Goal: Information Seeking & Learning: Learn about a topic

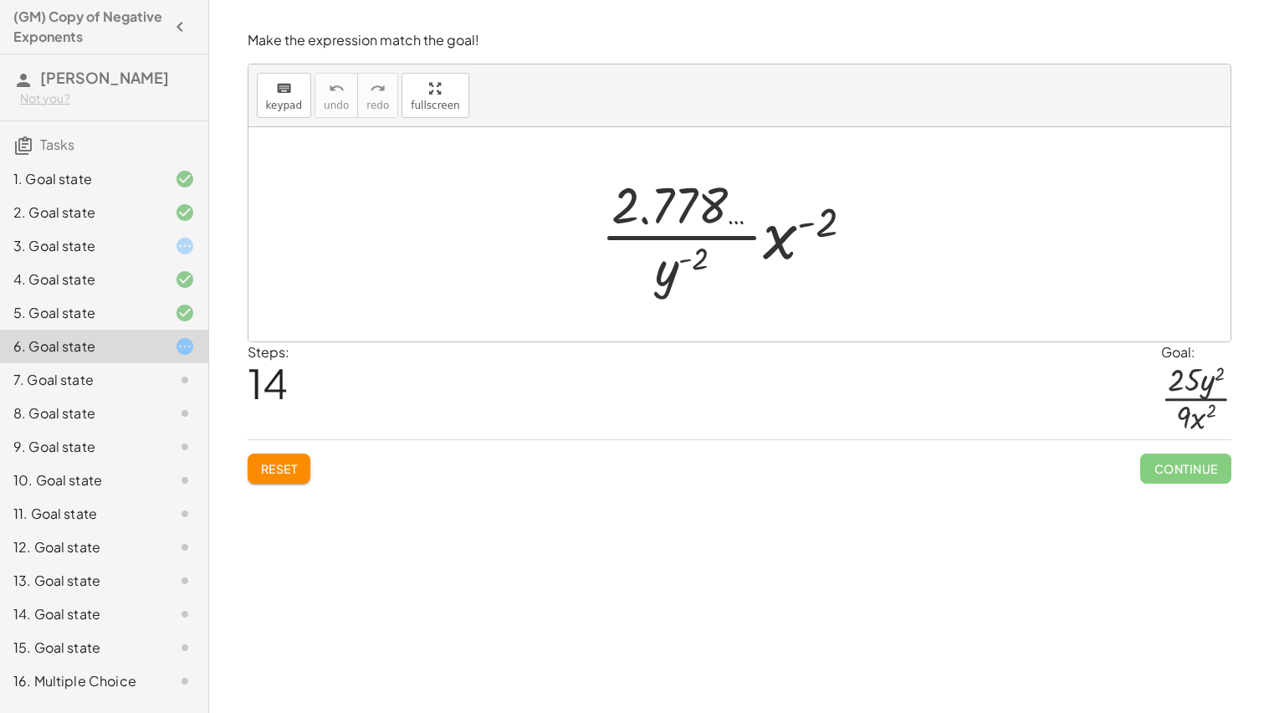
click at [287, 471] on span "Reset" at bounding box center [279, 468] width 37 height 15
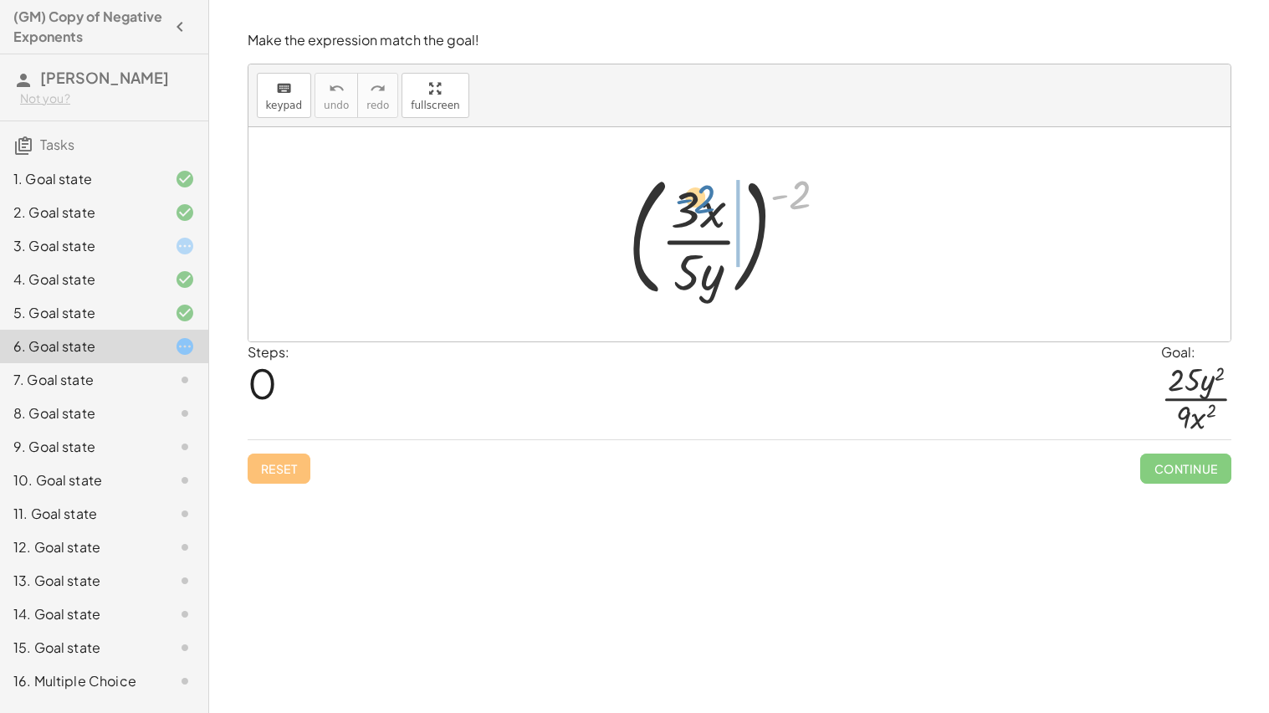
drag, startPoint x: 815, startPoint y: 199, endPoint x: 725, endPoint y: 207, distance: 89.8
click at [725, 207] on div at bounding box center [734, 234] width 229 height 139
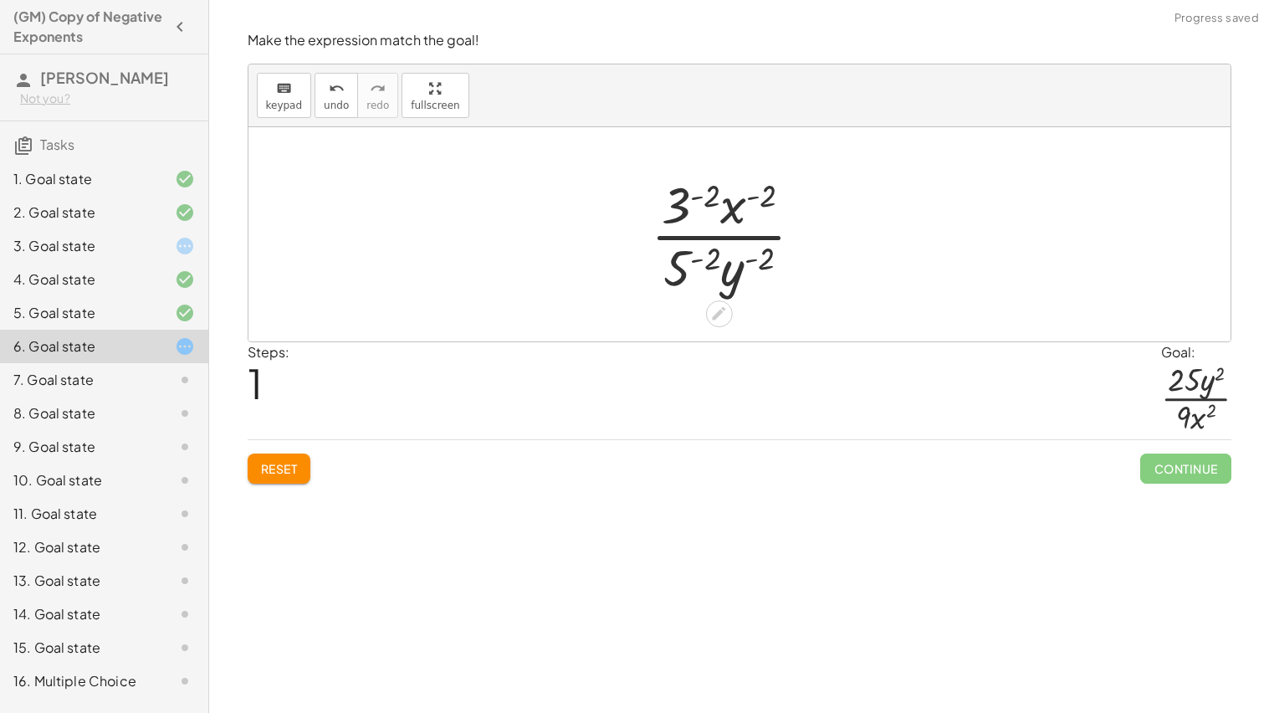
click at [718, 202] on div at bounding box center [733, 234] width 183 height 129
click at [689, 271] on div at bounding box center [734, 234] width 250 height 129
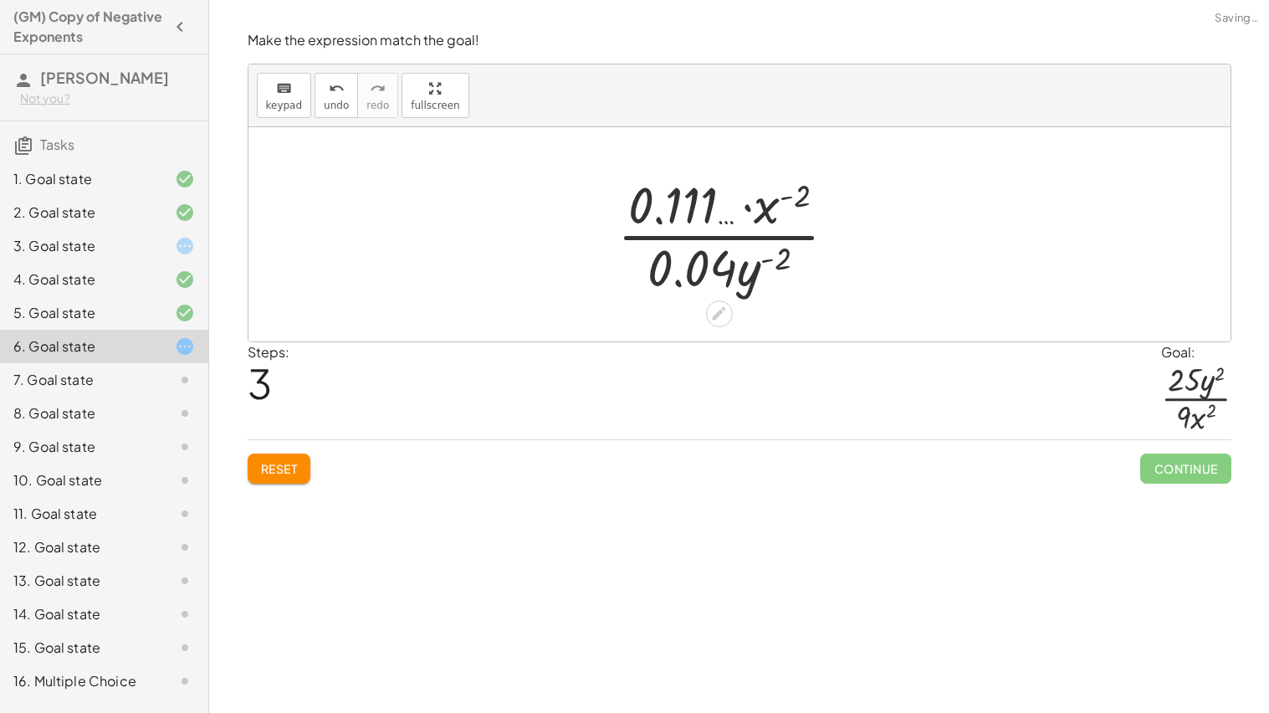
click at [759, 262] on div at bounding box center [734, 234] width 250 height 129
drag, startPoint x: 761, startPoint y: 273, endPoint x: 770, endPoint y: 263, distance: 13.0
click at [770, 263] on div at bounding box center [734, 234] width 250 height 129
drag, startPoint x: 750, startPoint y: 272, endPoint x: 805, endPoint y: 192, distance: 96.3
click at [805, 192] on div at bounding box center [734, 234] width 250 height 129
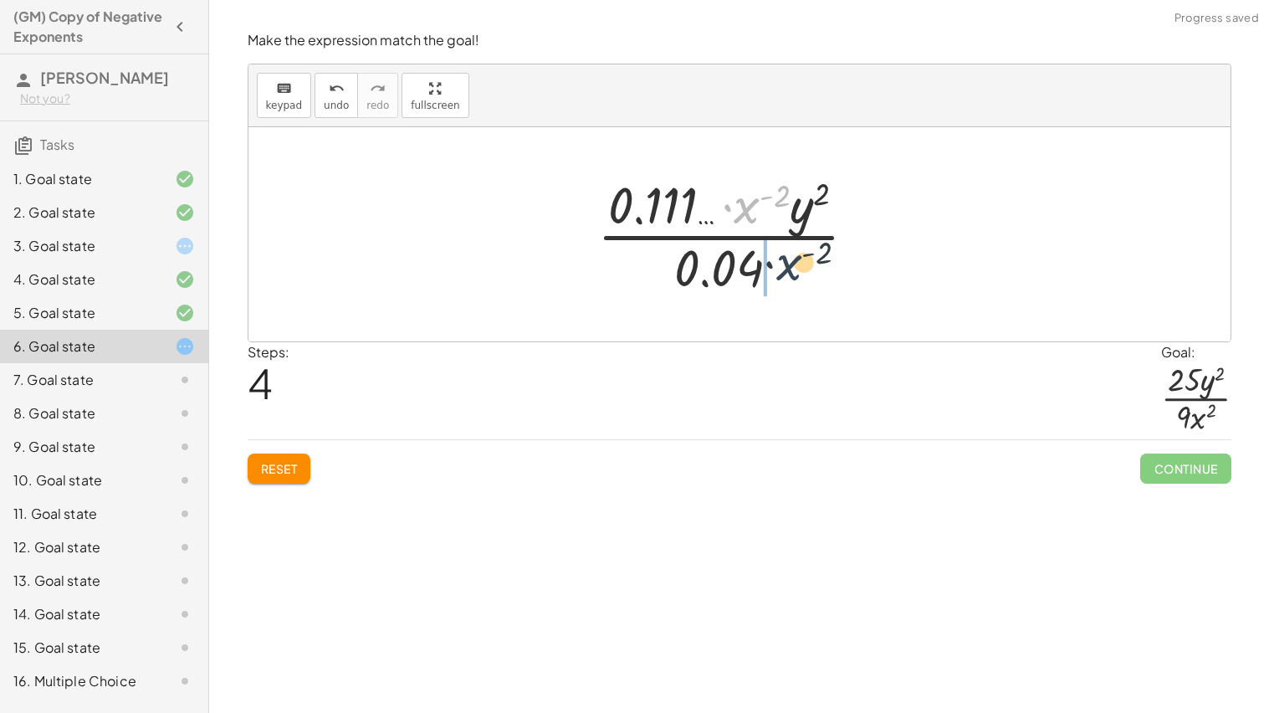
drag, startPoint x: 754, startPoint y: 204, endPoint x: 797, endPoint y: 265, distance: 74.5
click at [797, 265] on div at bounding box center [734, 234] width 290 height 129
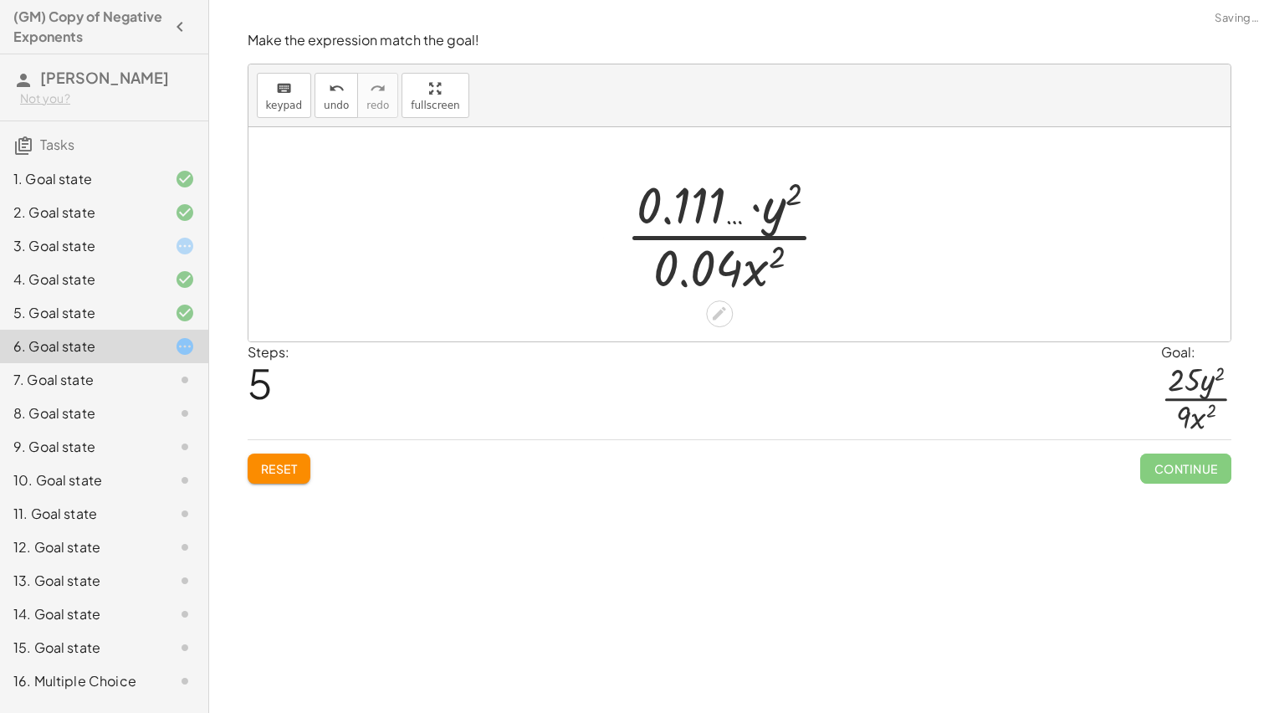
click at [741, 267] on div at bounding box center [734, 234] width 234 height 129
click at [734, 268] on div at bounding box center [734, 234] width 234 height 129
click at [678, 198] on div at bounding box center [734, 234] width 234 height 129
click at [312, 464] on div "Reset Continue" at bounding box center [740, 461] width 984 height 44
click at [303, 463] on button "Reset" at bounding box center [280, 468] width 64 height 30
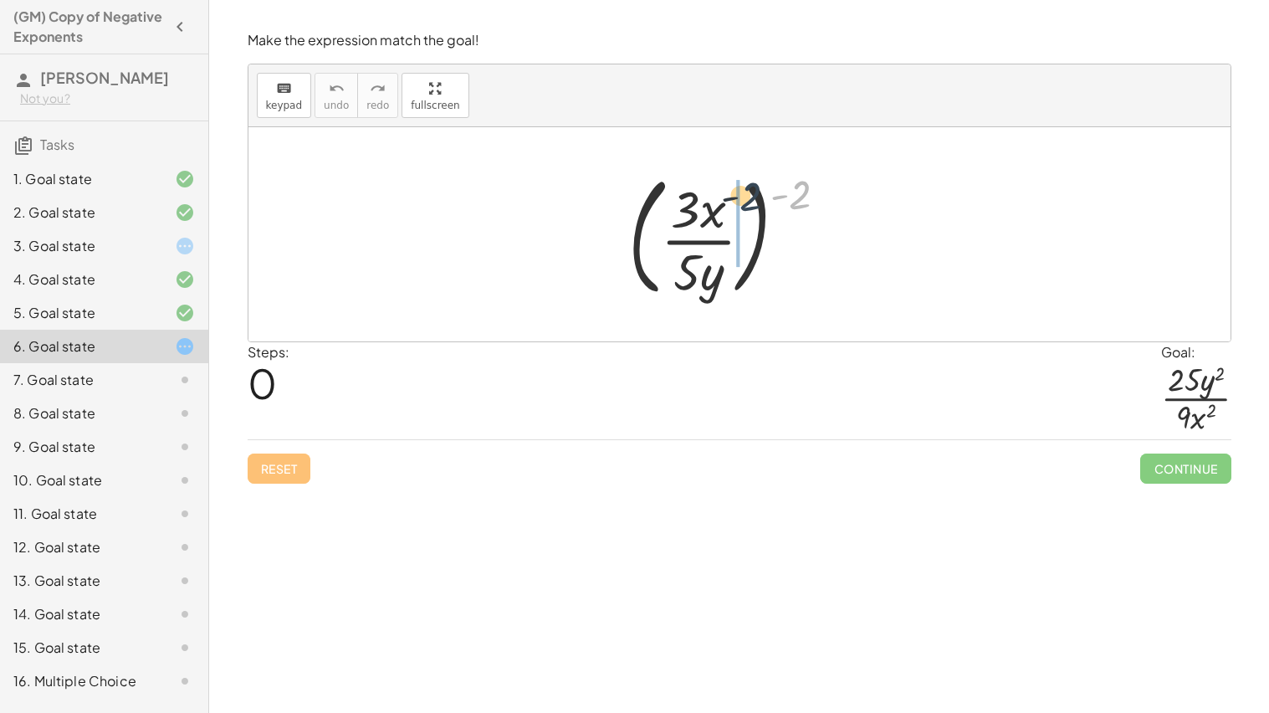
drag, startPoint x: 789, startPoint y: 208, endPoint x: 693, endPoint y: 238, distance: 100.5
click at [693, 238] on div at bounding box center [734, 234] width 229 height 139
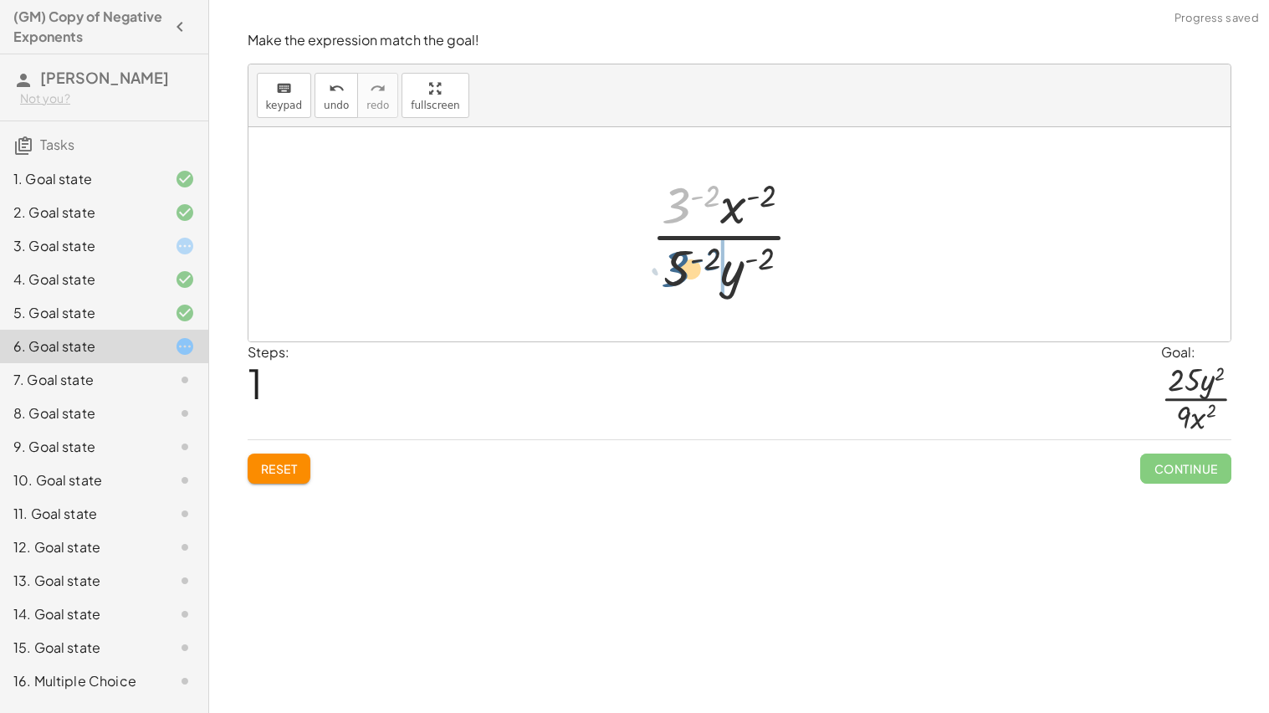
drag, startPoint x: 672, startPoint y: 217, endPoint x: 678, endPoint y: 279, distance: 63.0
click at [678, 279] on div at bounding box center [733, 234] width 183 height 129
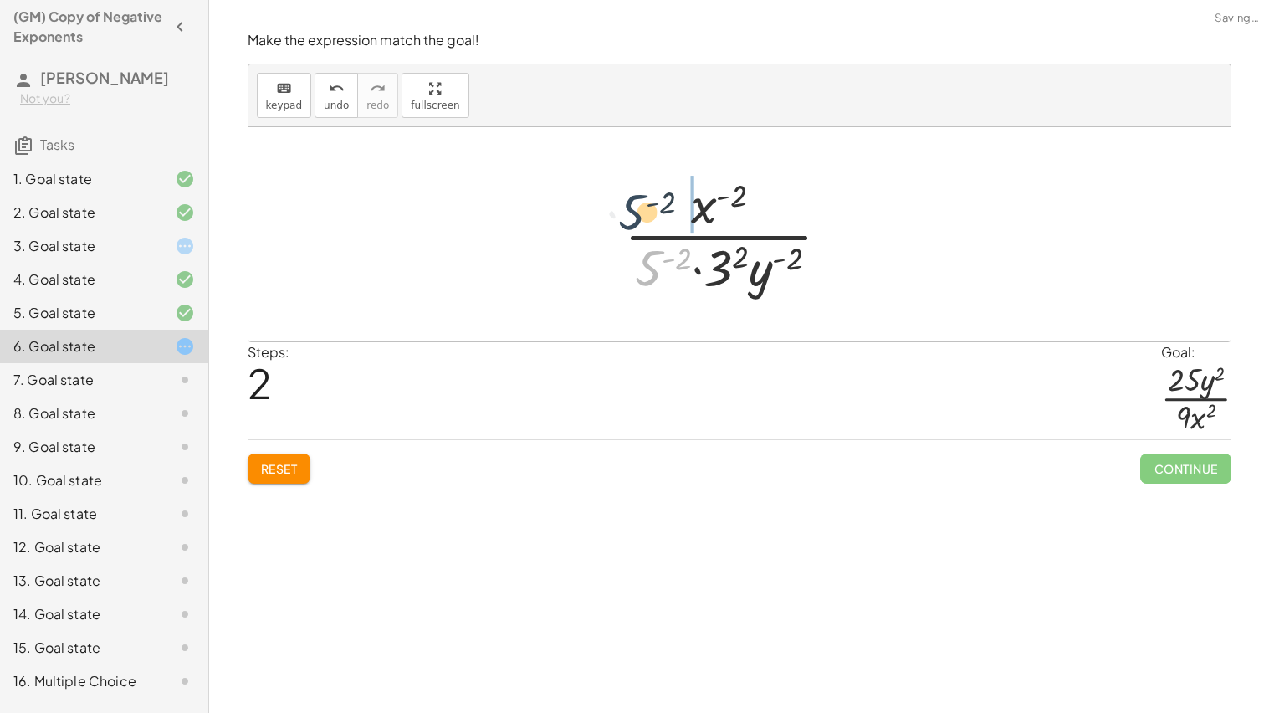
drag, startPoint x: 649, startPoint y: 268, endPoint x: 651, endPoint y: 202, distance: 66.1
click at [651, 202] on div at bounding box center [734, 234] width 236 height 129
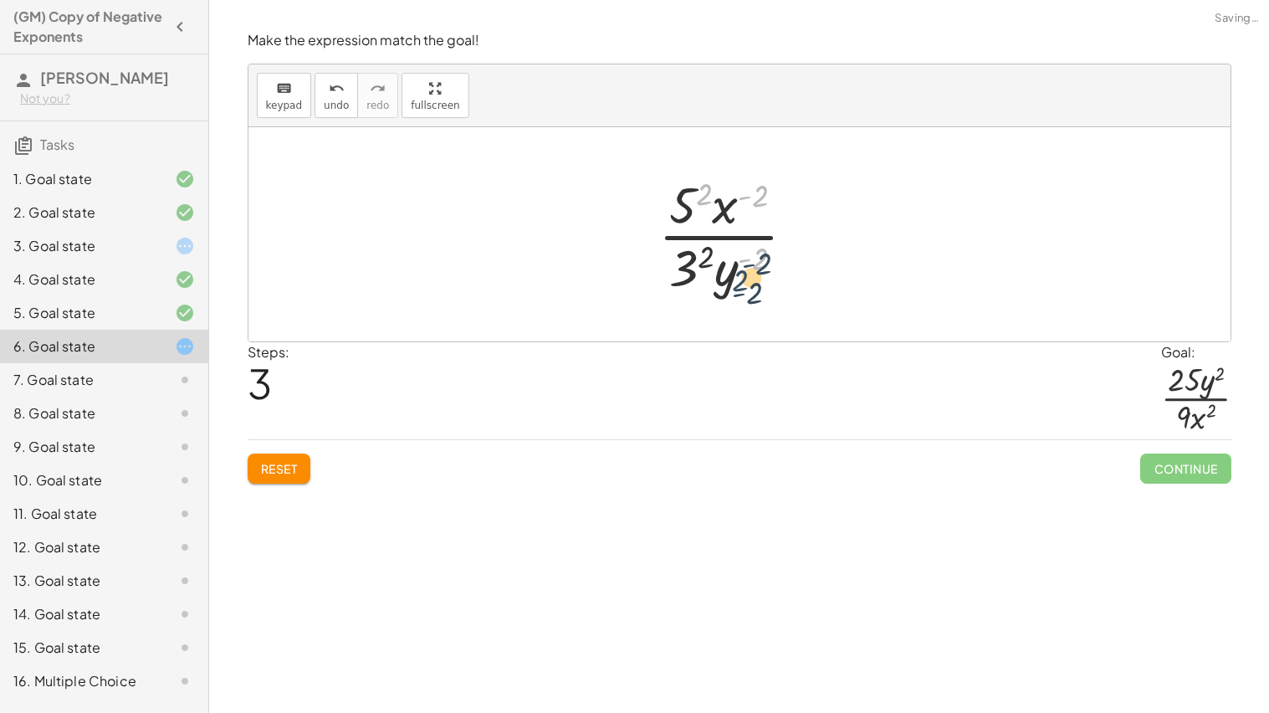
drag, startPoint x: 709, startPoint y: 205, endPoint x: 739, endPoint y: 296, distance: 95.8
click at [744, 297] on div at bounding box center [733, 234] width 167 height 129
drag, startPoint x: 722, startPoint y: 274, endPoint x: 770, endPoint y: 192, distance: 95.6
click at [770, 192] on div at bounding box center [733, 234] width 167 height 129
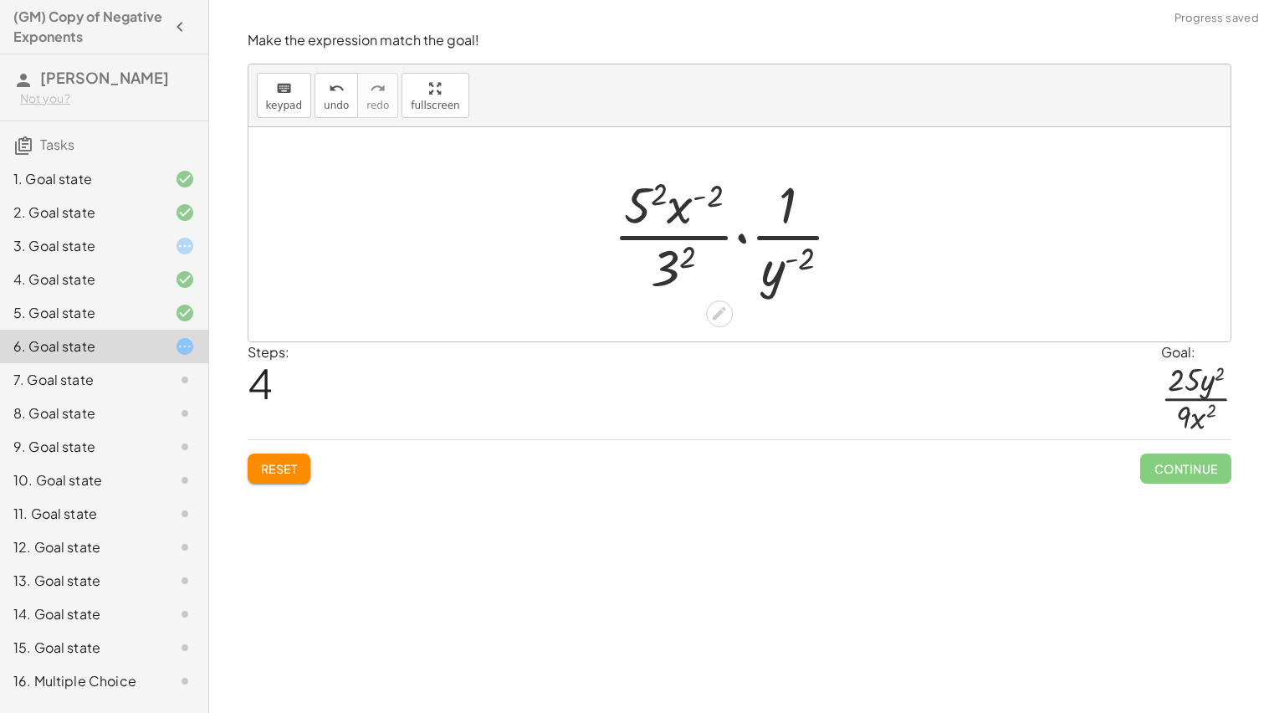
click at [641, 206] on div at bounding box center [734, 234] width 258 height 129
click at [666, 254] on div at bounding box center [734, 234] width 270 height 129
click at [758, 235] on div at bounding box center [734, 234] width 270 height 129
drag, startPoint x: 785, startPoint y: 265, endPoint x: 705, endPoint y: 258, distance: 79.7
click at [705, 258] on div at bounding box center [734, 234] width 270 height 129
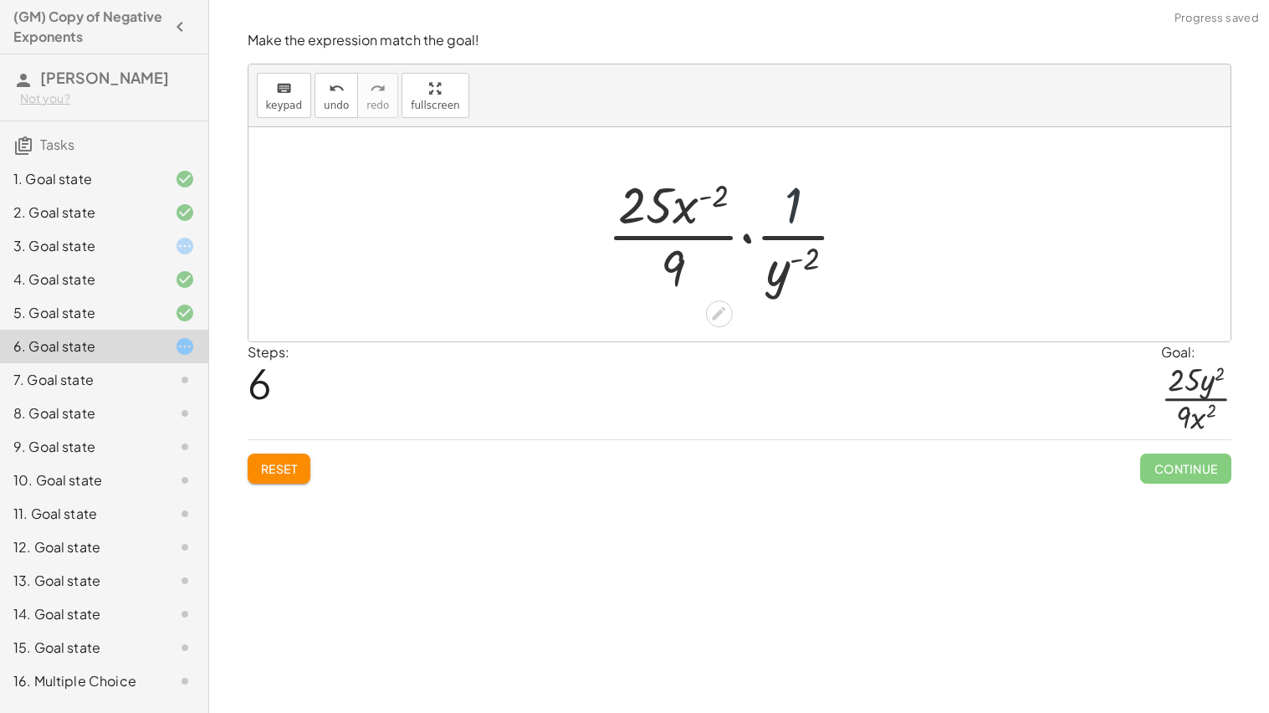
drag, startPoint x: 790, startPoint y: 210, endPoint x: 715, endPoint y: 197, distance: 75.5
click at [715, 197] on div at bounding box center [734, 234] width 270 height 129
click at [288, 453] on div "Reset Continue" at bounding box center [740, 461] width 984 height 44
click at [745, 238] on div at bounding box center [734, 234] width 270 height 129
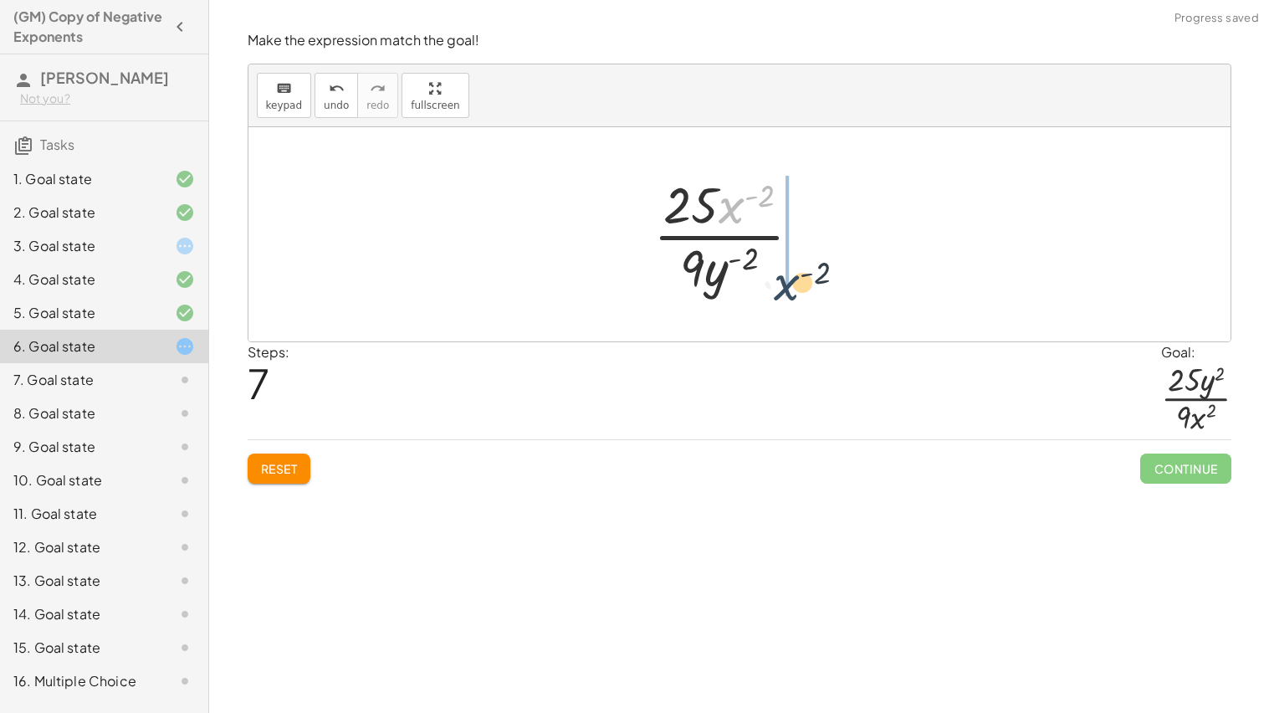
drag, startPoint x: 726, startPoint y: 209, endPoint x: 783, endPoint y: 289, distance: 97.7
click at [783, 289] on div at bounding box center [734, 234] width 178 height 129
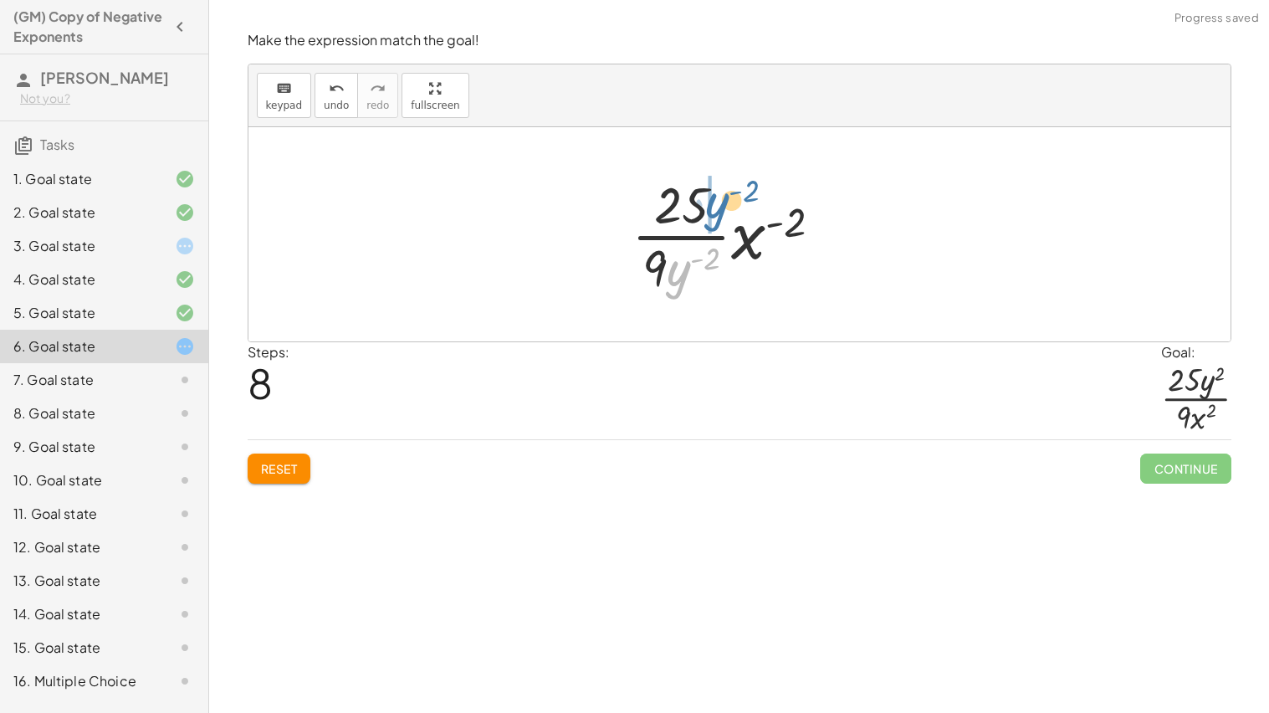
drag, startPoint x: 677, startPoint y: 278, endPoint x: 713, endPoint y: 210, distance: 76.7
click at [713, 210] on div at bounding box center [733, 234] width 221 height 129
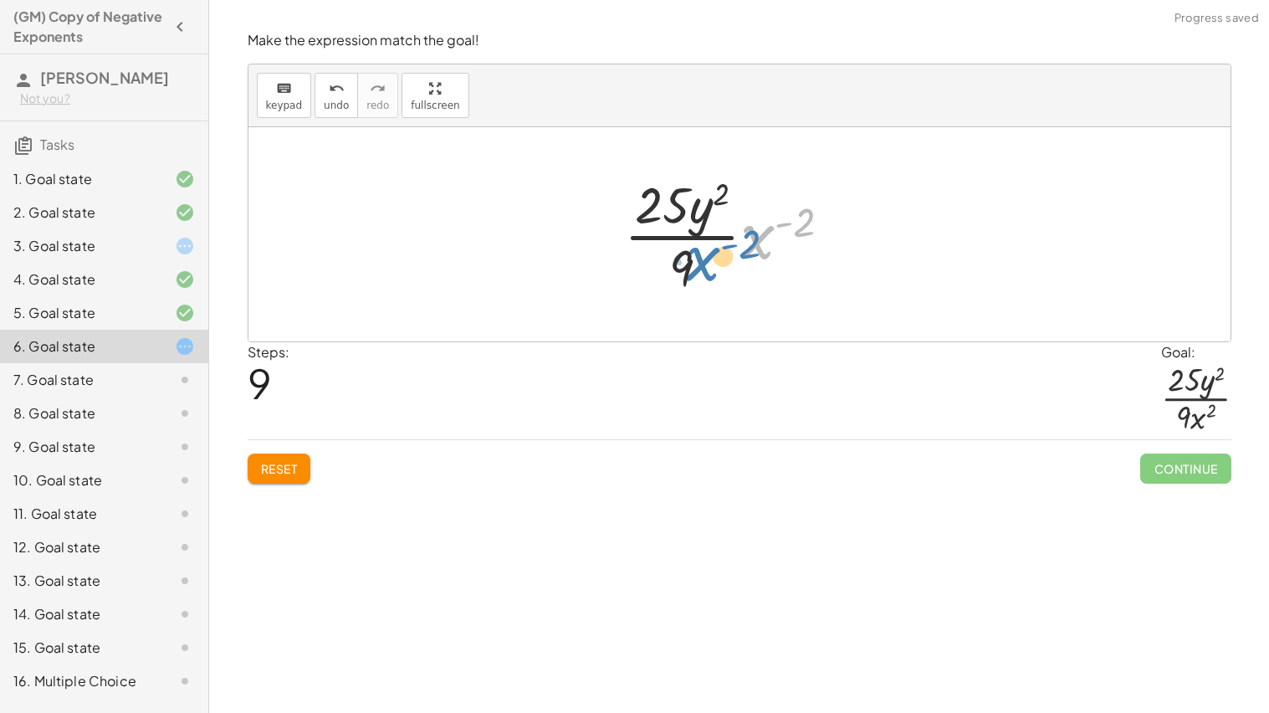
drag, startPoint x: 751, startPoint y: 228, endPoint x: 697, endPoint y: 250, distance: 58.9
click at [697, 250] on div at bounding box center [735, 234] width 238 height 129
drag, startPoint x: 755, startPoint y: 231, endPoint x: 697, endPoint y: 264, distance: 67.4
click at [697, 264] on div at bounding box center [735, 234] width 238 height 129
drag, startPoint x: 754, startPoint y: 242, endPoint x: 705, endPoint y: 217, distance: 54.2
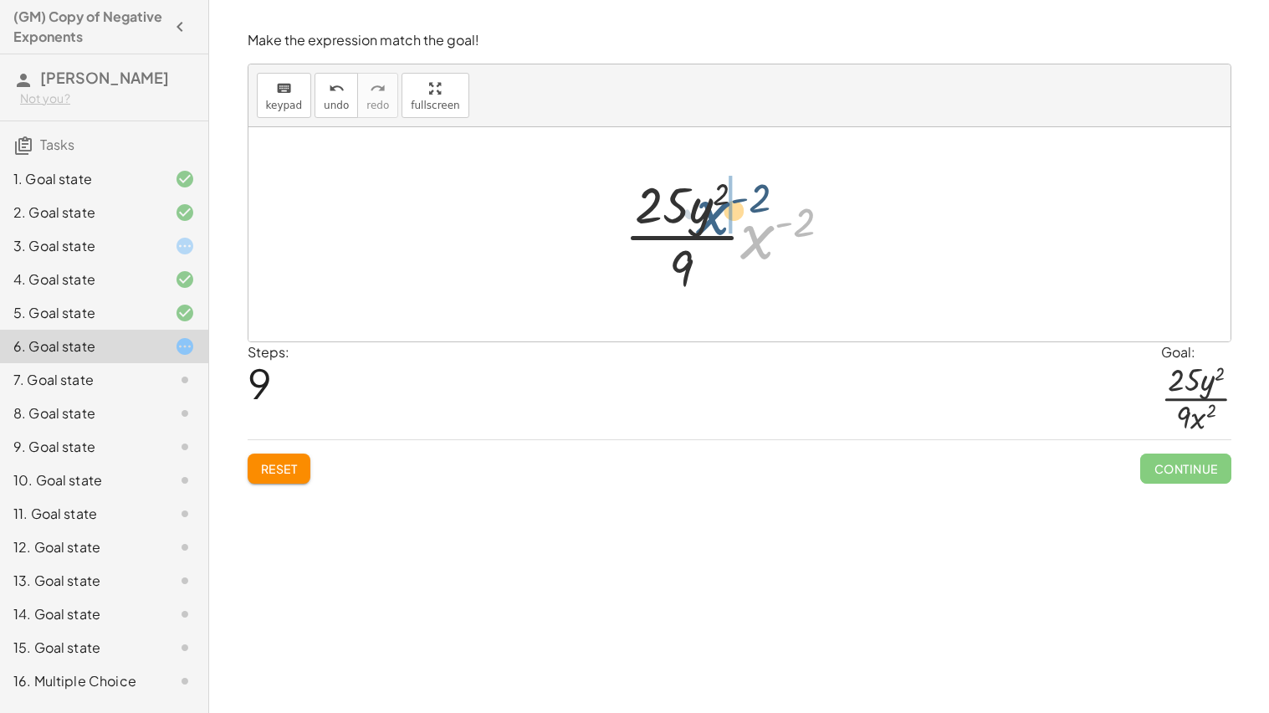
click at [705, 217] on div at bounding box center [735, 234] width 238 height 129
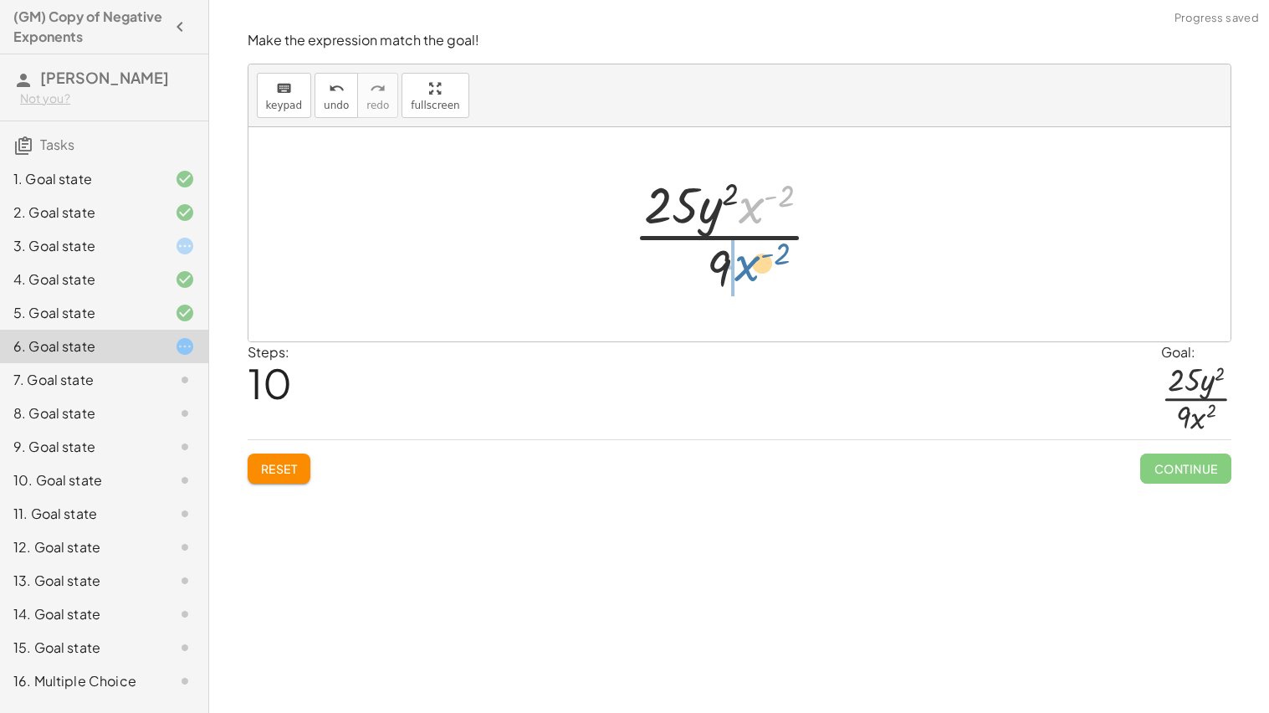
drag, startPoint x: 741, startPoint y: 214, endPoint x: 734, endPoint y: 274, distance: 59.9
click at [734, 274] on div at bounding box center [734, 234] width 218 height 129
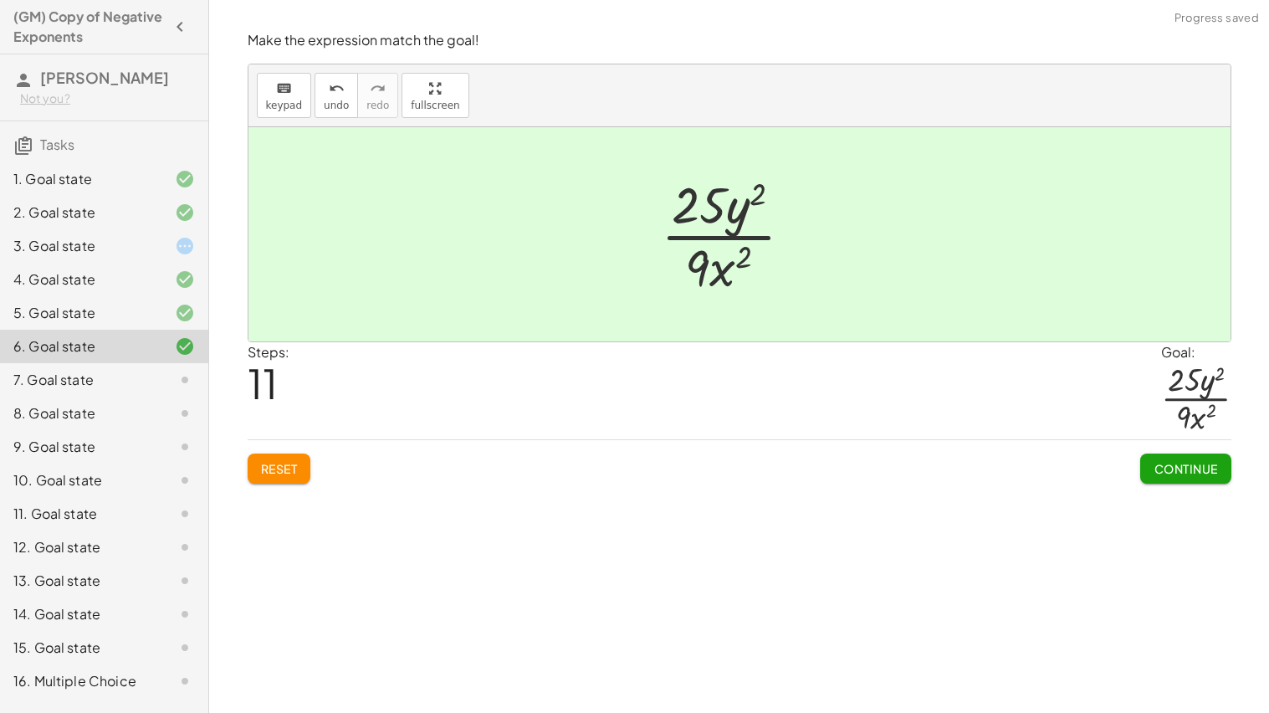
click at [1199, 473] on span "Continue" at bounding box center [1185, 468] width 64 height 15
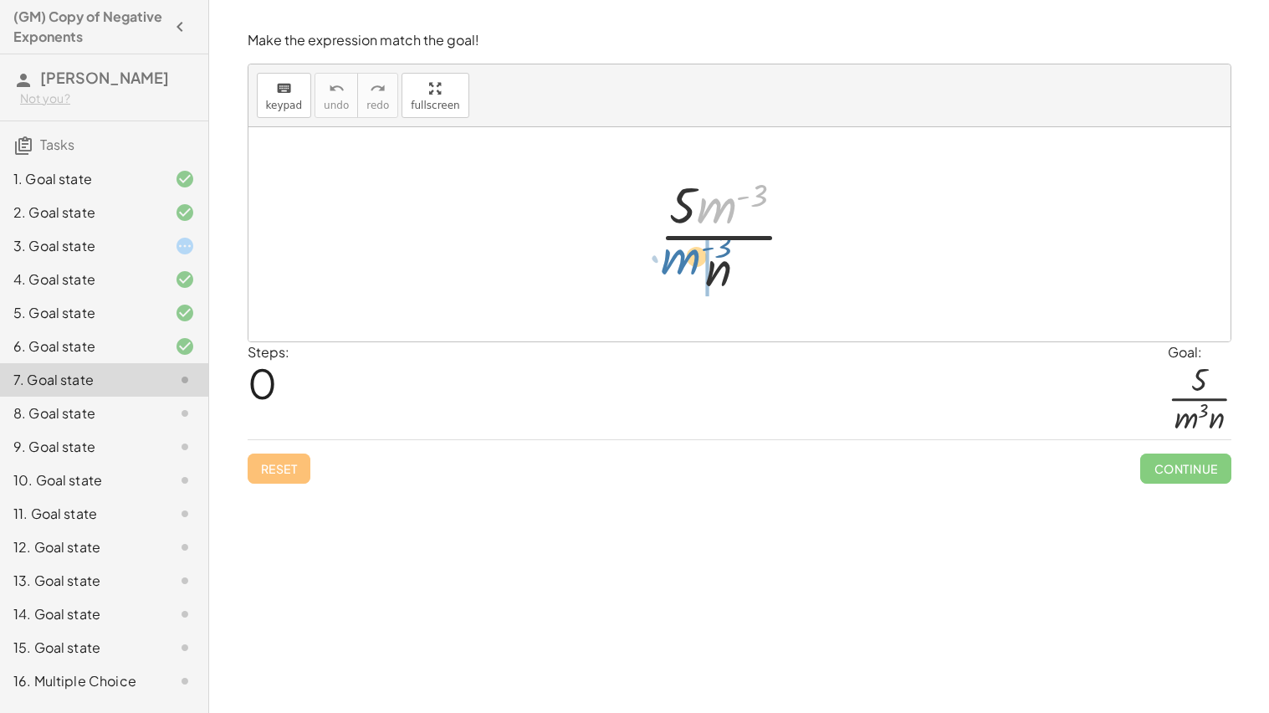
drag, startPoint x: 724, startPoint y: 214, endPoint x: 687, endPoint y: 269, distance: 66.8
click at [687, 269] on div at bounding box center [734, 234] width 166 height 129
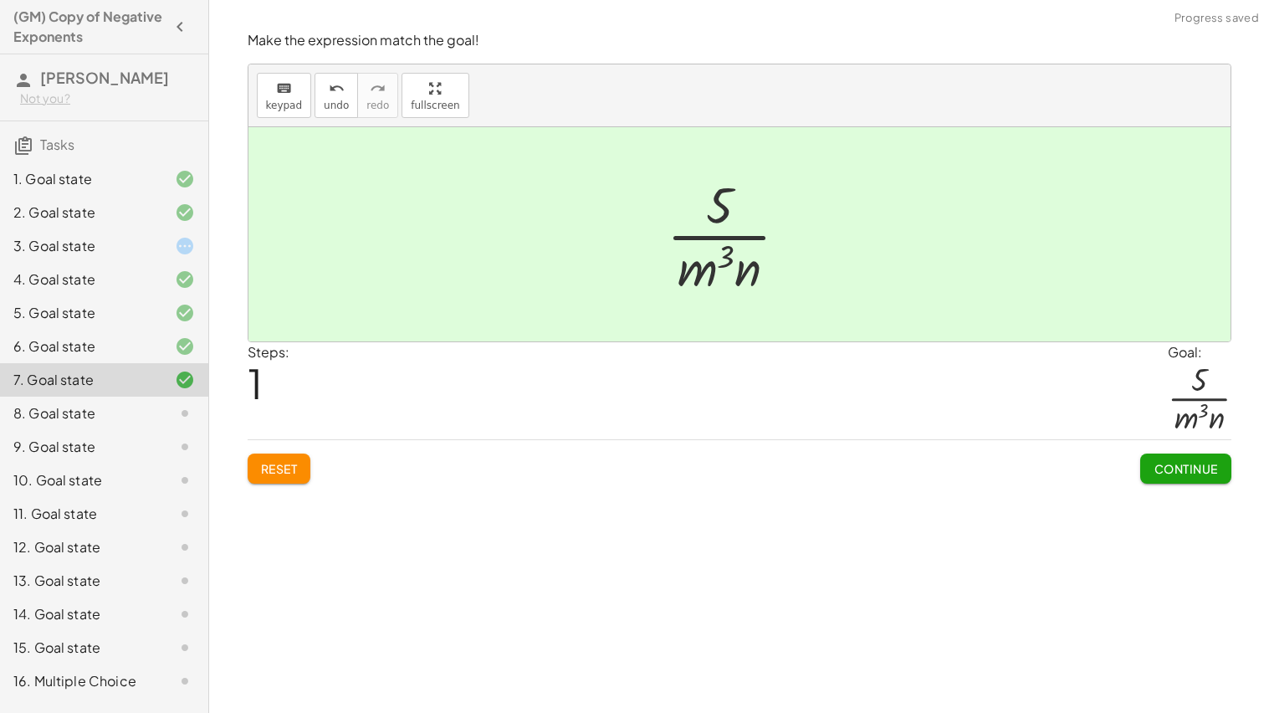
click at [1154, 468] on span "Continue" at bounding box center [1185, 468] width 64 height 15
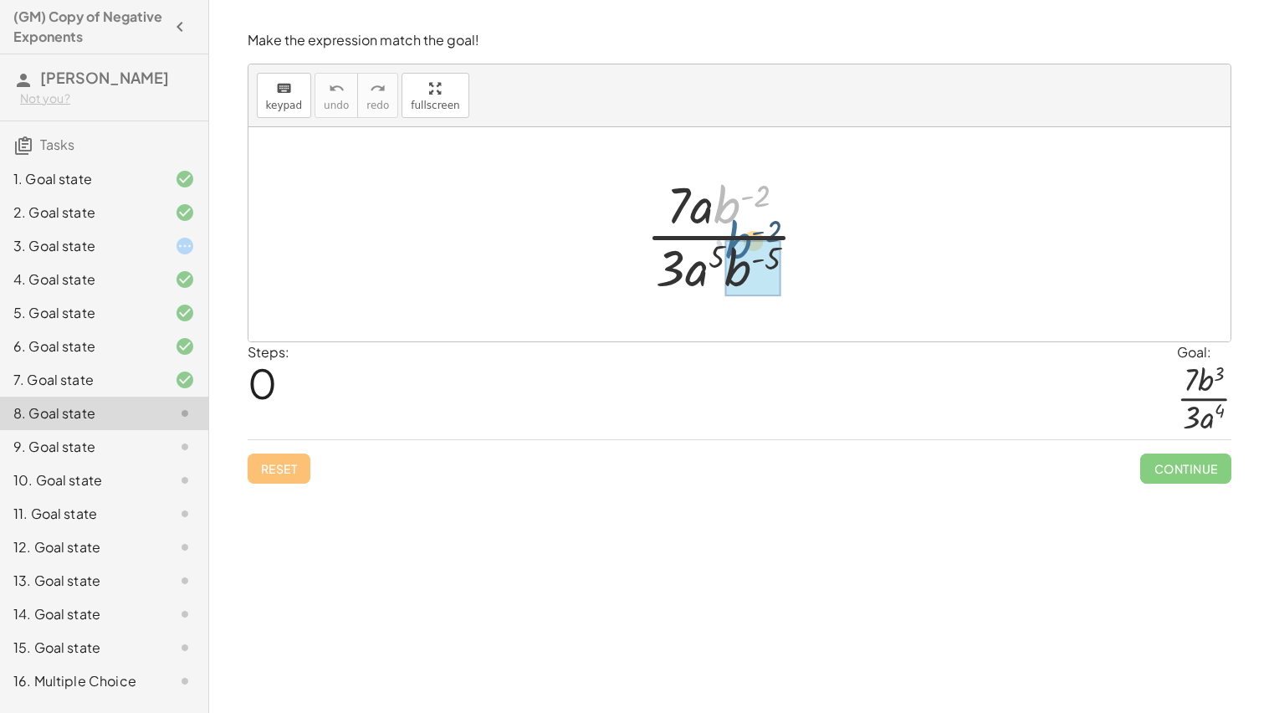
drag, startPoint x: 724, startPoint y: 217, endPoint x: 735, endPoint y: 258, distance: 43.4
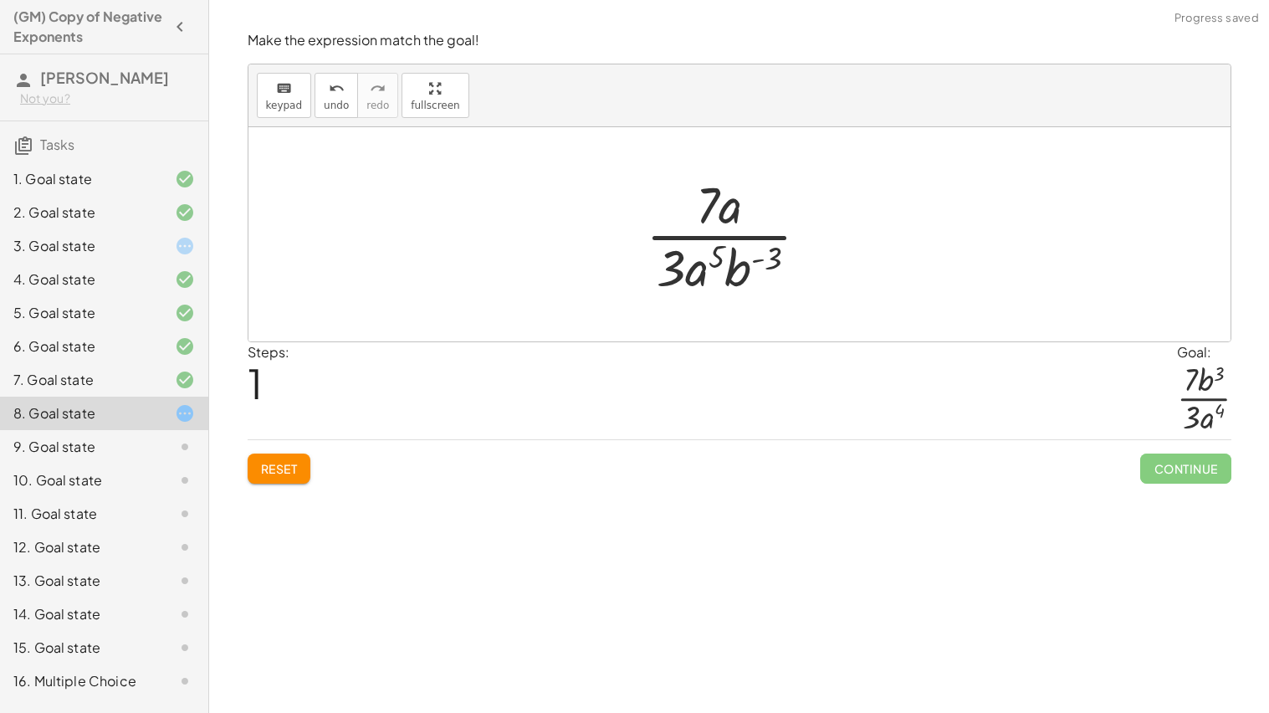
click at [765, 263] on div at bounding box center [733, 234] width 193 height 129
drag, startPoint x: 739, startPoint y: 279, endPoint x: 754, endPoint y: 235, distance: 45.8
click at [754, 235] on div at bounding box center [733, 234] width 193 height 129
drag, startPoint x: 744, startPoint y: 256, endPoint x: 765, endPoint y: 192, distance: 66.9
click at [765, 192] on div at bounding box center [733, 234] width 193 height 129
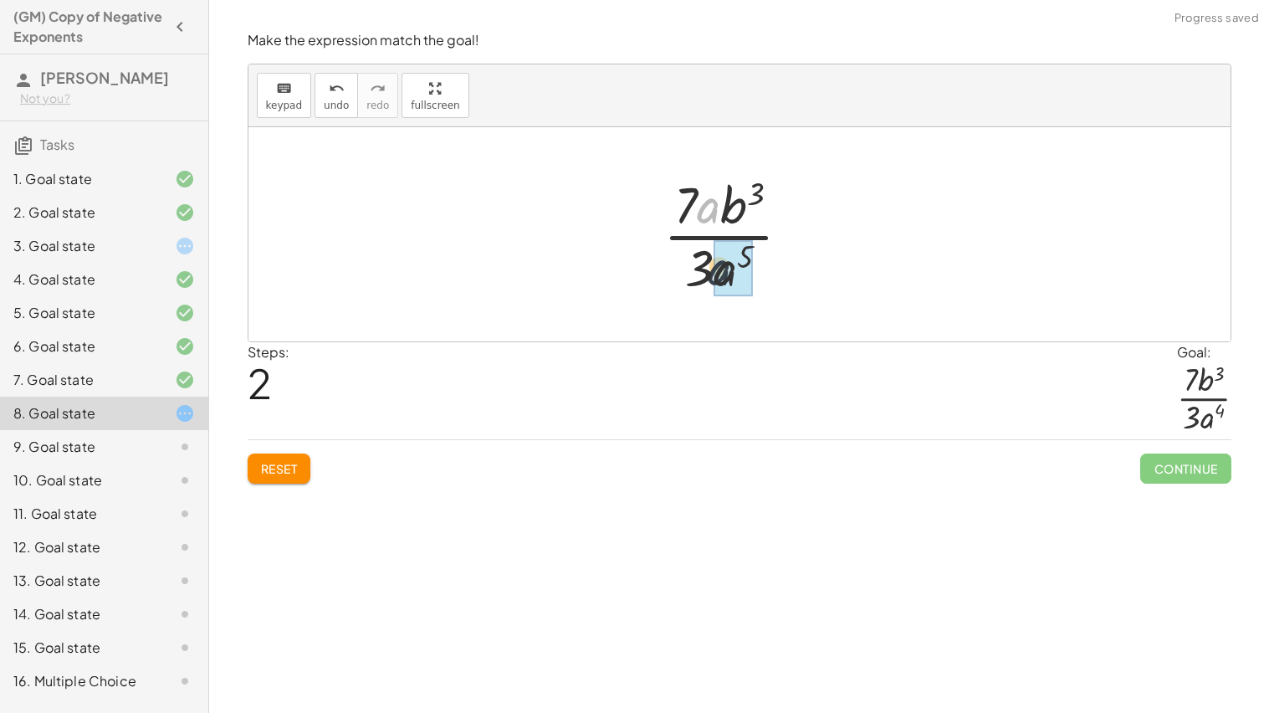
drag, startPoint x: 711, startPoint y: 209, endPoint x: 725, endPoint y: 275, distance: 67.6
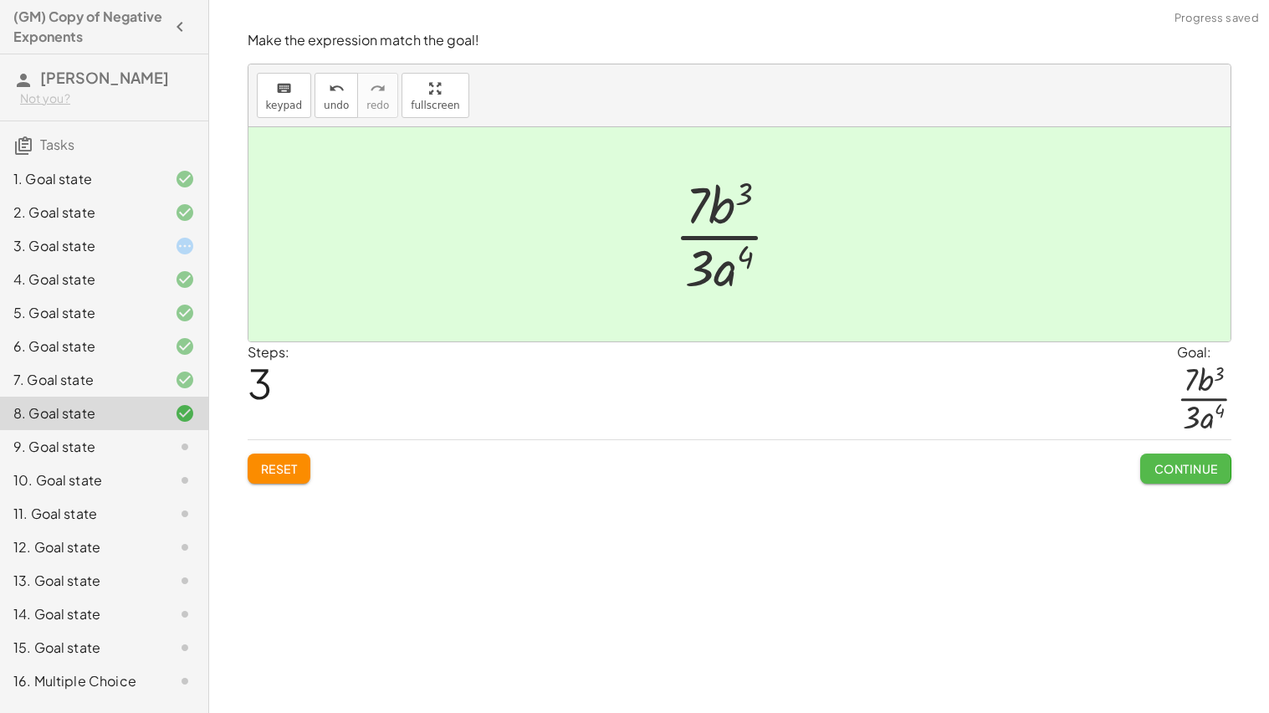
click at [1159, 453] on button "Continue" at bounding box center [1185, 468] width 90 height 30
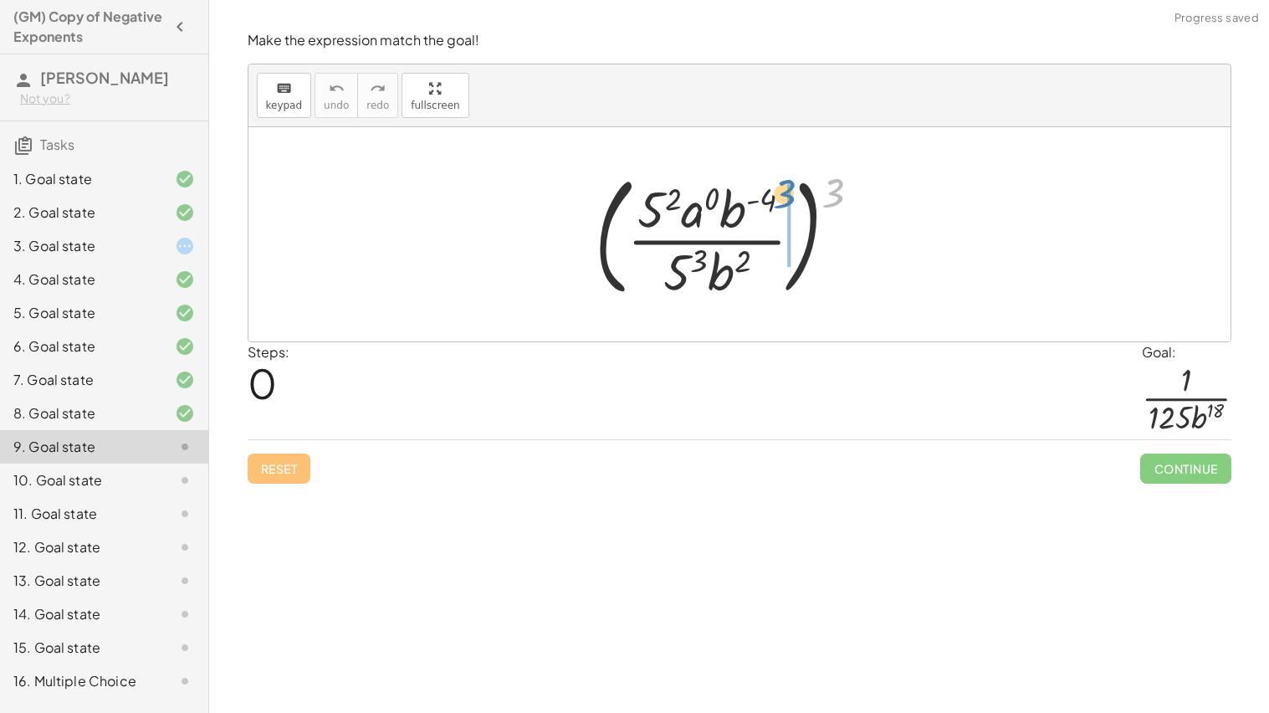
drag, startPoint x: 833, startPoint y: 196, endPoint x: 785, endPoint y: 197, distance: 48.5
click at [785, 197] on div at bounding box center [734, 234] width 296 height 139
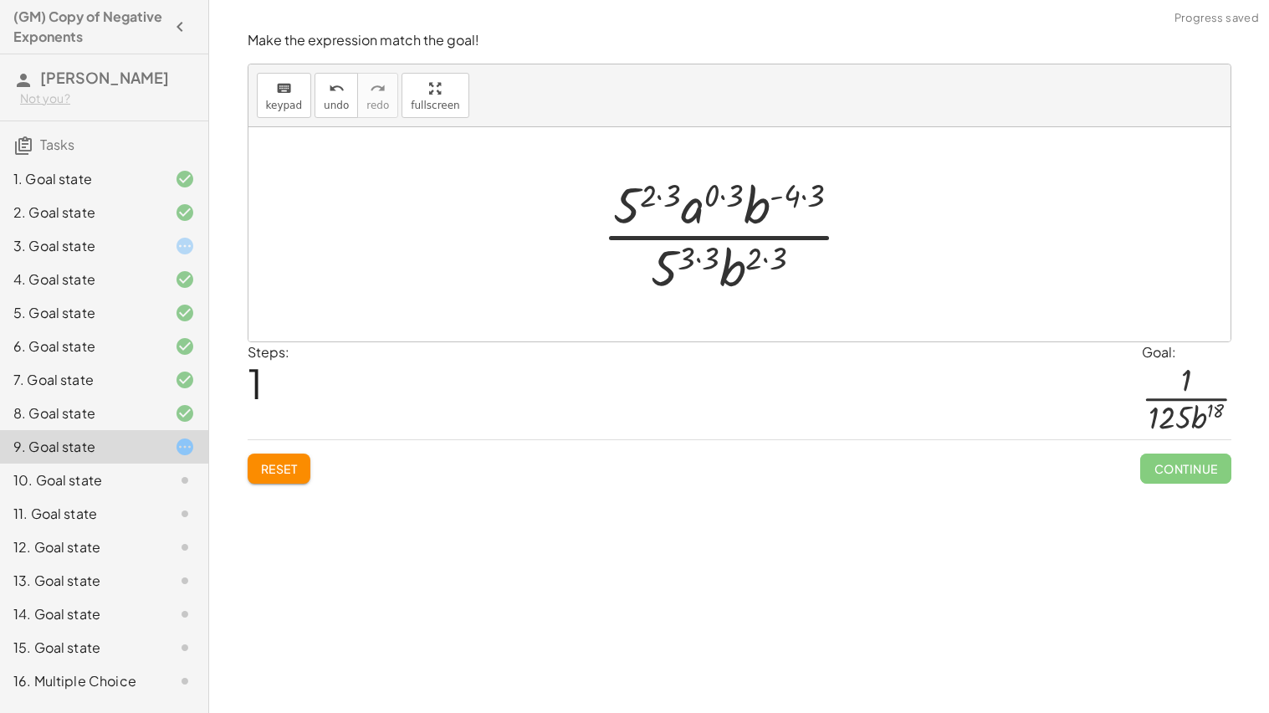
click at [805, 202] on div at bounding box center [733, 234] width 279 height 129
click at [763, 202] on div at bounding box center [734, 234] width 266 height 129
click at [748, 248] on div at bounding box center [734, 234] width 266 height 129
click at [761, 258] on div at bounding box center [734, 234] width 266 height 129
click at [763, 258] on div at bounding box center [734, 234] width 266 height 129
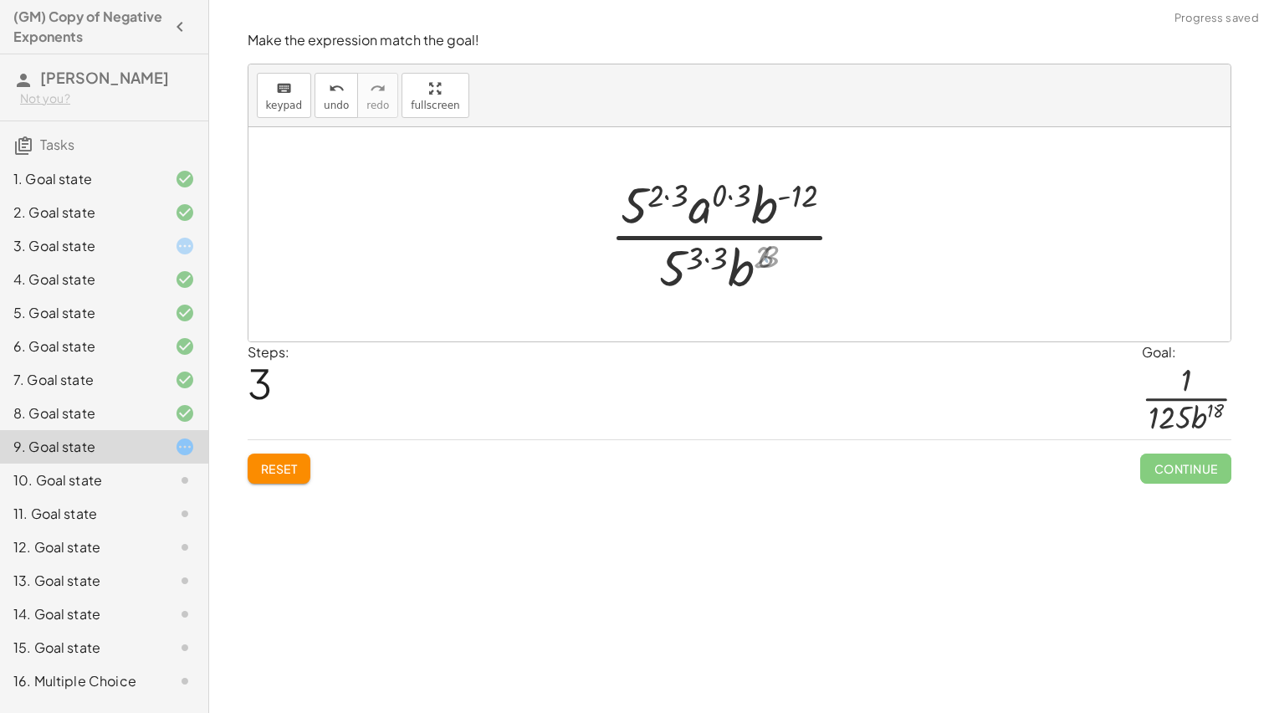
click at [766, 260] on div at bounding box center [734, 234] width 266 height 129
drag, startPoint x: 764, startPoint y: 200, endPoint x: 747, endPoint y: 257, distance: 59.3
click at [699, 191] on div at bounding box center [734, 234] width 198 height 129
click at [701, 245] on div at bounding box center [734, 234] width 192 height 129
click at [709, 257] on div at bounding box center [734, 234] width 192 height 129
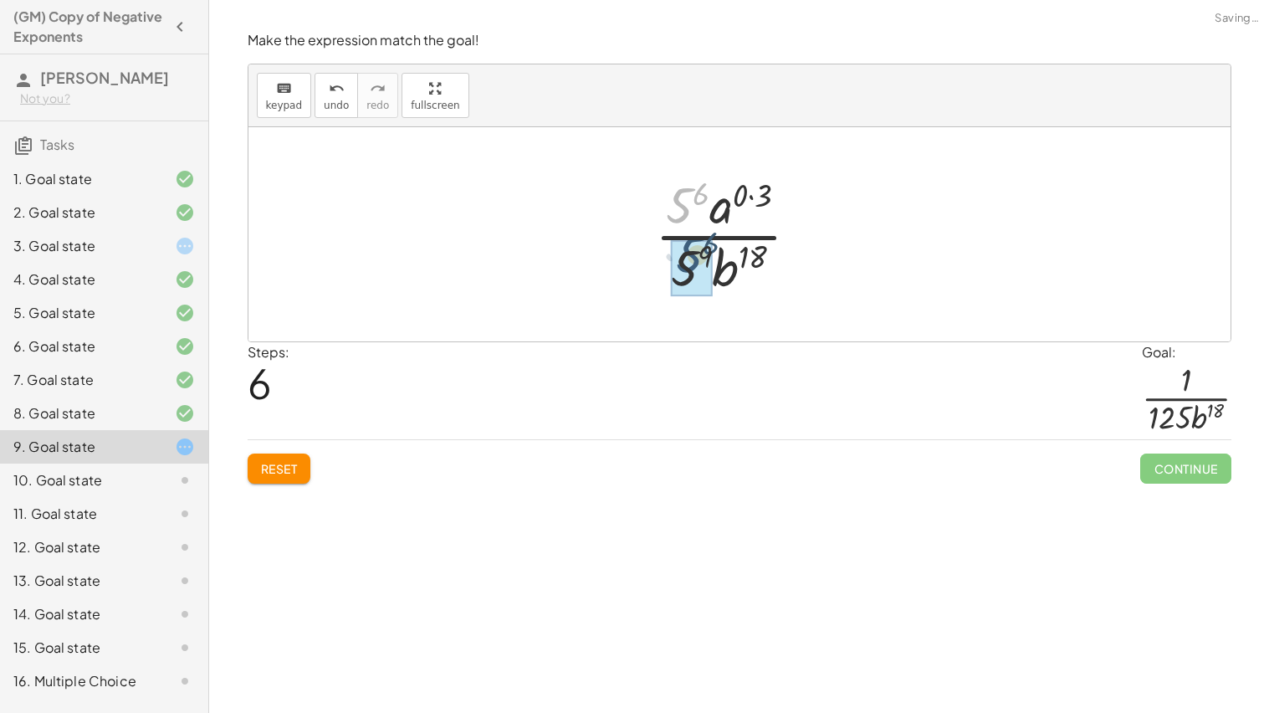
drag, startPoint x: 679, startPoint y: 208, endPoint x: 688, endPoint y: 258, distance: 50.2
click at [689, 258] on div at bounding box center [734, 234] width 166 height 129
click at [730, 197] on div at bounding box center [734, 234] width 195 height 129
click at [725, 201] on div at bounding box center [734, 234] width 195 height 129
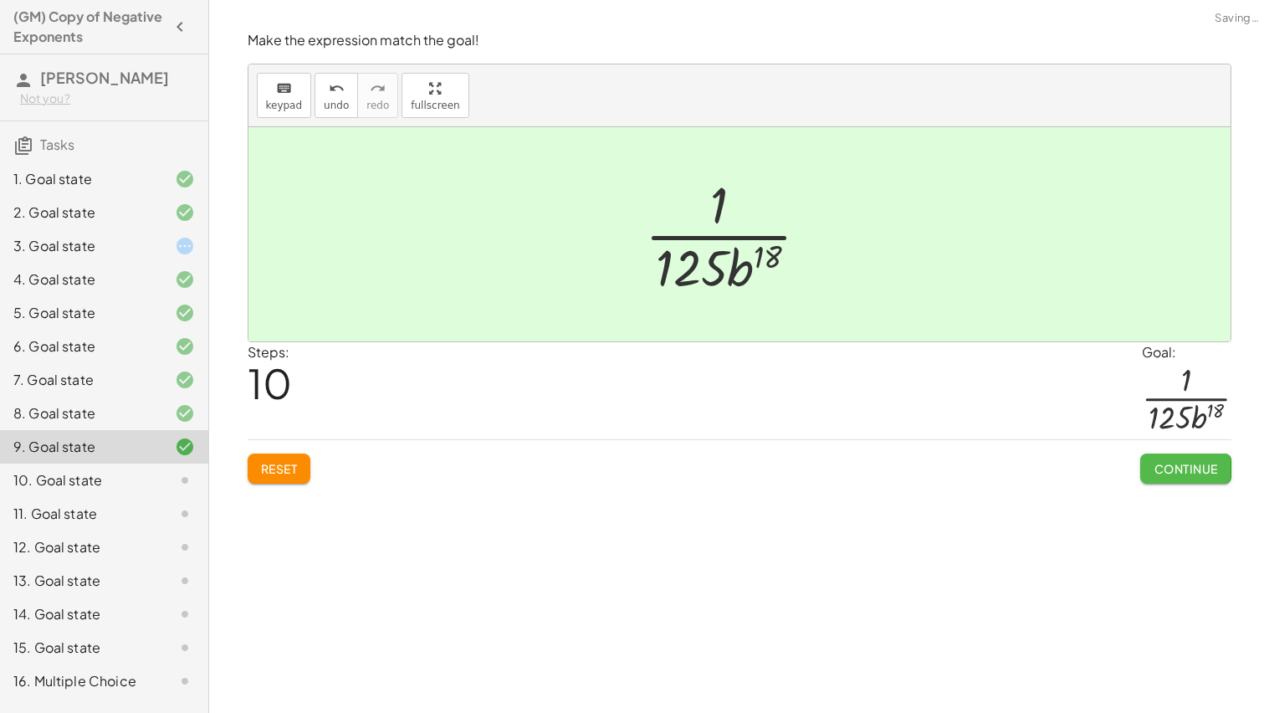
click at [1165, 459] on button "Continue" at bounding box center [1185, 468] width 90 height 30
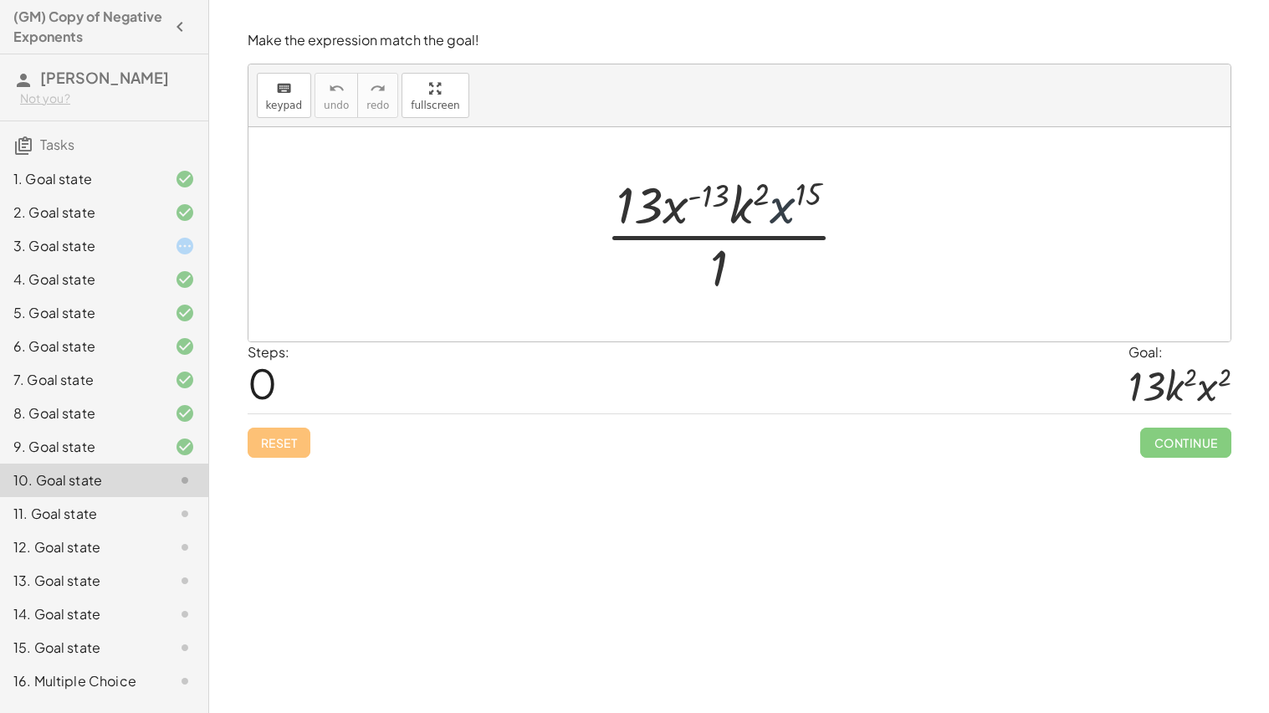
click at [784, 217] on div at bounding box center [734, 234] width 274 height 129
drag, startPoint x: 684, startPoint y: 217, endPoint x: 785, endPoint y: 285, distance: 122.3
click at [785, 285] on div at bounding box center [734, 234] width 274 height 129
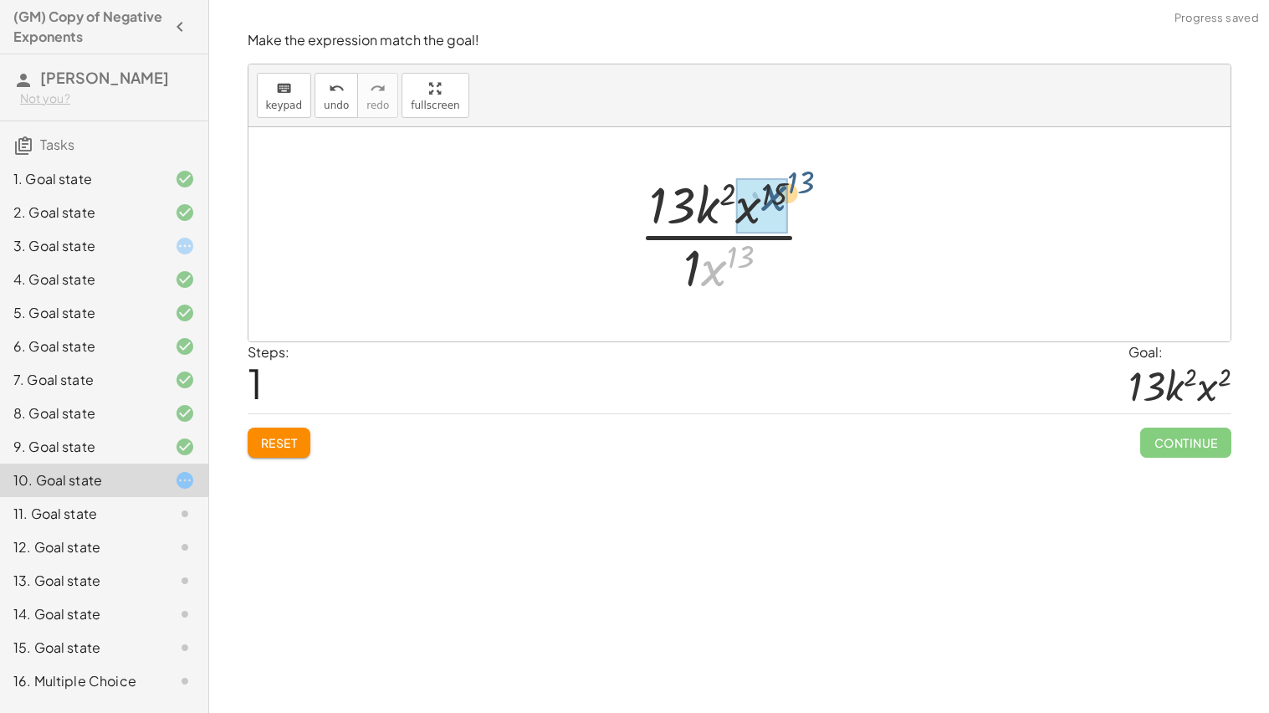
drag, startPoint x: 718, startPoint y: 272, endPoint x: 771, endPoint y: 202, distance: 88.3
click at [718, 238] on div at bounding box center [734, 234] width 197 height 129
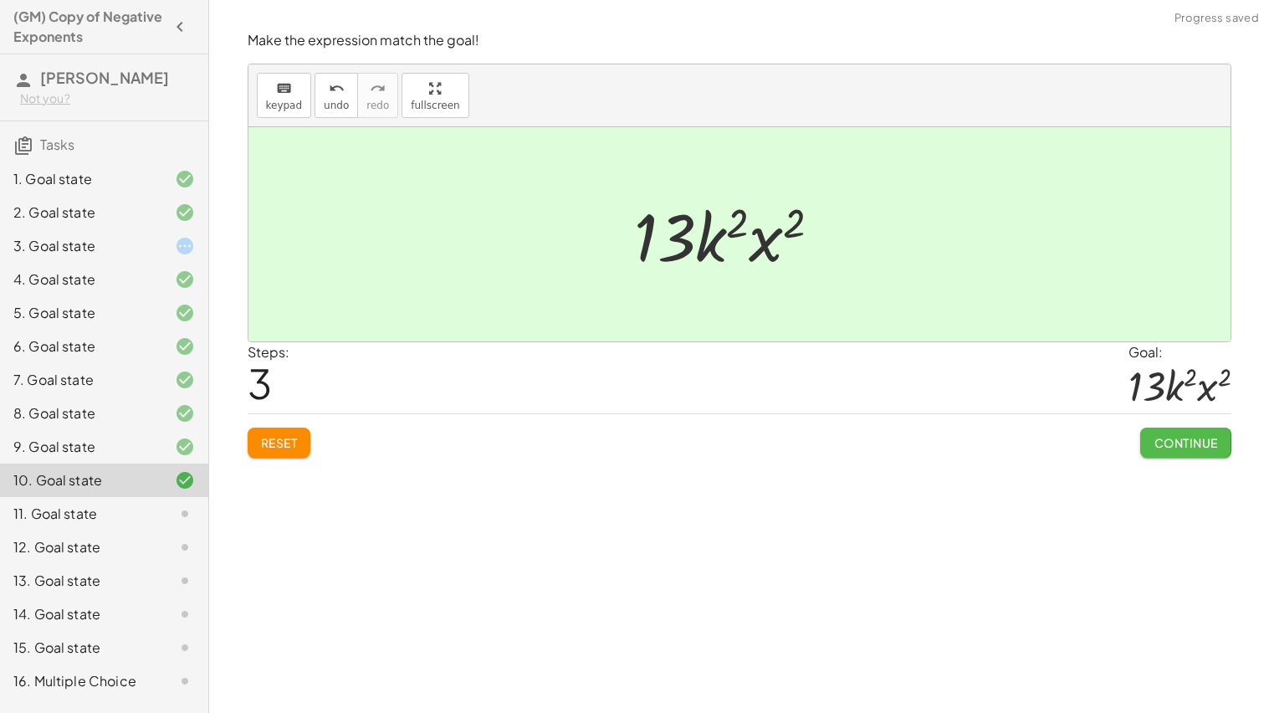
click at [1150, 437] on button "Continue" at bounding box center [1185, 442] width 90 height 30
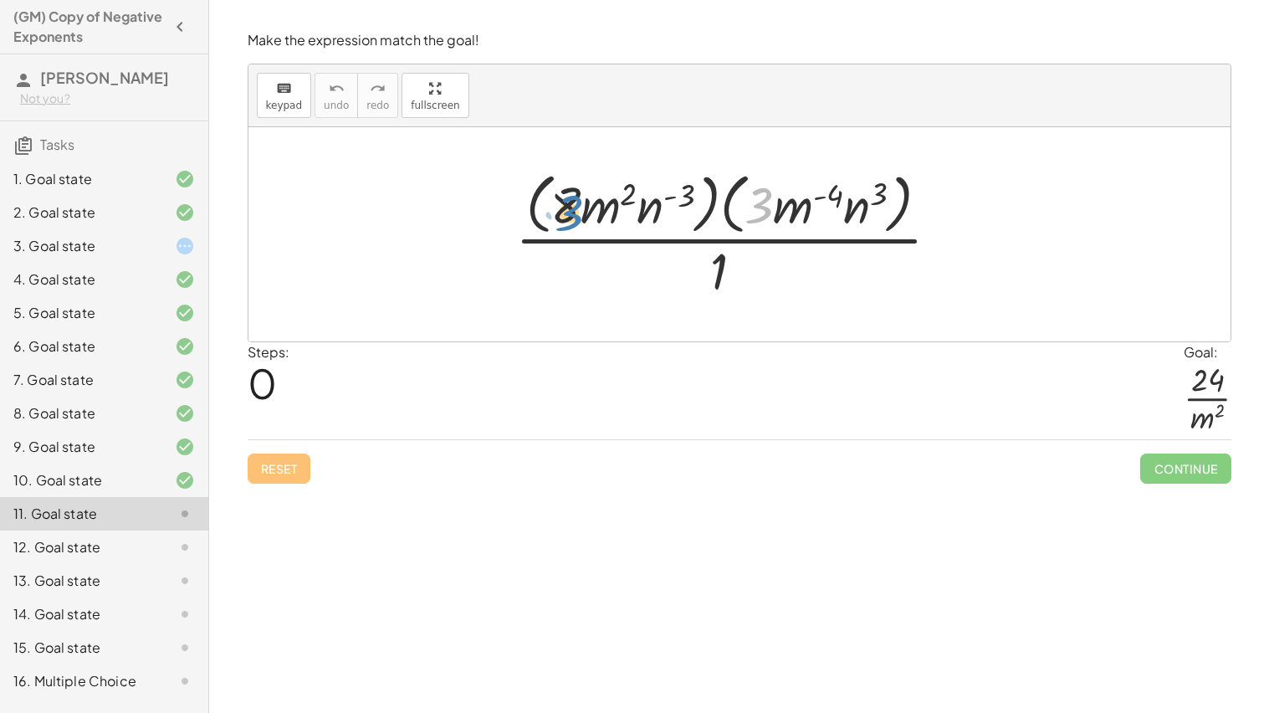
drag, startPoint x: 767, startPoint y: 211, endPoint x: 577, endPoint y: 218, distance: 190.0
click at [577, 218] on div at bounding box center [734, 234] width 454 height 136
drag, startPoint x: 756, startPoint y: 210, endPoint x: 565, endPoint y: 212, distance: 190.7
click at [565, 212] on div at bounding box center [734, 234] width 454 height 136
drag, startPoint x: 572, startPoint y: 207, endPoint x: 749, endPoint y: 202, distance: 176.6
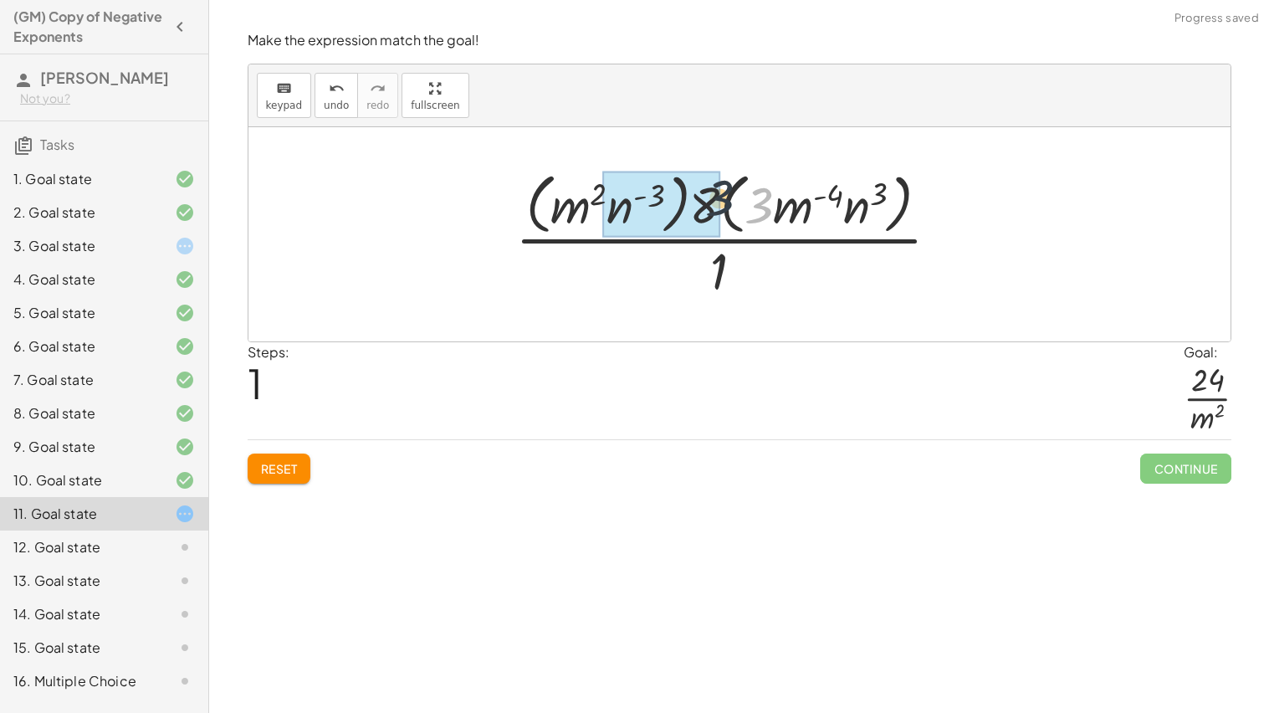
drag, startPoint x: 760, startPoint y: 208, endPoint x: 710, endPoint y: 203, distance: 50.4
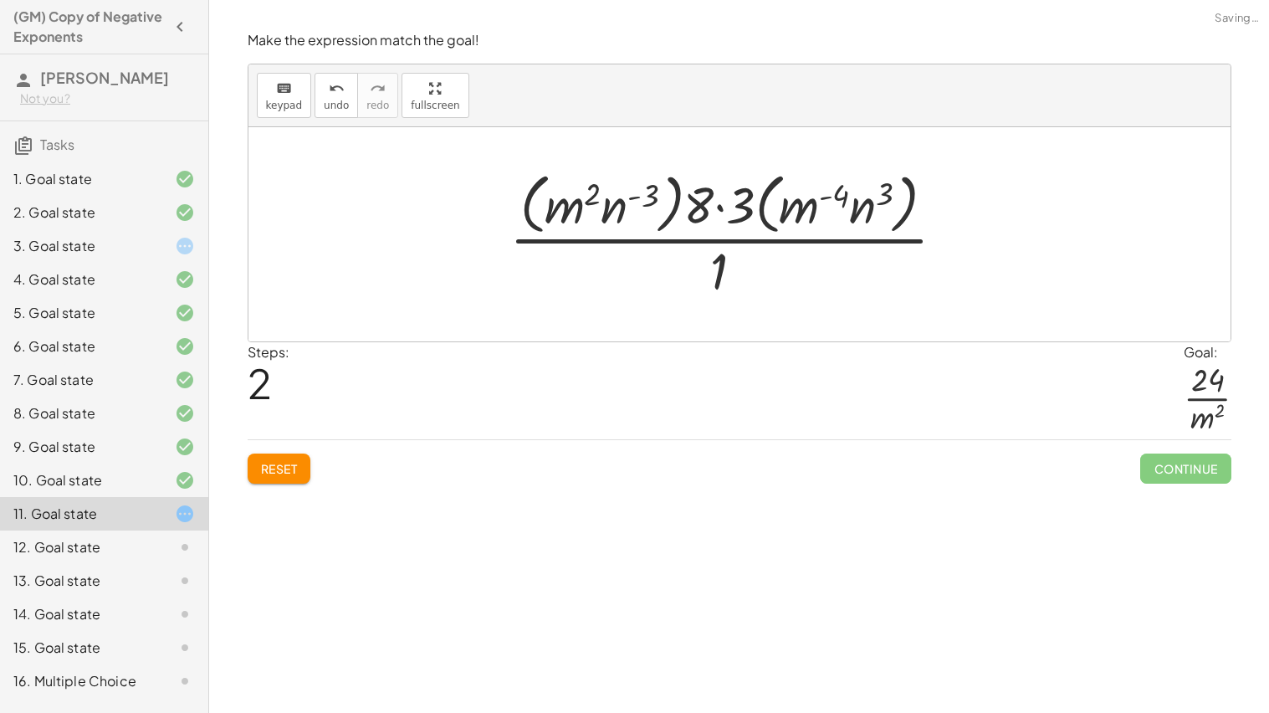
click at [722, 203] on div at bounding box center [734, 234] width 467 height 136
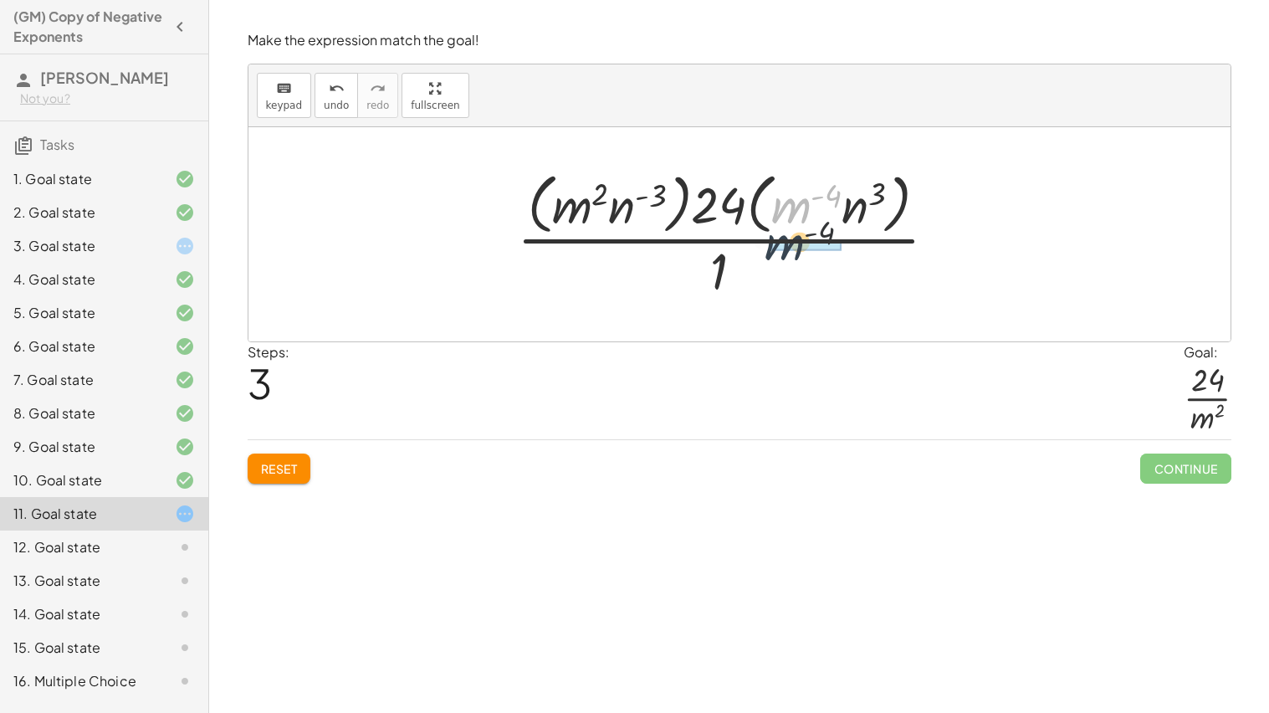
drag, startPoint x: 780, startPoint y: 217, endPoint x: 770, endPoint y: 261, distance: 45.6
click at [770, 261] on div at bounding box center [734, 234] width 451 height 136
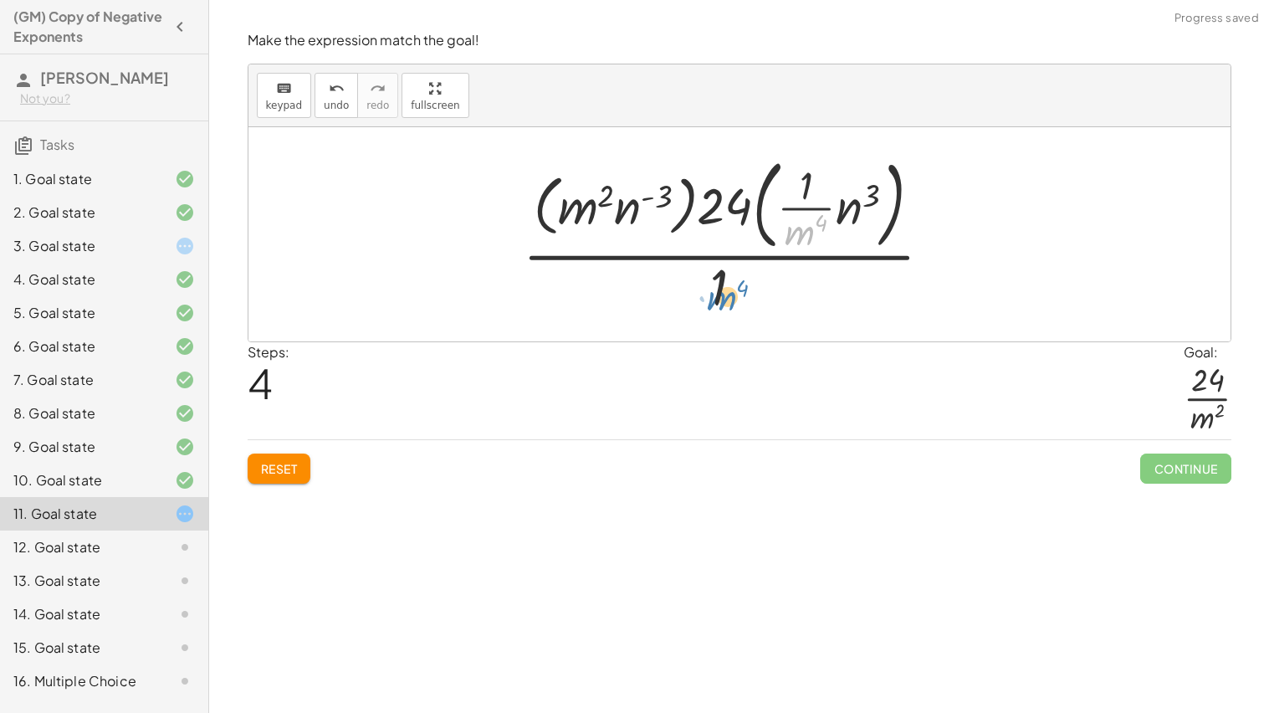
drag, startPoint x: 804, startPoint y: 228, endPoint x: 724, endPoint y: 289, distance: 100.9
click at [724, 289] on div at bounding box center [733, 234] width 439 height 169
click at [797, 204] on div at bounding box center [733, 234] width 439 height 169
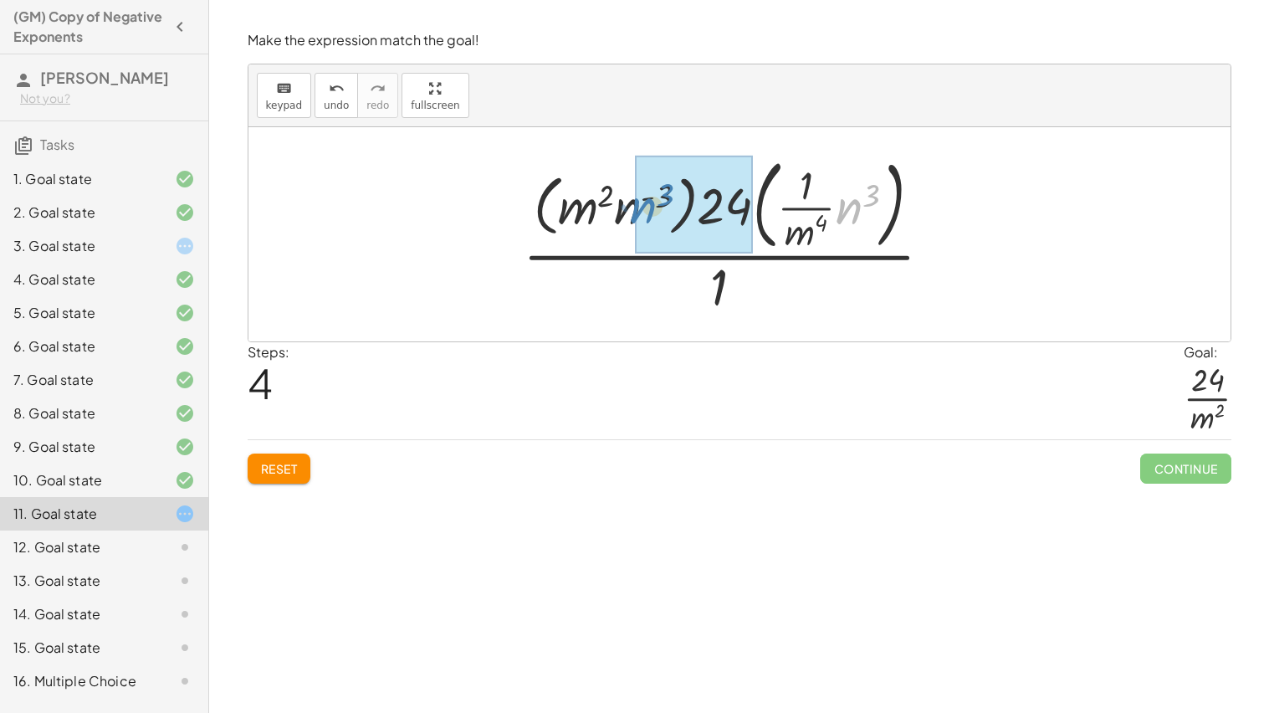
drag, startPoint x: 859, startPoint y: 204, endPoint x: 651, endPoint y: 203, distance: 208.3
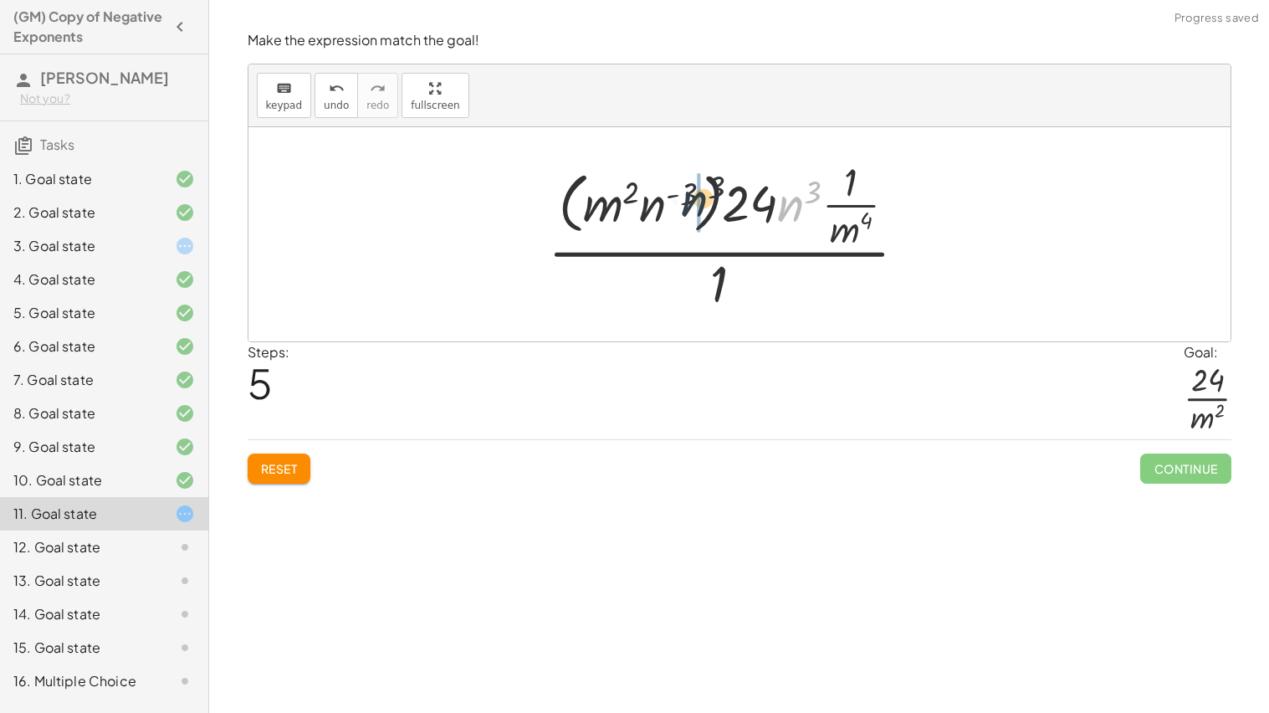
drag, startPoint x: 783, startPoint y: 208, endPoint x: 675, endPoint y: 205, distance: 108.0
click at [675, 205] on div at bounding box center [735, 234] width 390 height 161
click at [693, 212] on div at bounding box center [733, 234] width 401 height 161
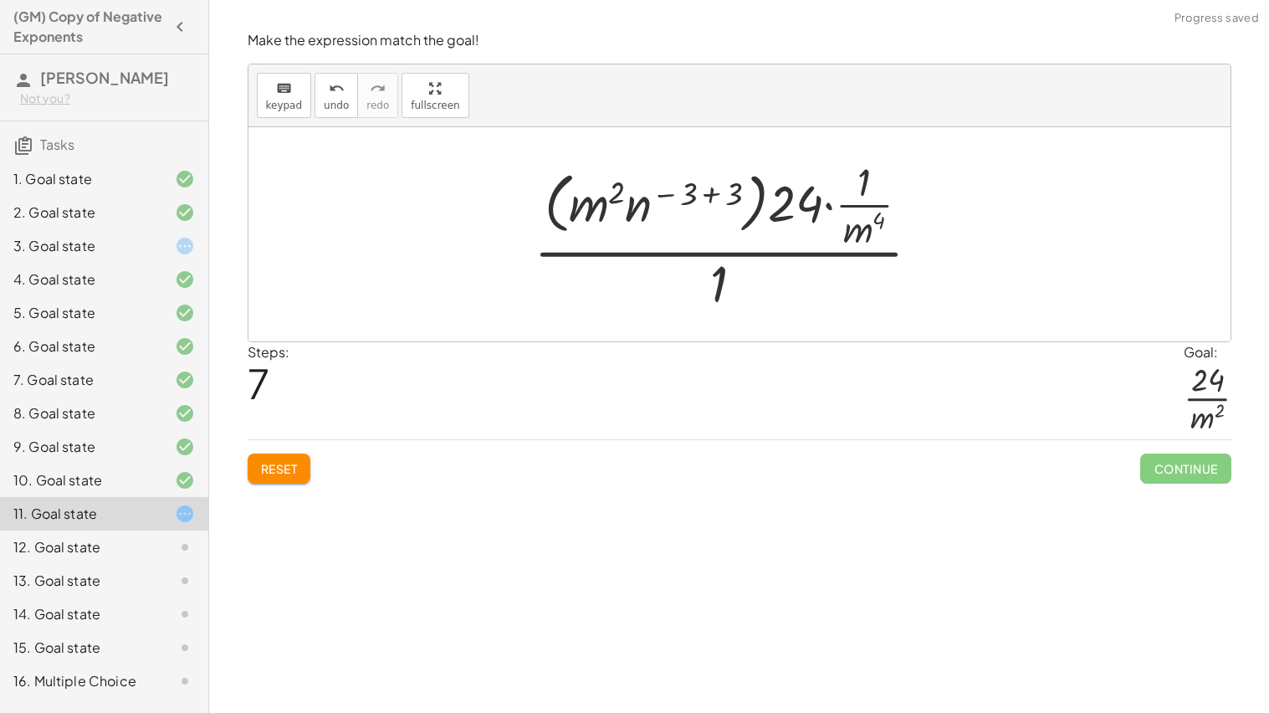
click at [706, 191] on div at bounding box center [733, 234] width 417 height 161
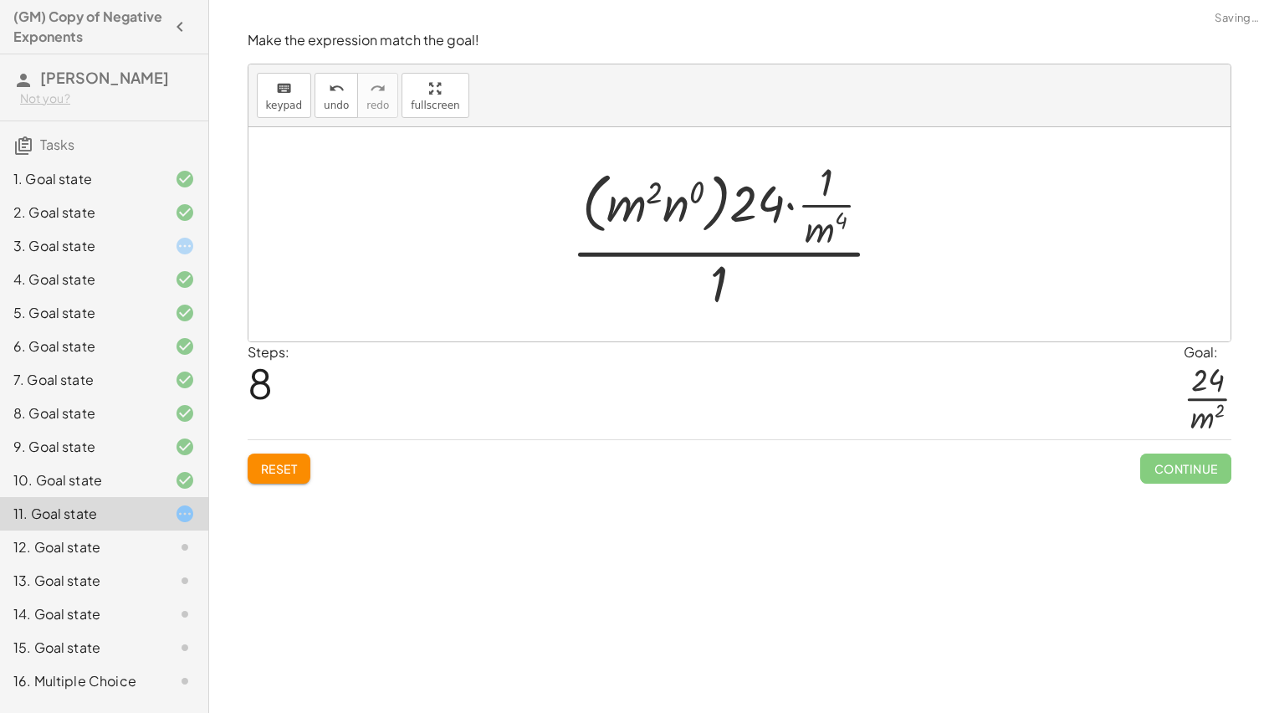
click at [694, 190] on div at bounding box center [733, 234] width 341 height 161
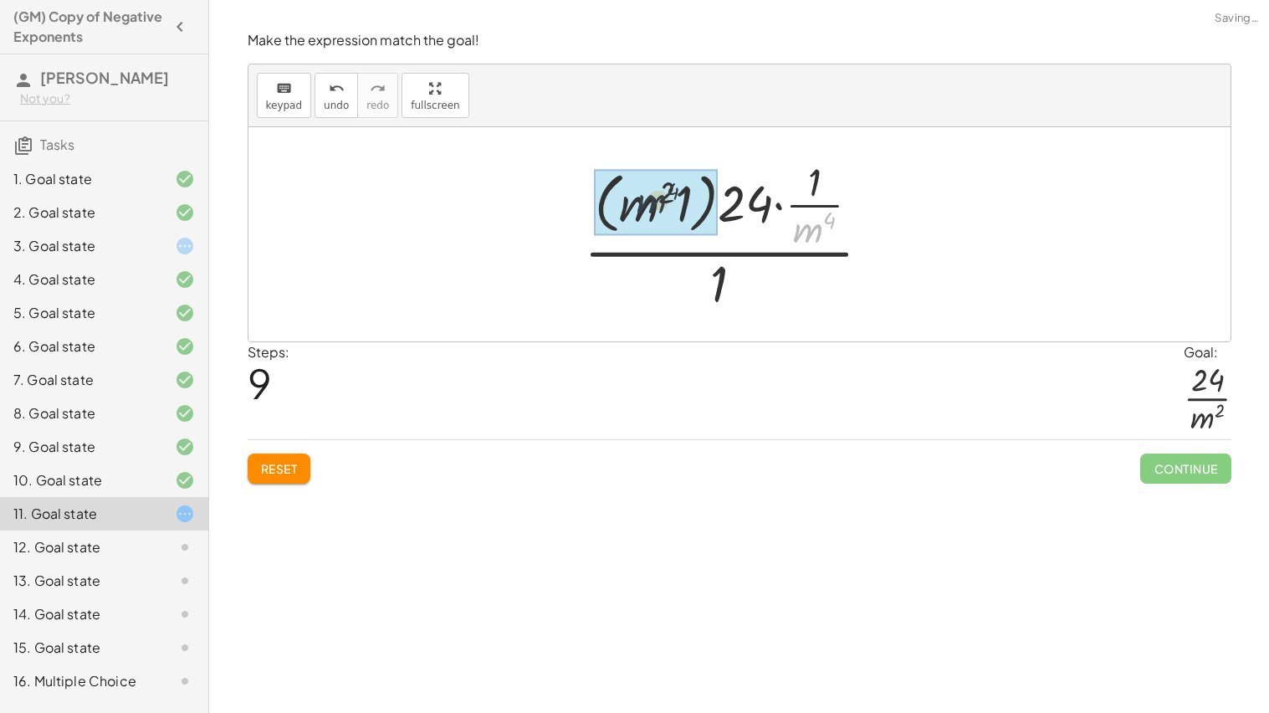
drag, startPoint x: 795, startPoint y: 227, endPoint x: 644, endPoint y: 203, distance: 152.4
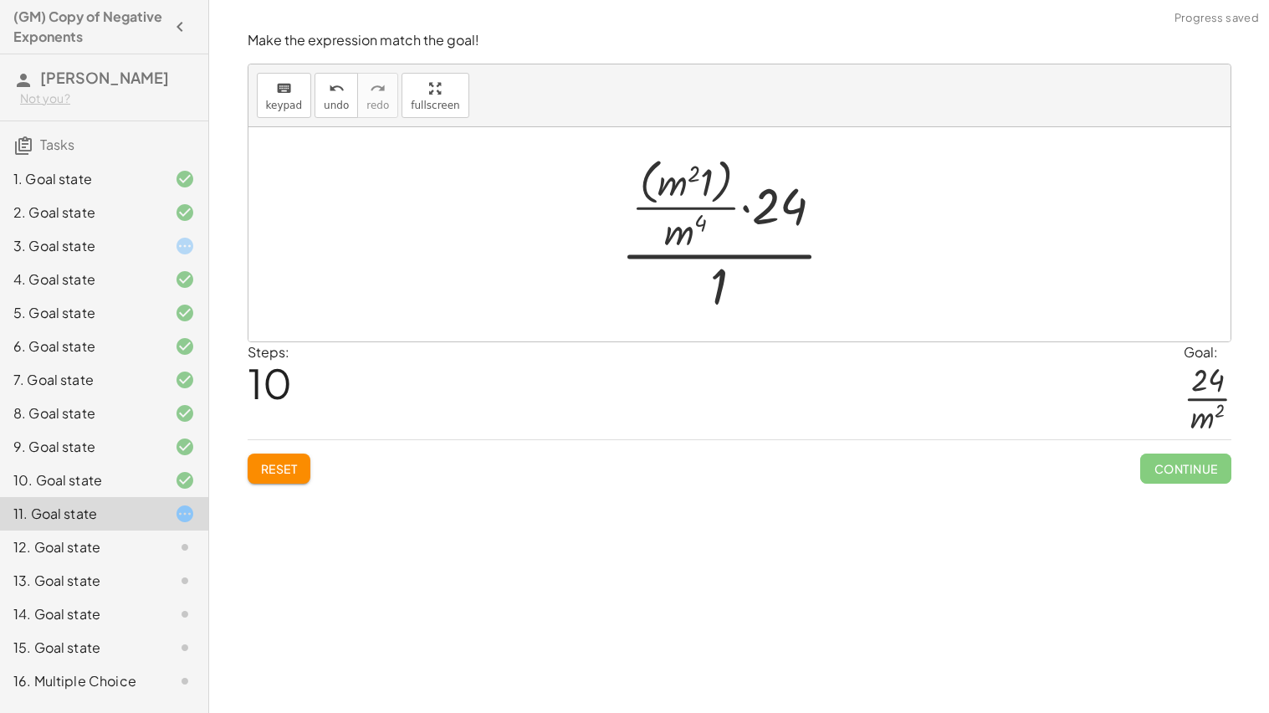
click at [685, 192] on div at bounding box center [733, 234] width 243 height 167
drag, startPoint x: 679, startPoint y: 182, endPoint x: 678, endPoint y: 229, distance: 47.7
click at [678, 229] on div at bounding box center [733, 234] width 243 height 167
click at [790, 212] on div at bounding box center [733, 234] width 243 height 167
click at [790, 212] on div at bounding box center [734, 234] width 218 height 167
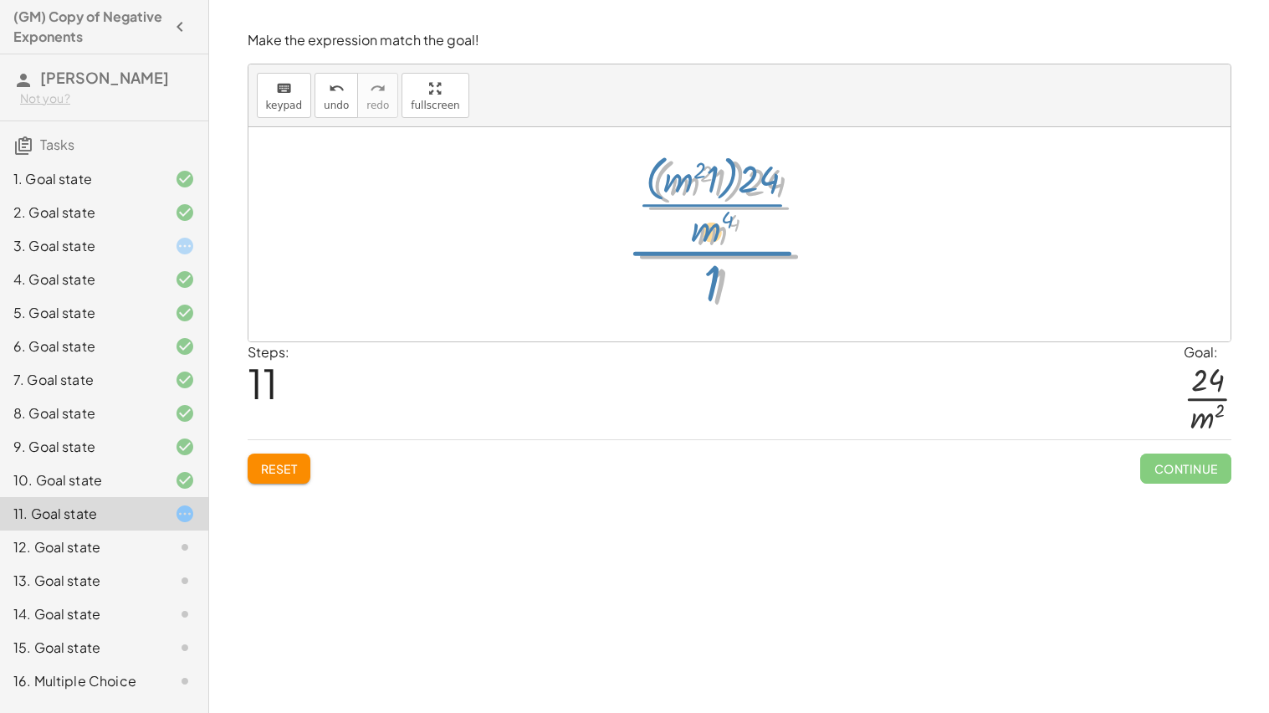
click at [724, 243] on div at bounding box center [734, 234] width 218 height 167
drag, startPoint x: 714, startPoint y: 234, endPoint x: 731, endPoint y: 182, distance: 55.3
click at [731, 182] on div at bounding box center [734, 234] width 218 height 167
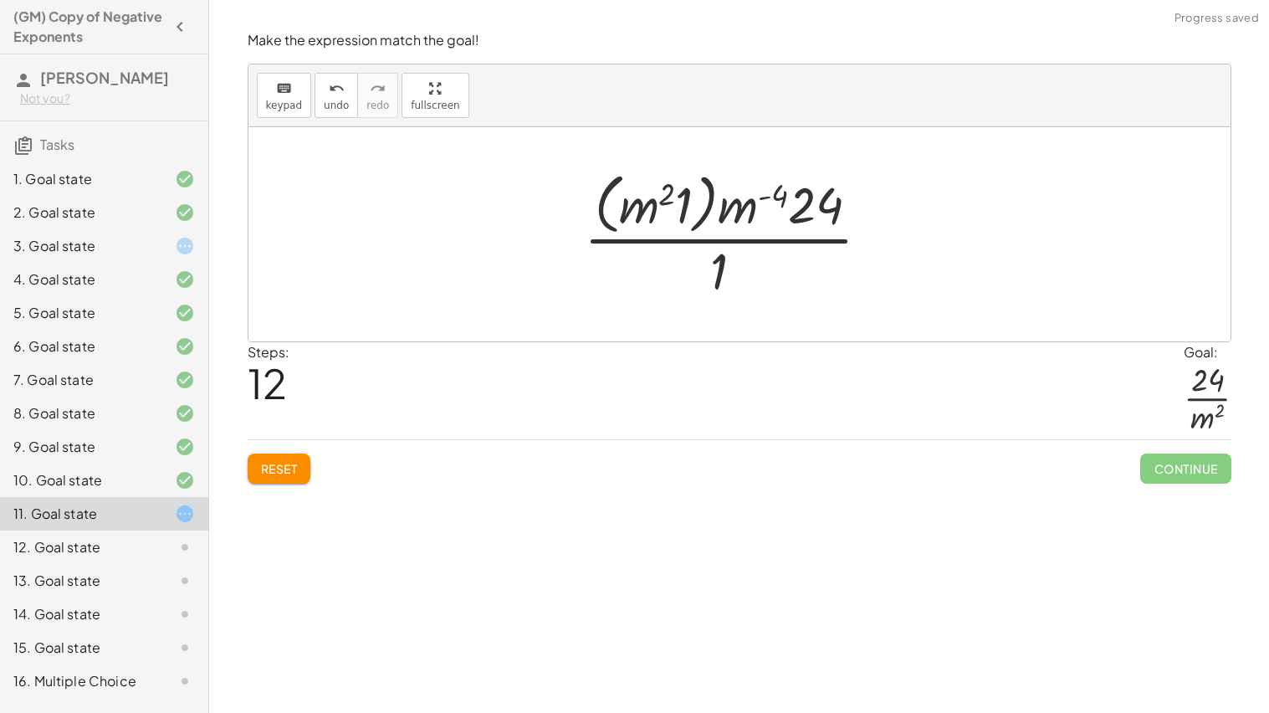
click at [693, 200] on div at bounding box center [733, 234] width 317 height 136
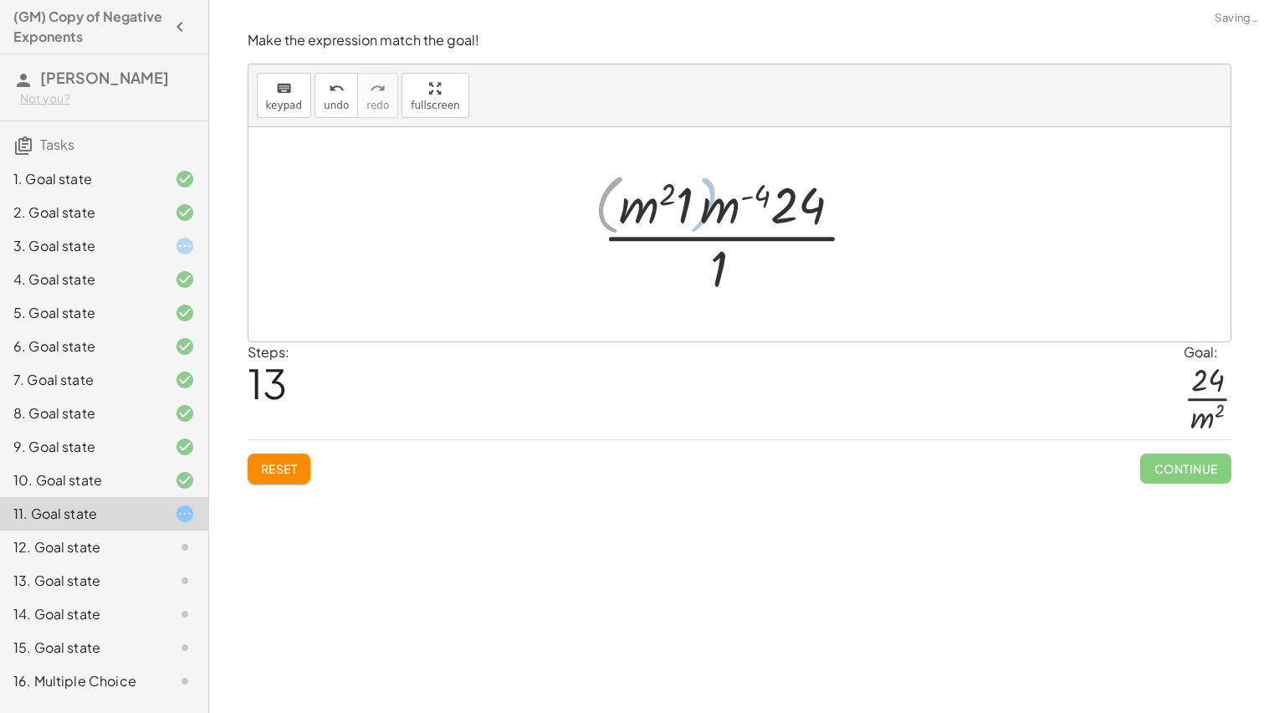
click at [669, 202] on div at bounding box center [734, 234] width 267 height 129
click at [710, 205] on div at bounding box center [734, 234] width 267 height 129
click at [700, 207] on div at bounding box center [734, 234] width 250 height 129
click at [703, 192] on div at bounding box center [733, 234] width 224 height 129
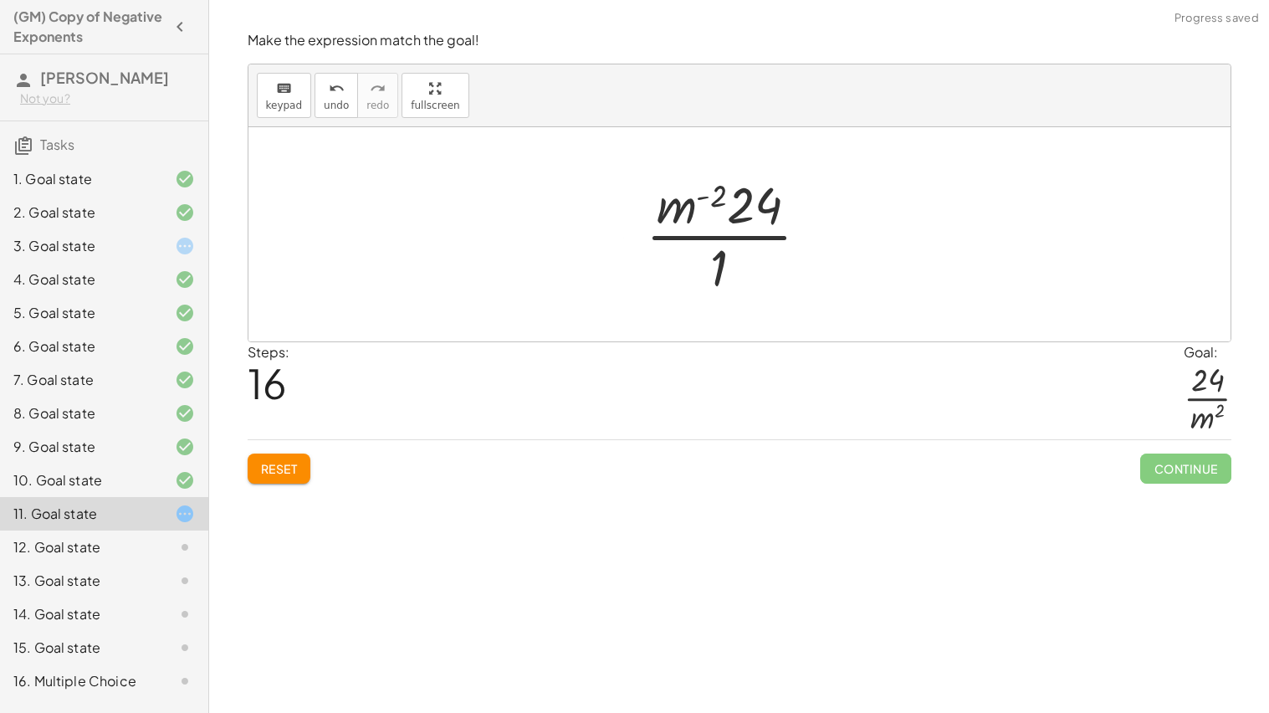
click at [729, 259] on div at bounding box center [733, 234] width 193 height 129
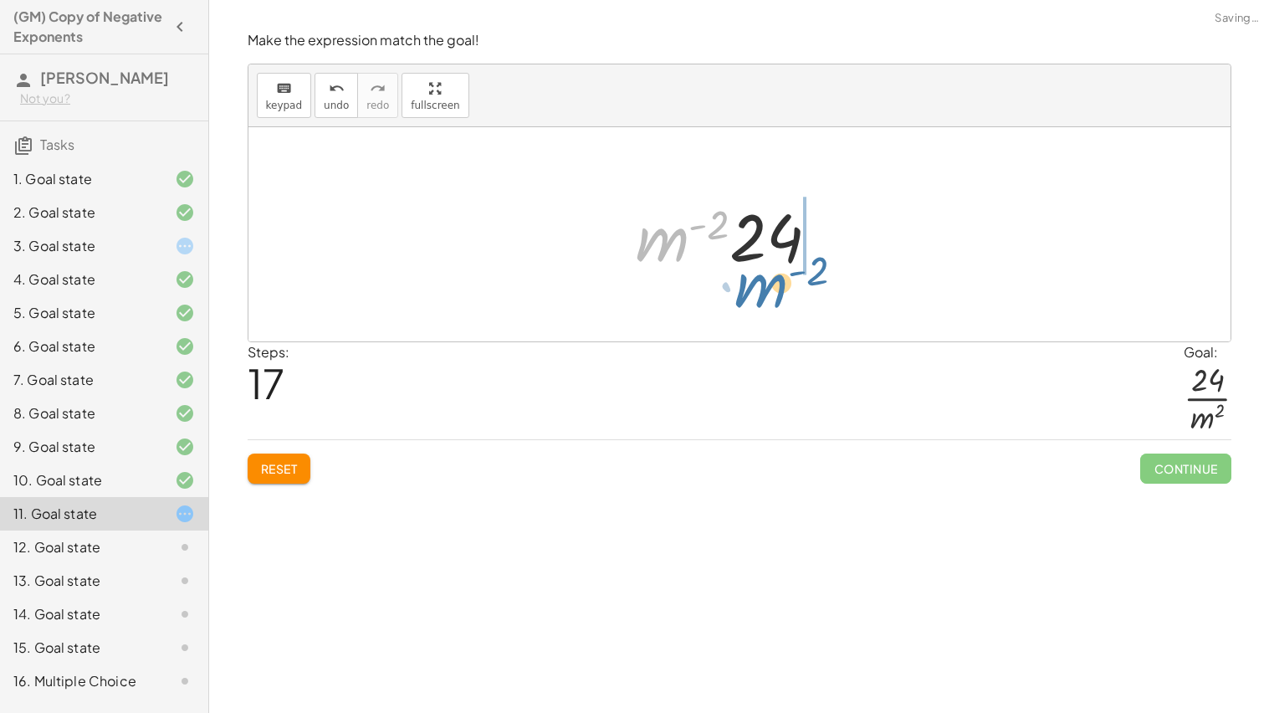
drag, startPoint x: 675, startPoint y: 238, endPoint x: 776, endPoint y: 287, distance: 112.2
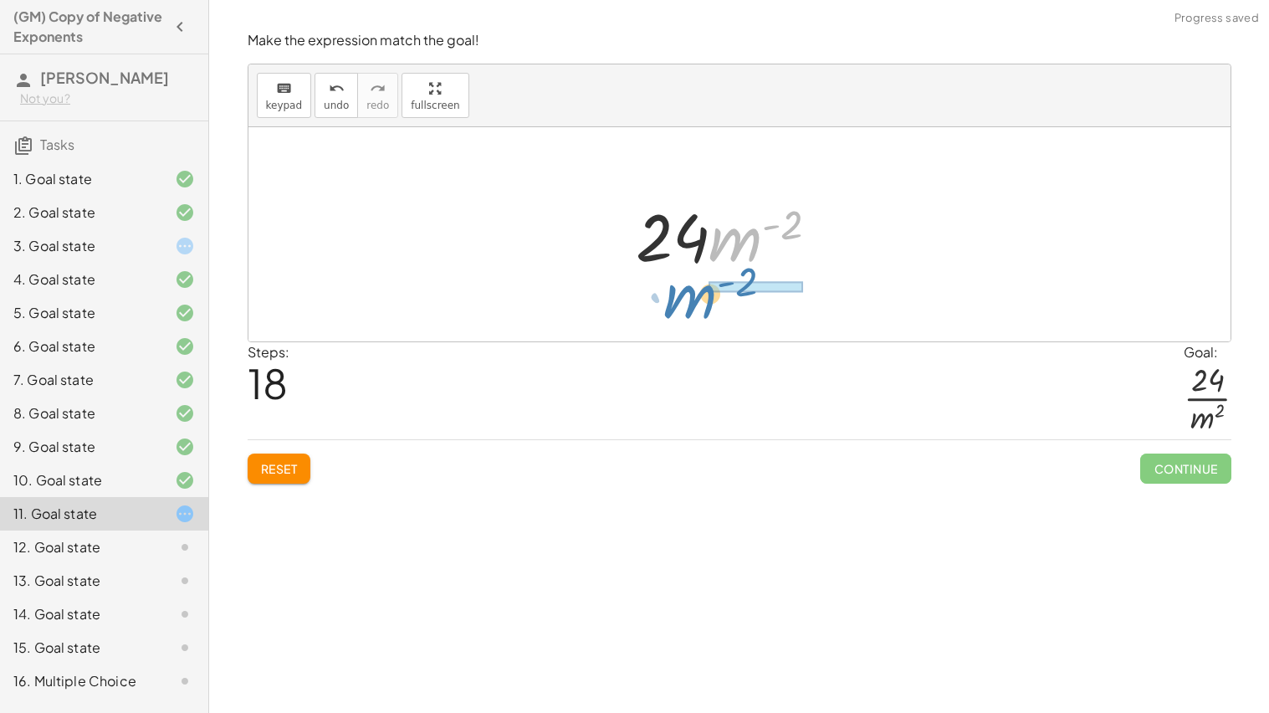
drag, startPoint x: 729, startPoint y: 246, endPoint x: 683, endPoint y: 304, distance: 73.3
click at [683, 304] on div "· ( · 8 · m 2 · n ( - 3 ) ) · ( · 3 · m ( - 4 ) · n 3 ) · 1 · ( · m 2 · n ( - 3…" at bounding box center [739, 234] width 982 height 214
click at [744, 263] on div at bounding box center [733, 234] width 213 height 129
click at [749, 218] on div at bounding box center [733, 234] width 213 height 129
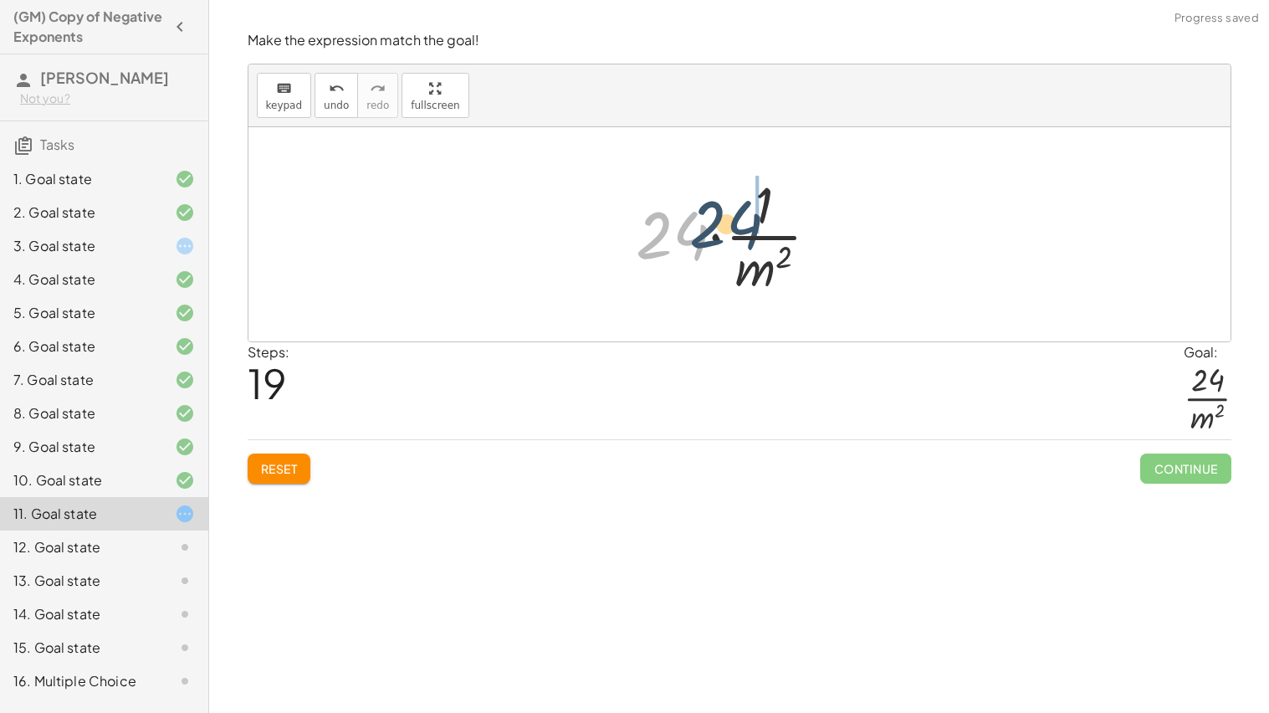
drag, startPoint x: 700, startPoint y: 233, endPoint x: 778, endPoint y: 216, distance: 79.7
click at [778, 216] on div at bounding box center [733, 234] width 213 height 129
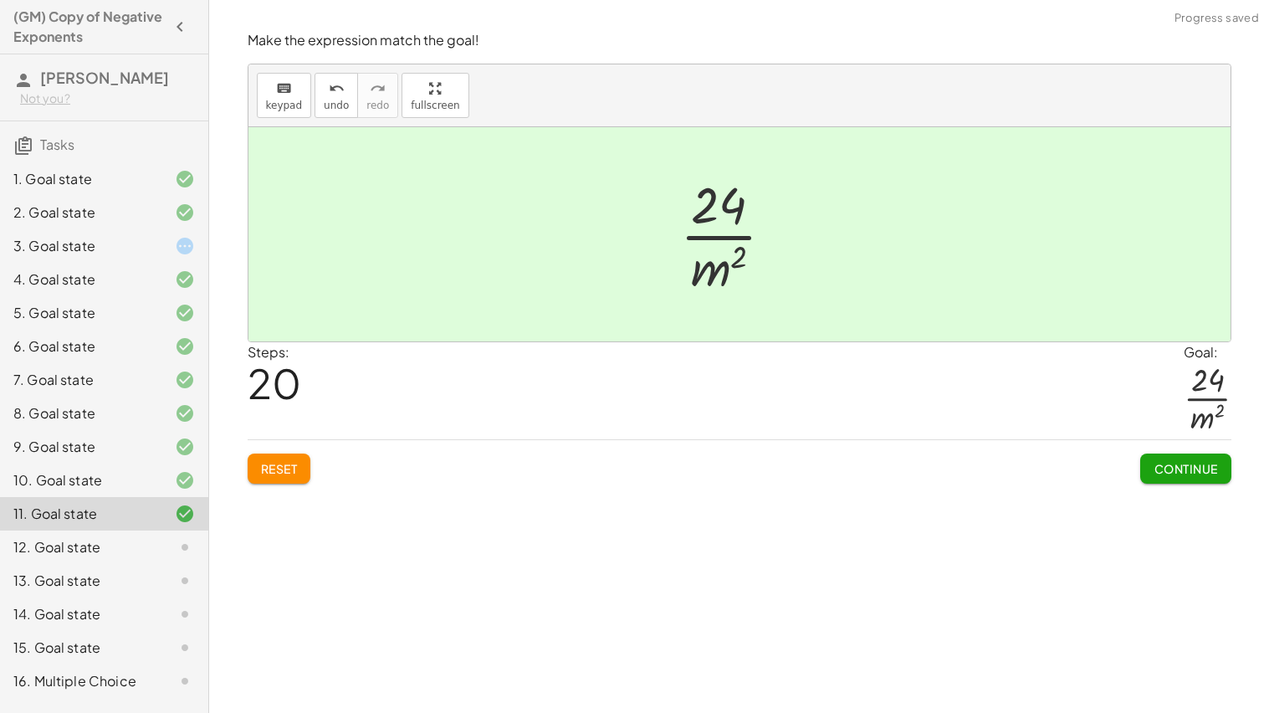
click at [1168, 478] on button "Continue" at bounding box center [1185, 468] width 90 height 30
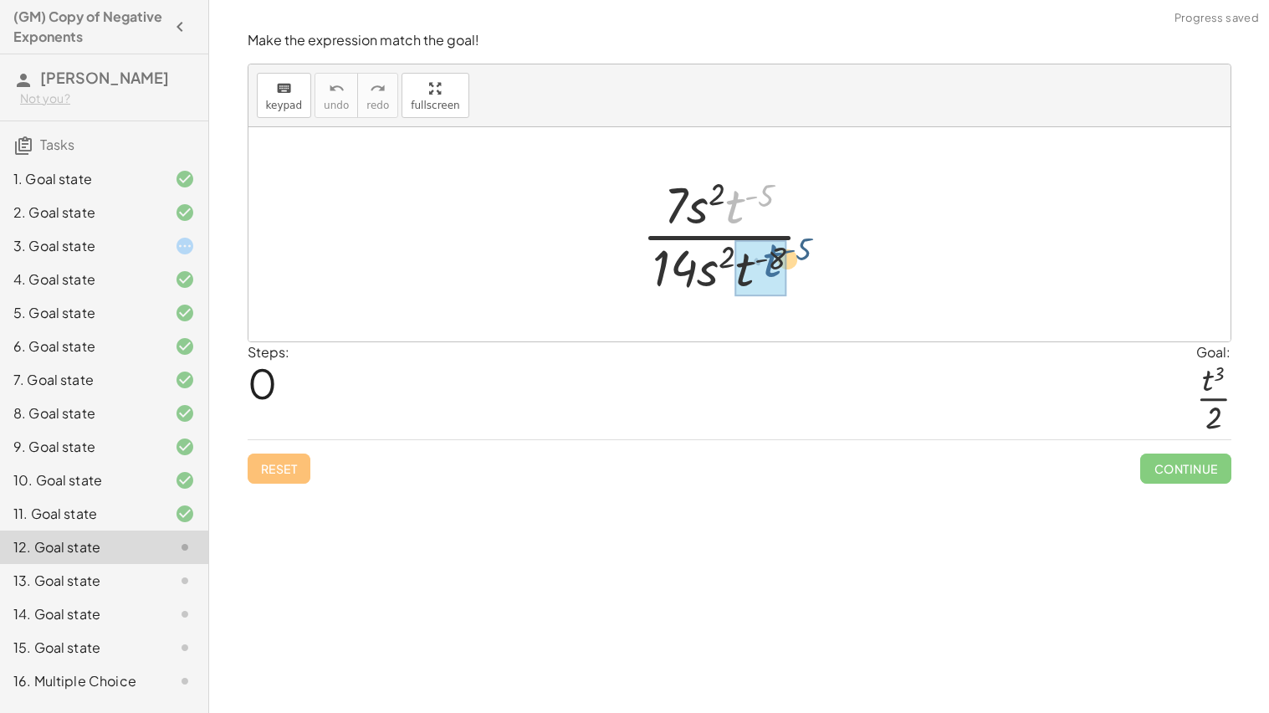
drag, startPoint x: 739, startPoint y: 204, endPoint x: 780, endPoint y: 269, distance: 77.0
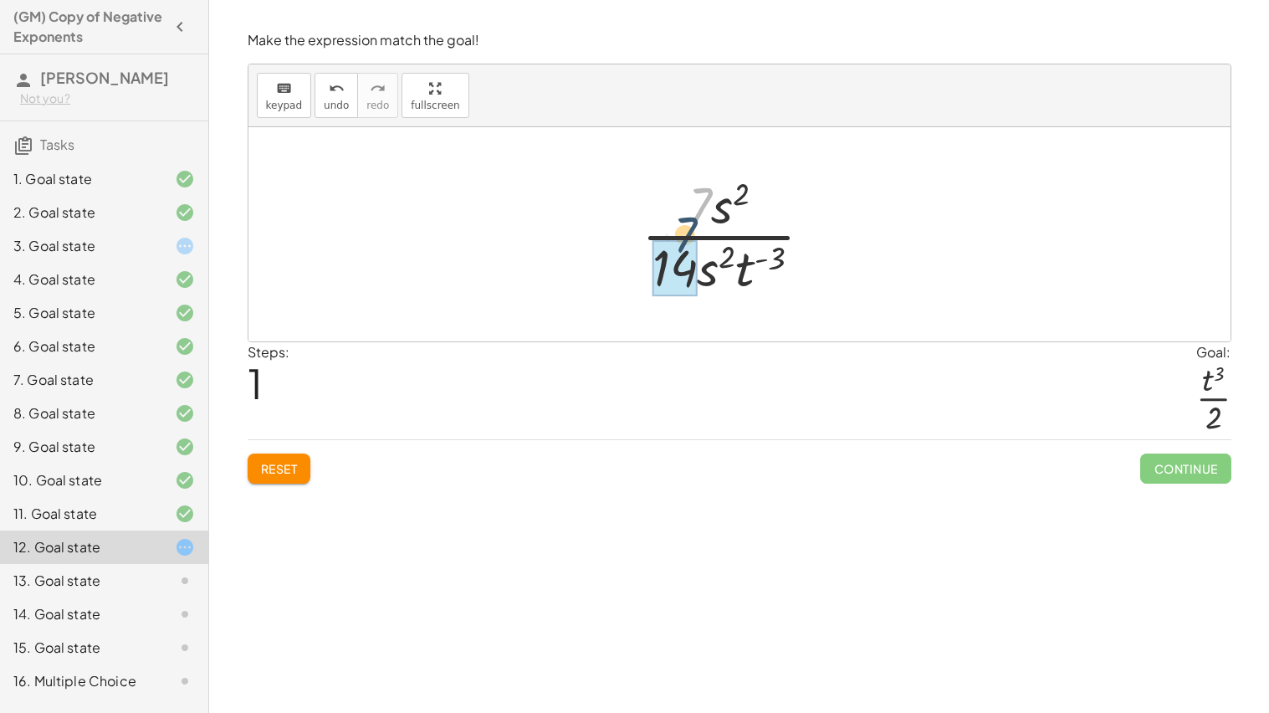
drag, startPoint x: 699, startPoint y: 222, endPoint x: 683, endPoint y: 258, distance: 38.6
drag, startPoint x: 707, startPoint y: 213, endPoint x: 705, endPoint y: 268, distance: 54.4
click at [713, 212] on div at bounding box center [734, 234] width 146 height 129
click at [717, 215] on div at bounding box center [734, 234] width 146 height 129
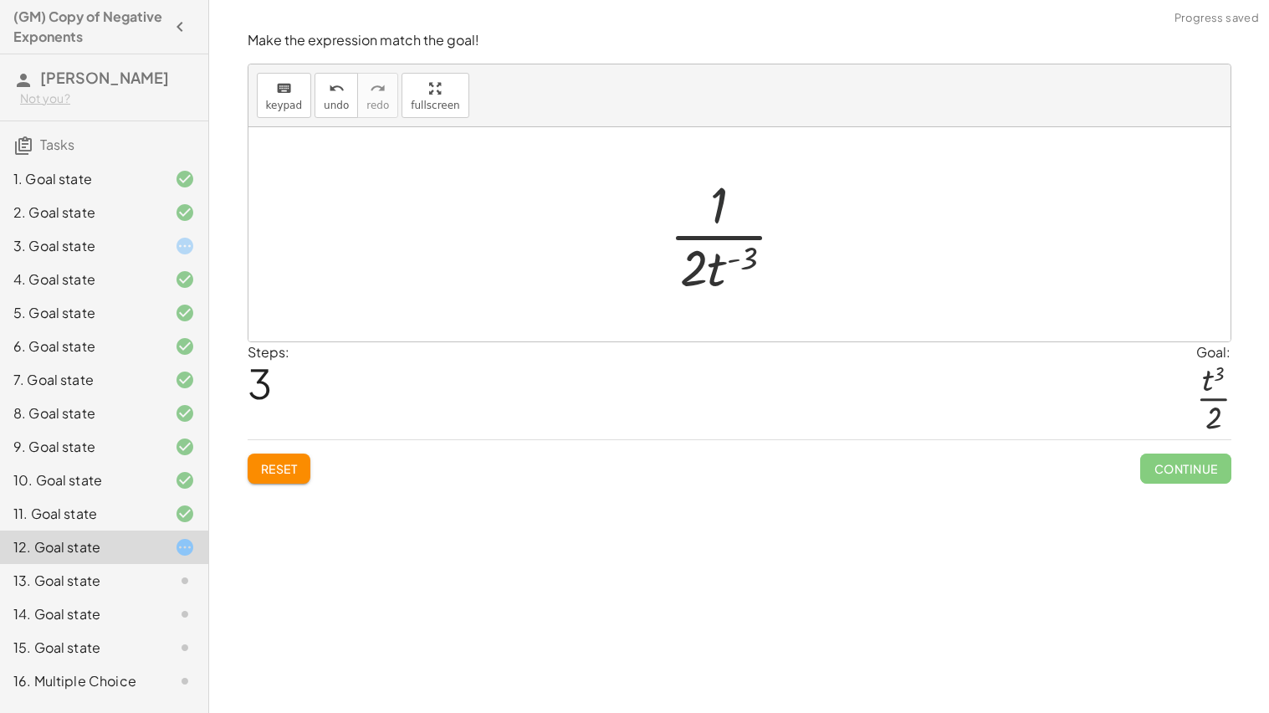
click at [734, 180] on div at bounding box center [734, 234] width 146 height 129
click at [731, 182] on div at bounding box center [734, 234] width 146 height 129
drag, startPoint x: 721, startPoint y: 258, endPoint x: 725, endPoint y: 196, distance: 62.0
click at [725, 196] on div at bounding box center [734, 234] width 146 height 129
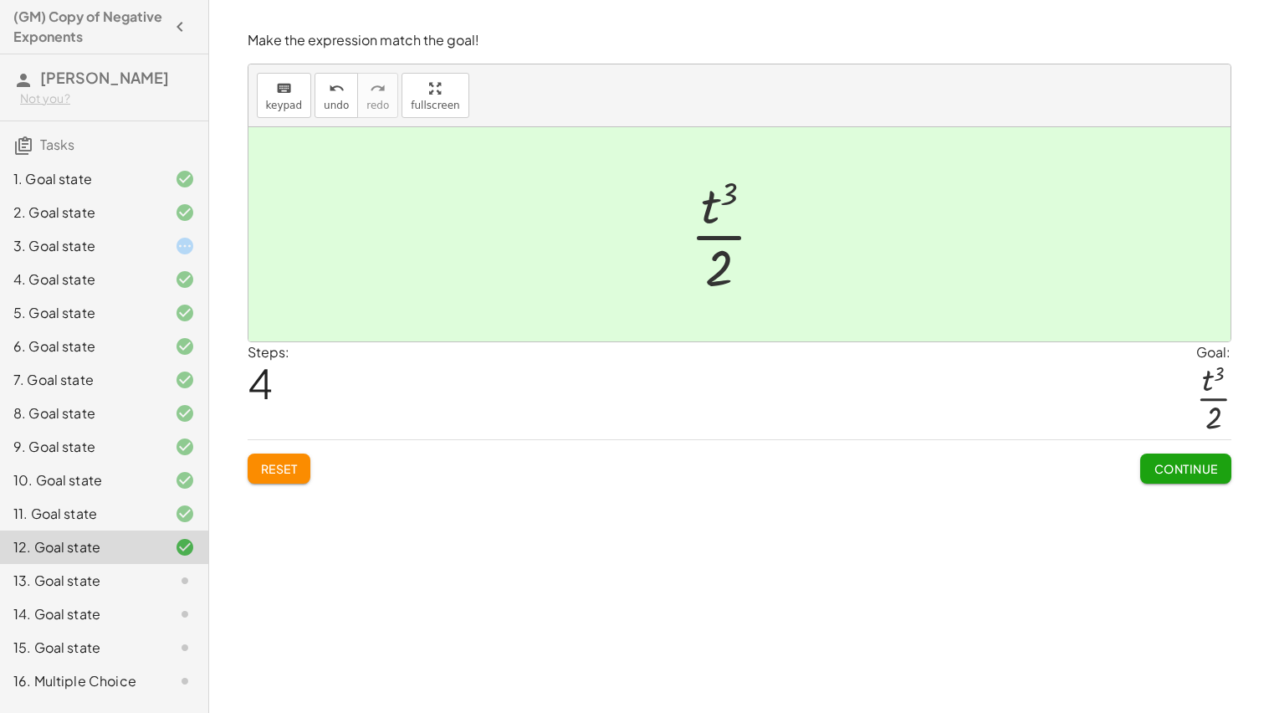
click at [1210, 470] on span "Continue" at bounding box center [1185, 468] width 64 height 15
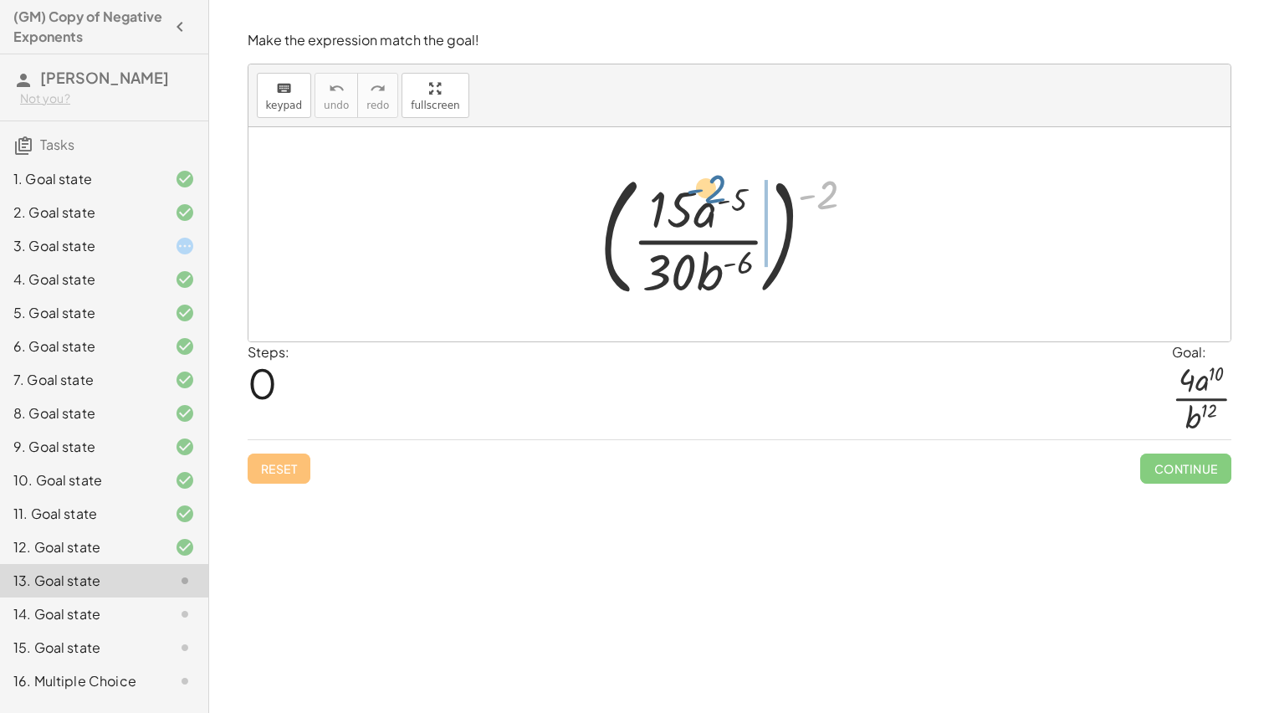
drag, startPoint x: 822, startPoint y: 196, endPoint x: 710, endPoint y: 192, distance: 112.2
click at [710, 192] on div at bounding box center [733, 234] width 285 height 139
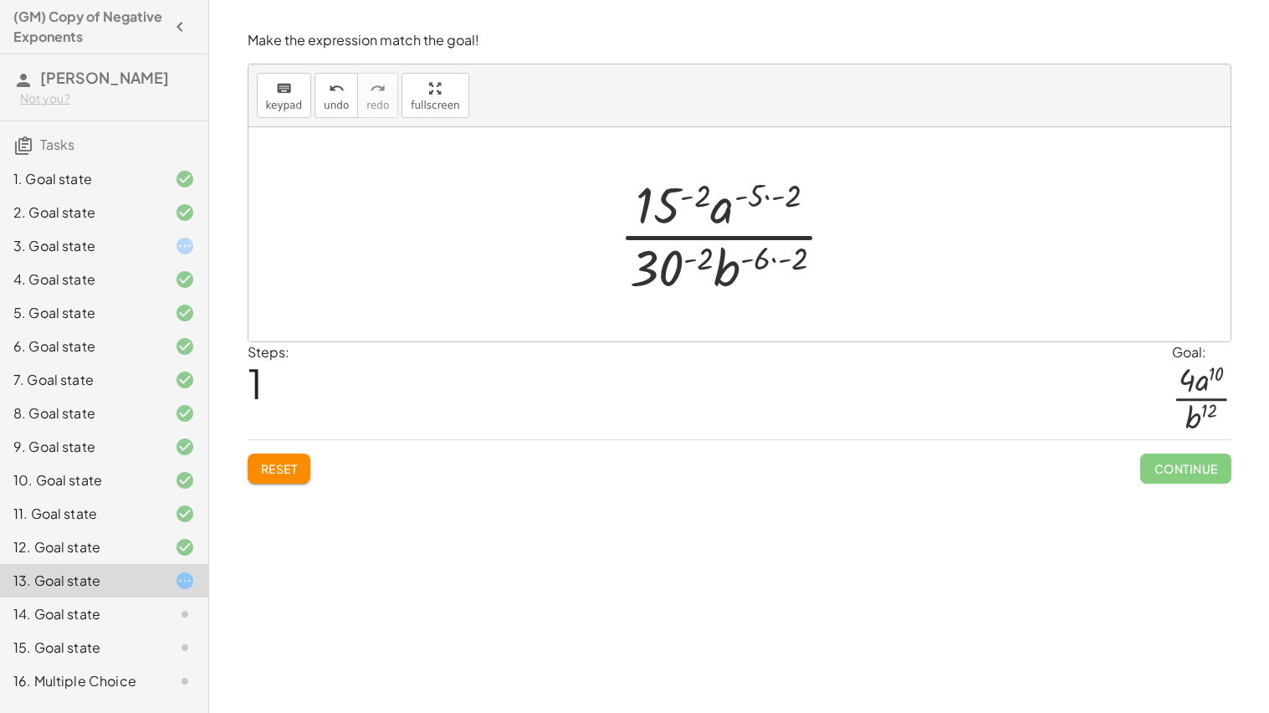
click at [777, 202] on div at bounding box center [734, 234] width 246 height 129
click at [787, 258] on div at bounding box center [734, 234] width 246 height 129
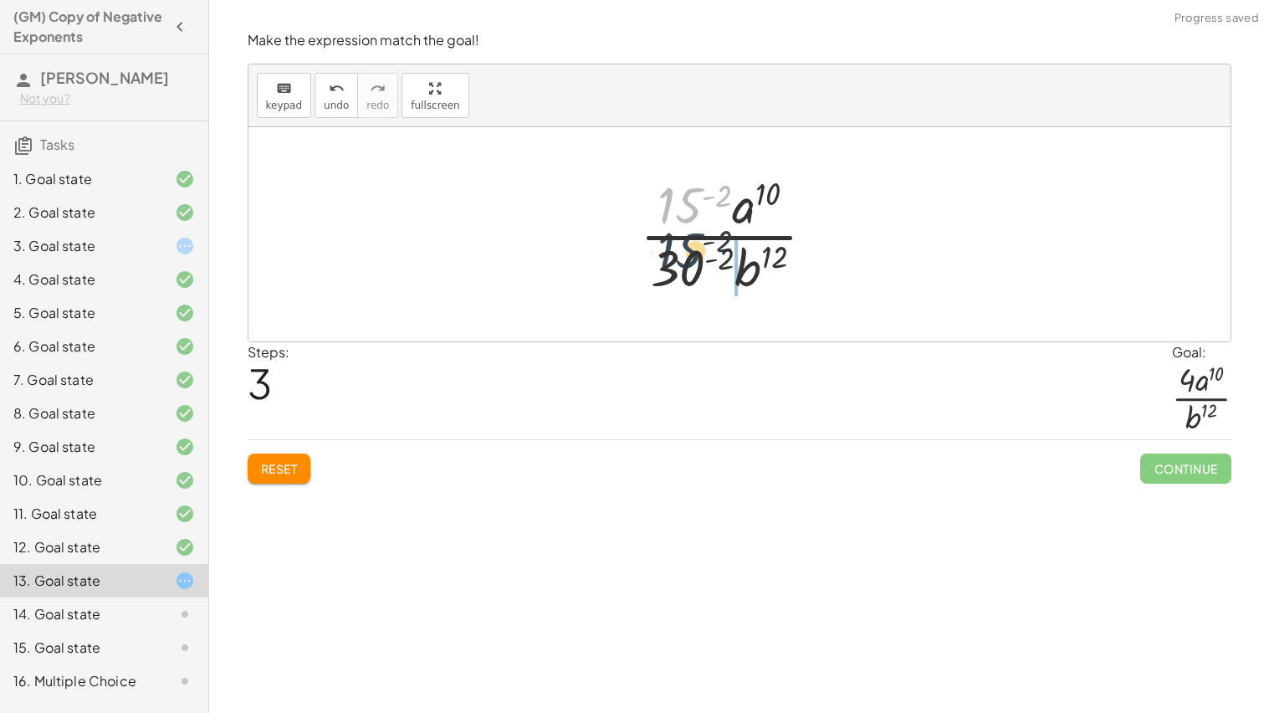
drag, startPoint x: 673, startPoint y: 217, endPoint x: 673, endPoint y: 268, distance: 51.0
click at [673, 268] on div at bounding box center [734, 234] width 205 height 129
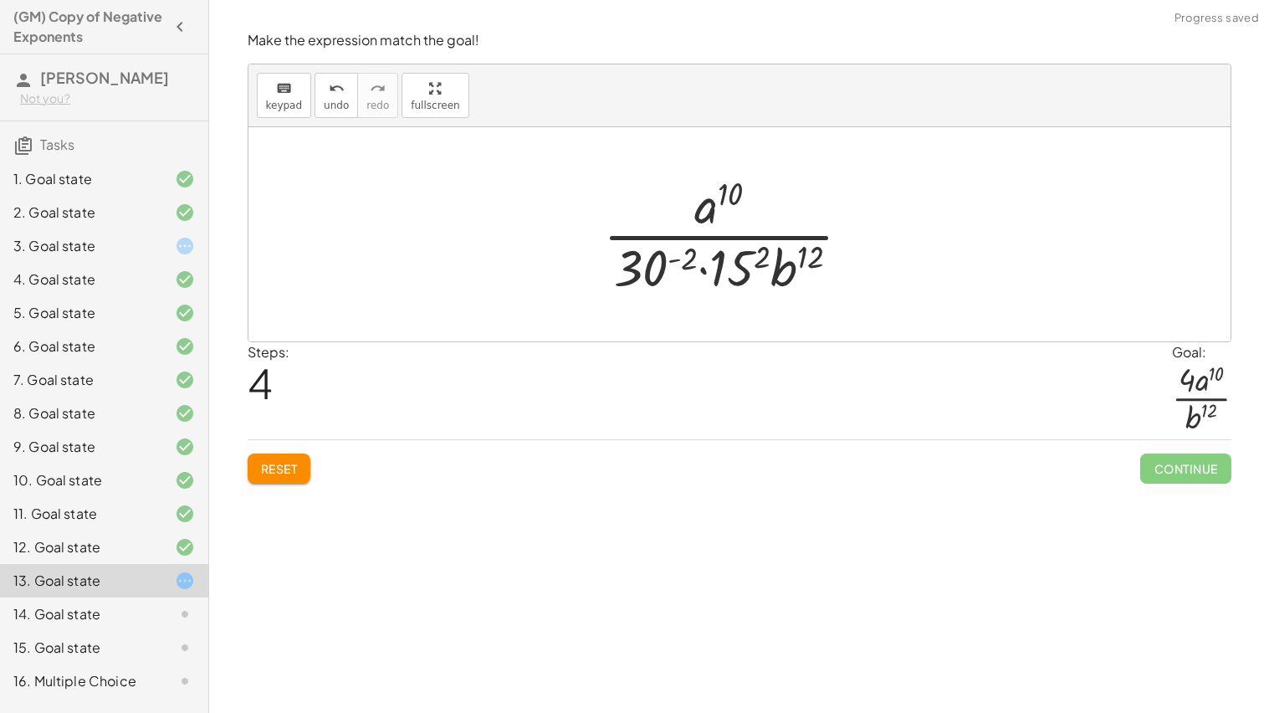
click at [682, 258] on div at bounding box center [734, 234] width 278 height 129
click at [654, 259] on div at bounding box center [734, 234] width 324 height 129
drag, startPoint x: 749, startPoint y: 277, endPoint x: 662, endPoint y: 283, distance: 88.0
click at [662, 283] on div at bounding box center [734, 234] width 324 height 129
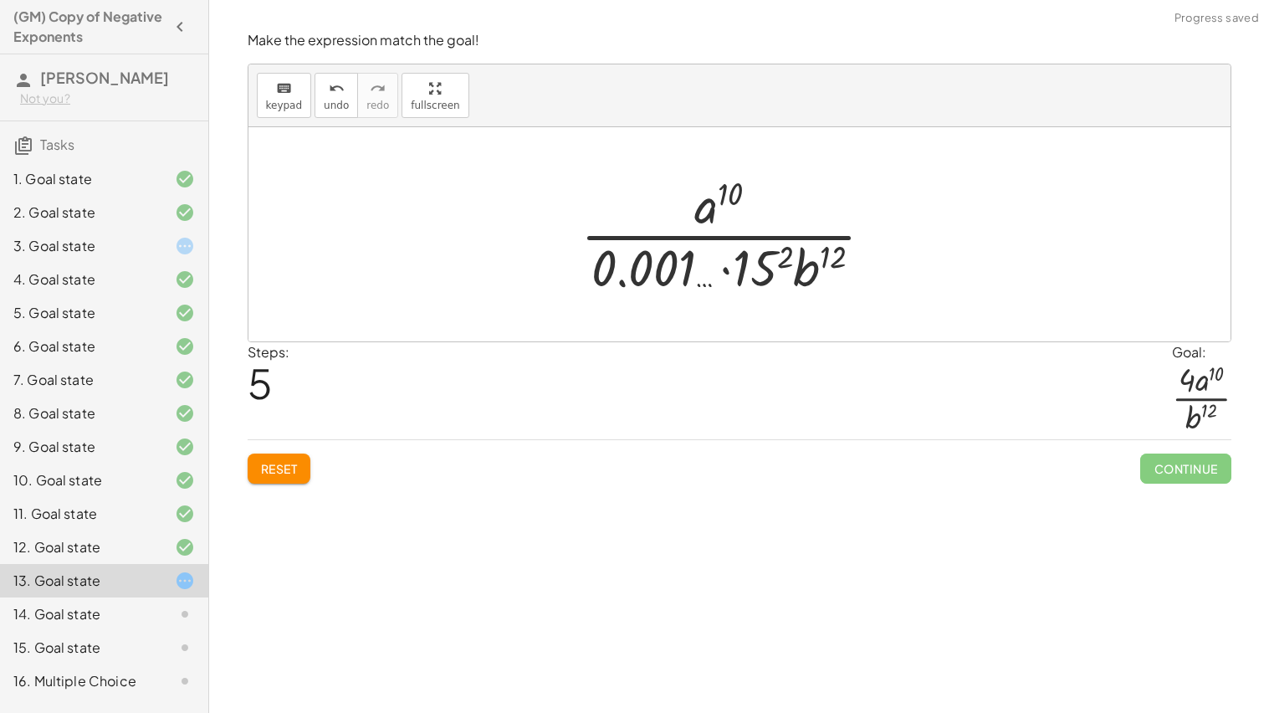
click at [754, 279] on div at bounding box center [734, 234] width 324 height 129
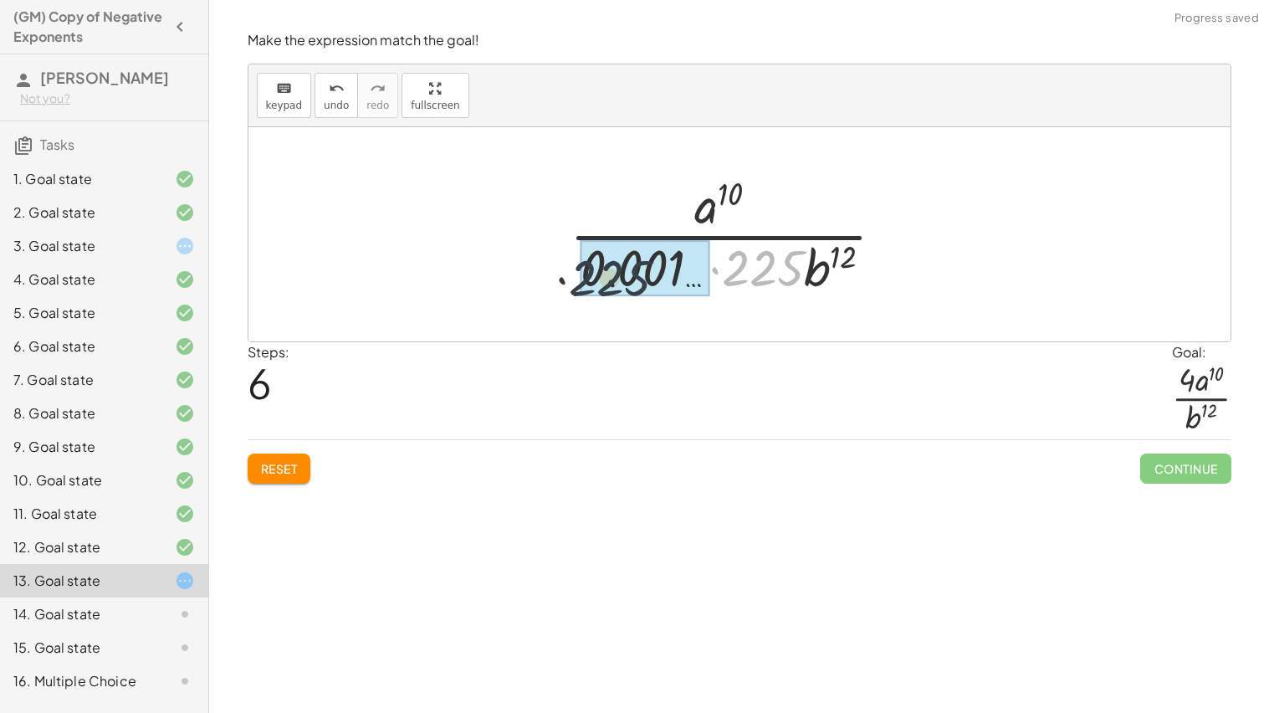
drag, startPoint x: 753, startPoint y: 275, endPoint x: 591, endPoint y: 284, distance: 162.5
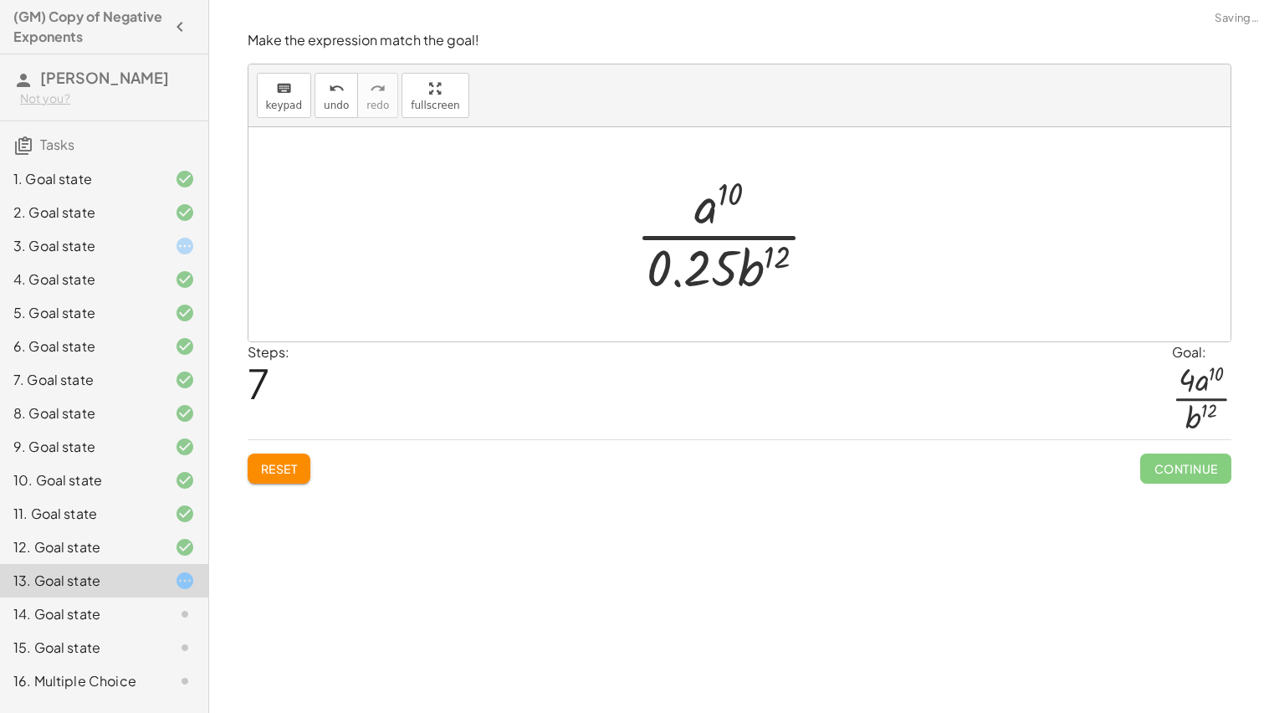
click at [682, 279] on div at bounding box center [733, 234] width 212 height 129
click at [487, 284] on div at bounding box center [739, 234] width 982 height 214
click at [290, 455] on button "Reset" at bounding box center [280, 468] width 64 height 30
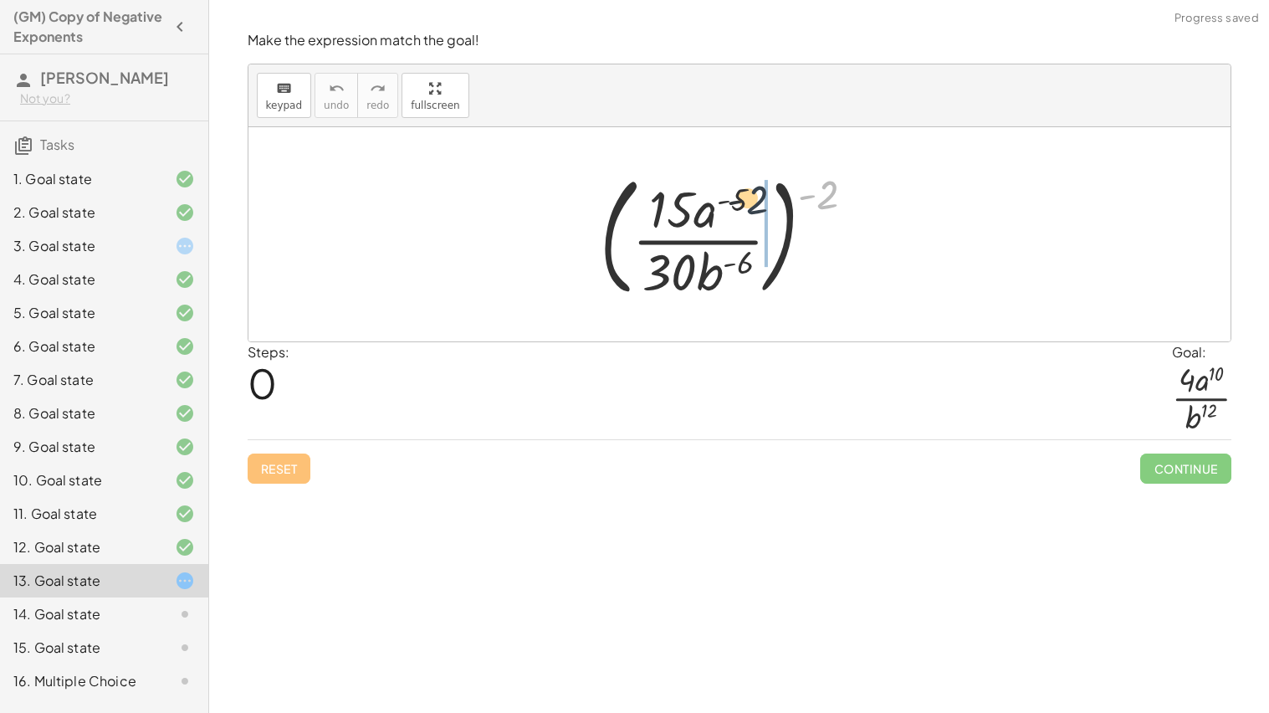
drag, startPoint x: 820, startPoint y: 203, endPoint x: 698, endPoint y: 210, distance: 121.5
click at [698, 210] on div at bounding box center [733, 234] width 285 height 139
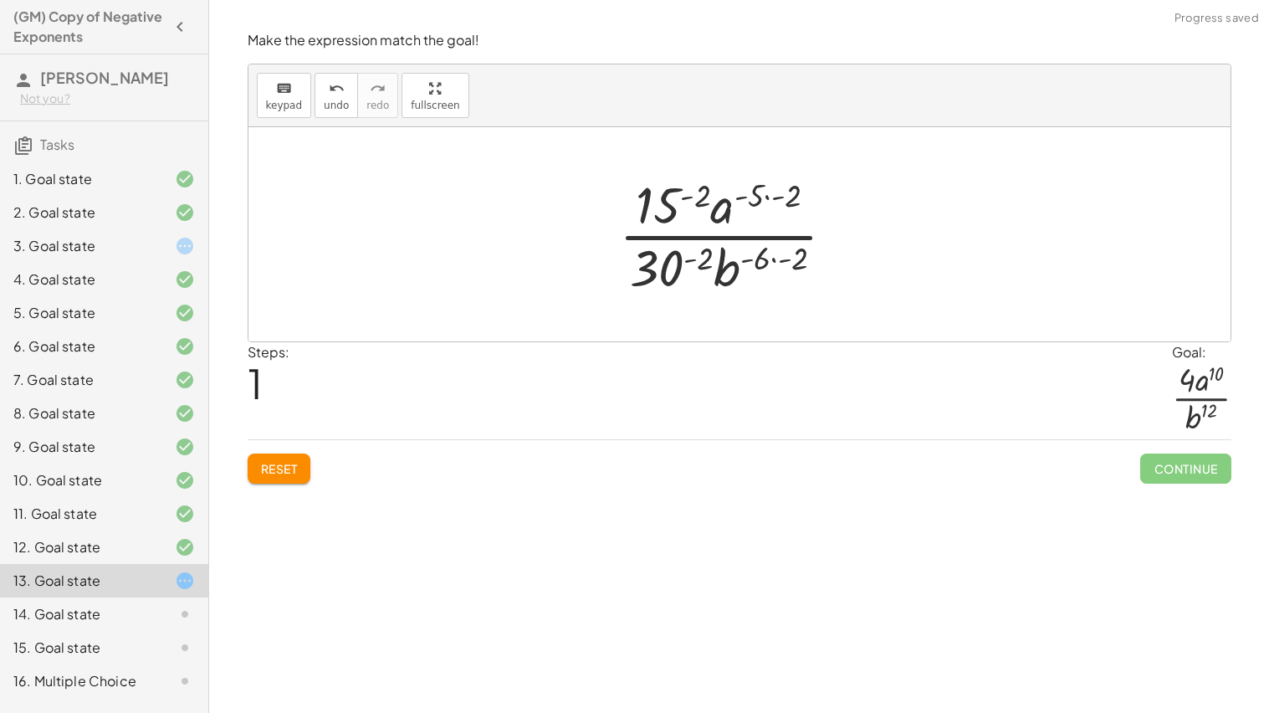
click at [683, 197] on div at bounding box center [734, 234] width 246 height 129
click at [695, 259] on div at bounding box center [734, 234] width 310 height 129
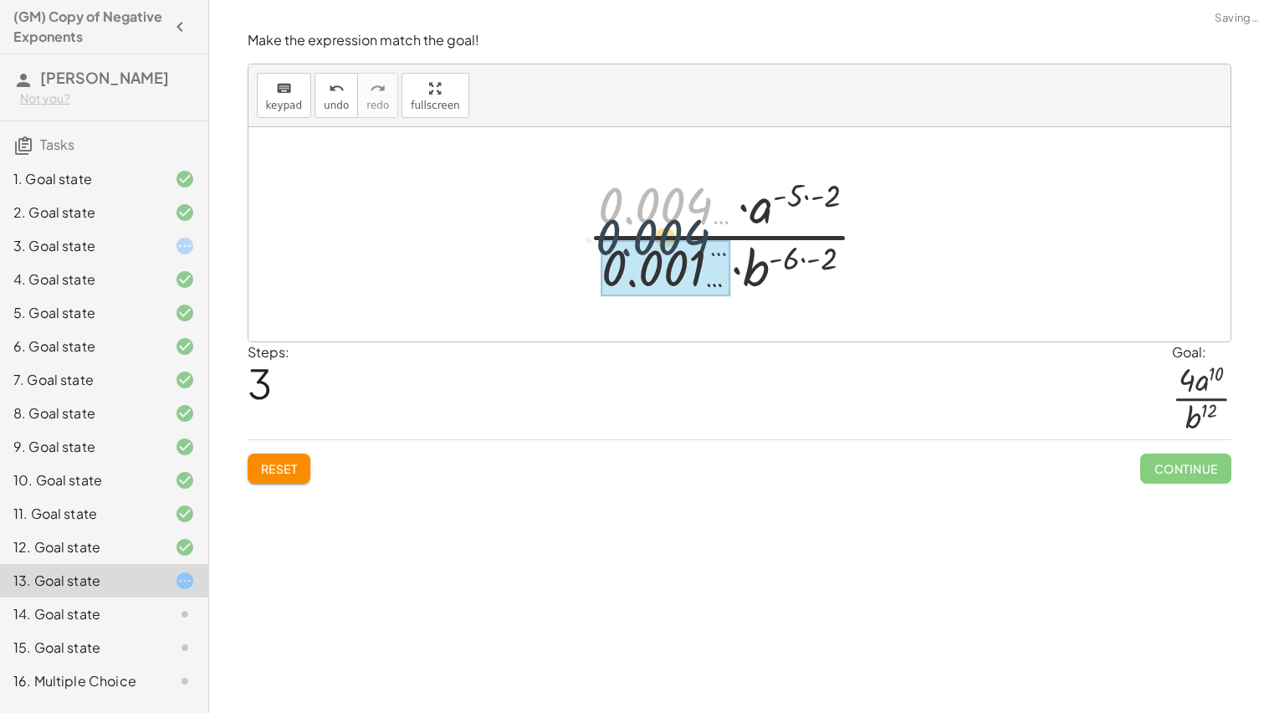
drag, startPoint x: 662, startPoint y: 207, endPoint x: 659, endPoint y: 244, distance: 37.7
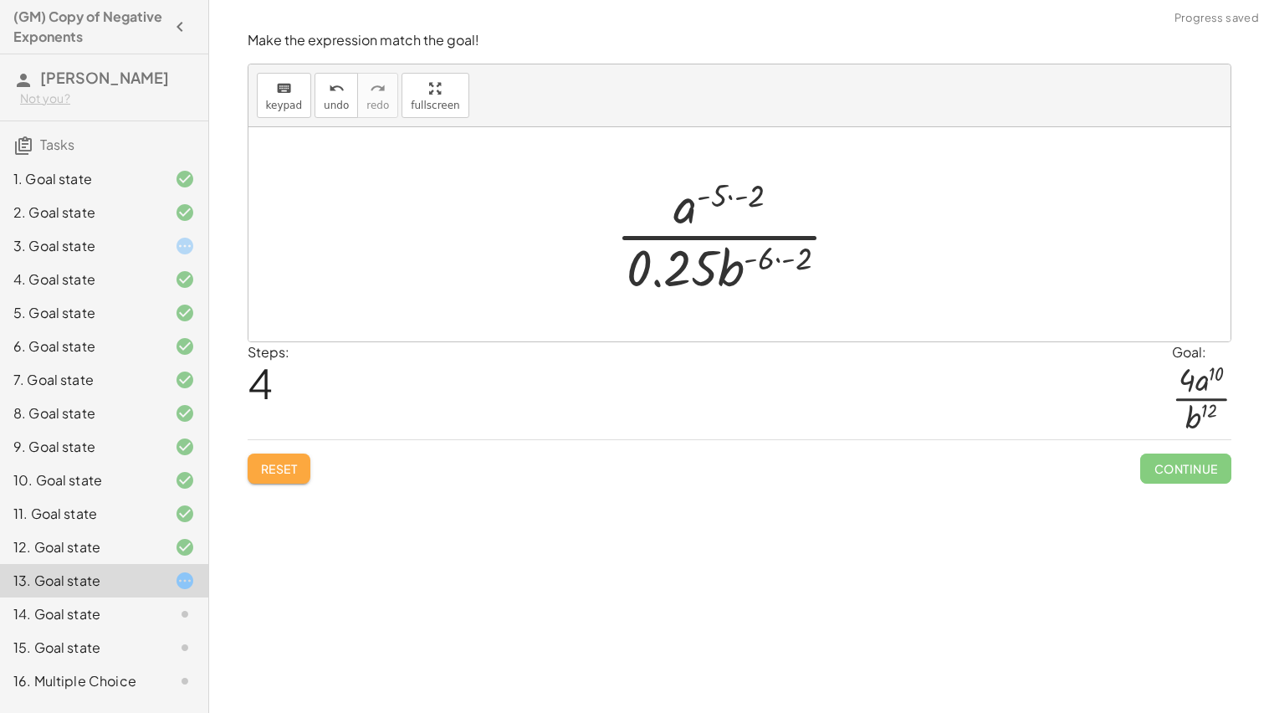
click at [311, 463] on button "Reset" at bounding box center [280, 468] width 64 height 30
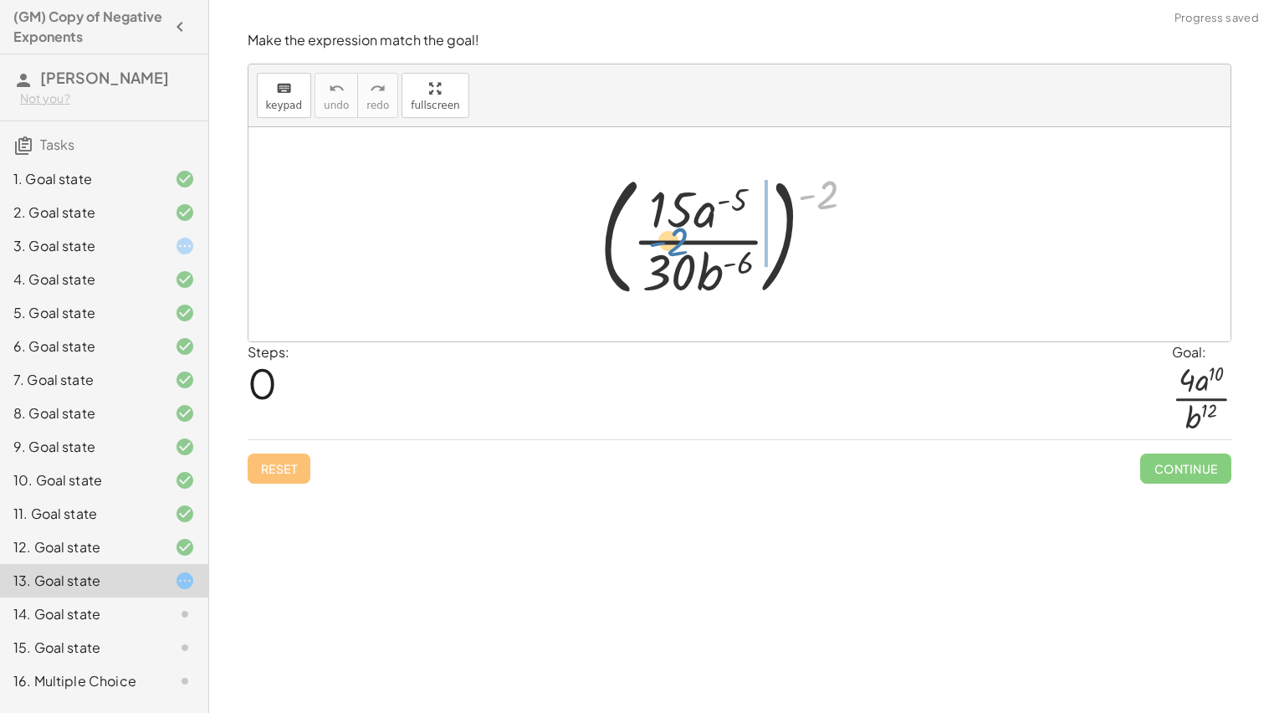
drag, startPoint x: 821, startPoint y: 187, endPoint x: 671, endPoint y: 235, distance: 157.9
click at [671, 235] on div at bounding box center [733, 234] width 285 height 139
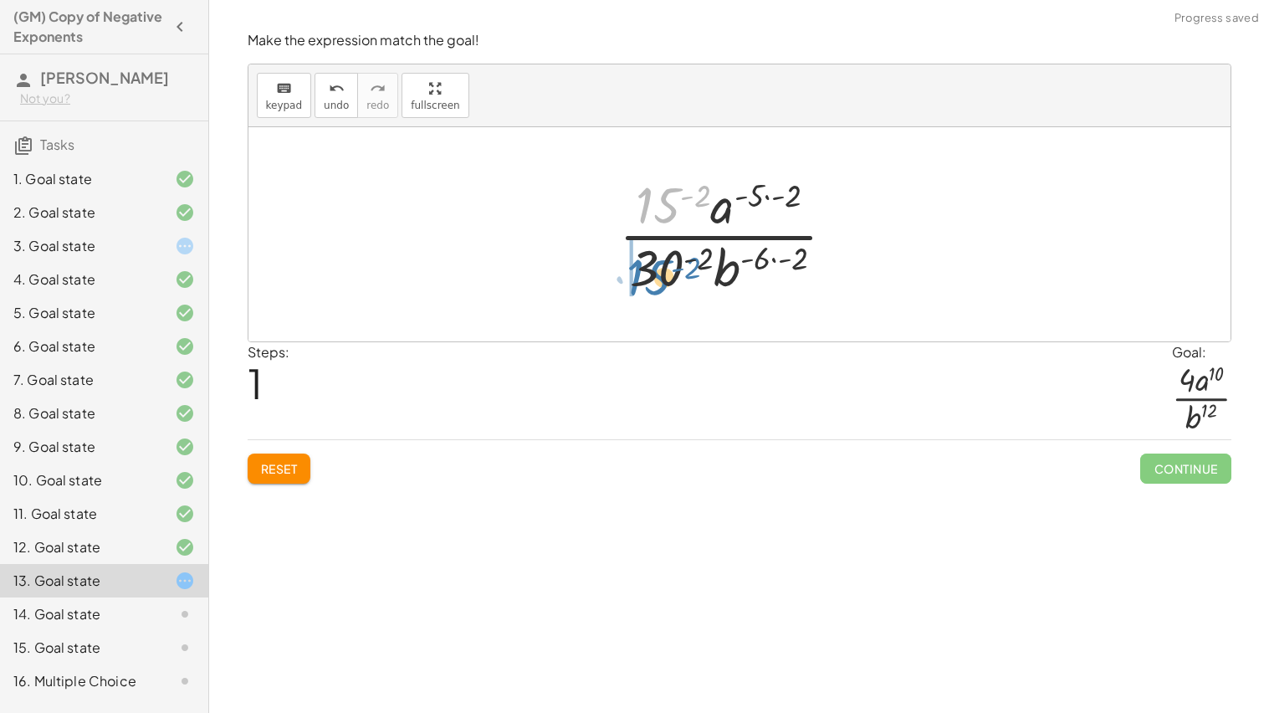
drag, startPoint x: 660, startPoint y: 214, endPoint x: 651, endPoint y: 282, distance: 68.4
click at [651, 282] on div at bounding box center [734, 234] width 246 height 129
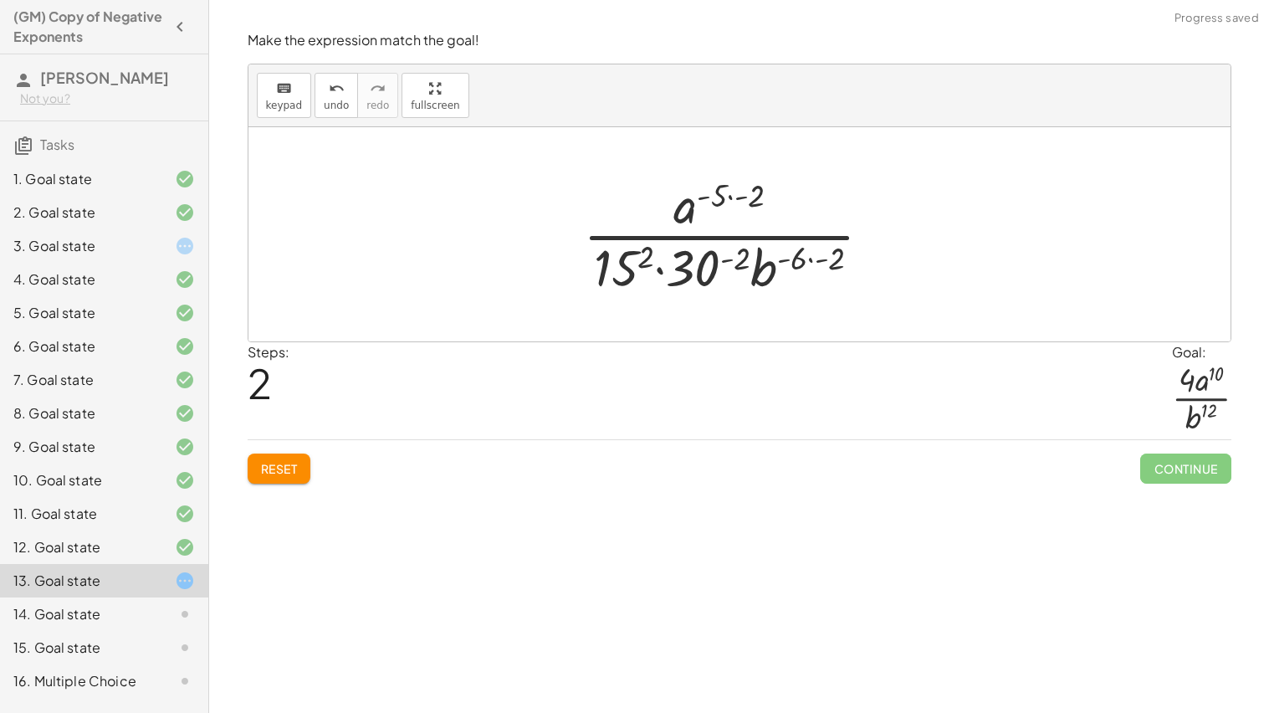
click at [683, 270] on div at bounding box center [734, 234] width 319 height 129
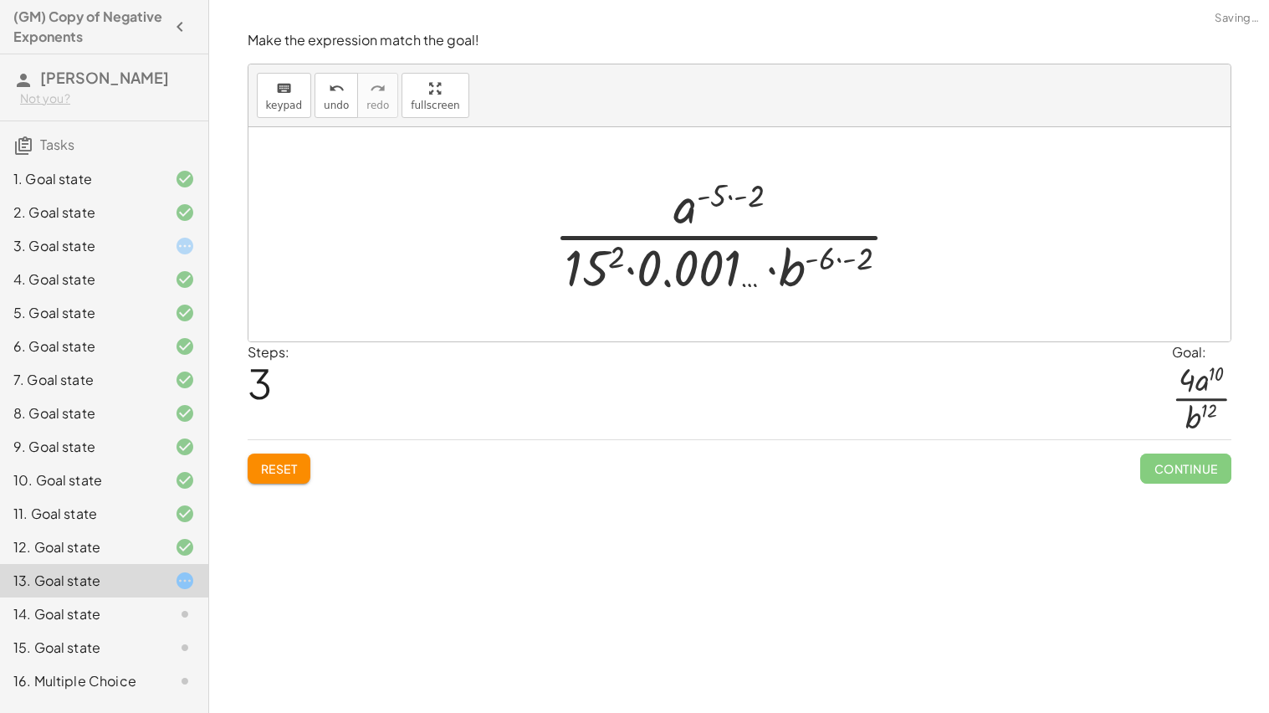
click at [607, 257] on div at bounding box center [733, 234] width 376 height 129
click at [637, 265] on div at bounding box center [733, 234] width 397 height 129
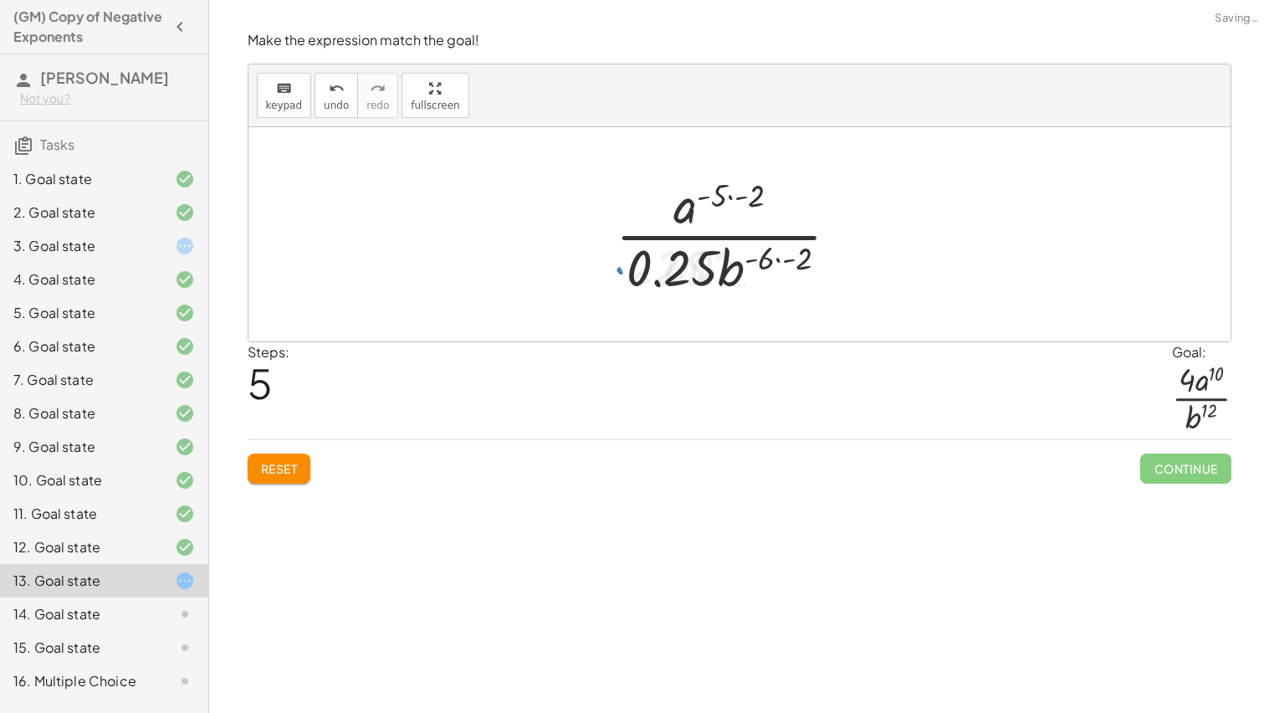
click at [636, 265] on div at bounding box center [733, 234] width 253 height 129
click at [307, 459] on button "Reset" at bounding box center [280, 468] width 64 height 30
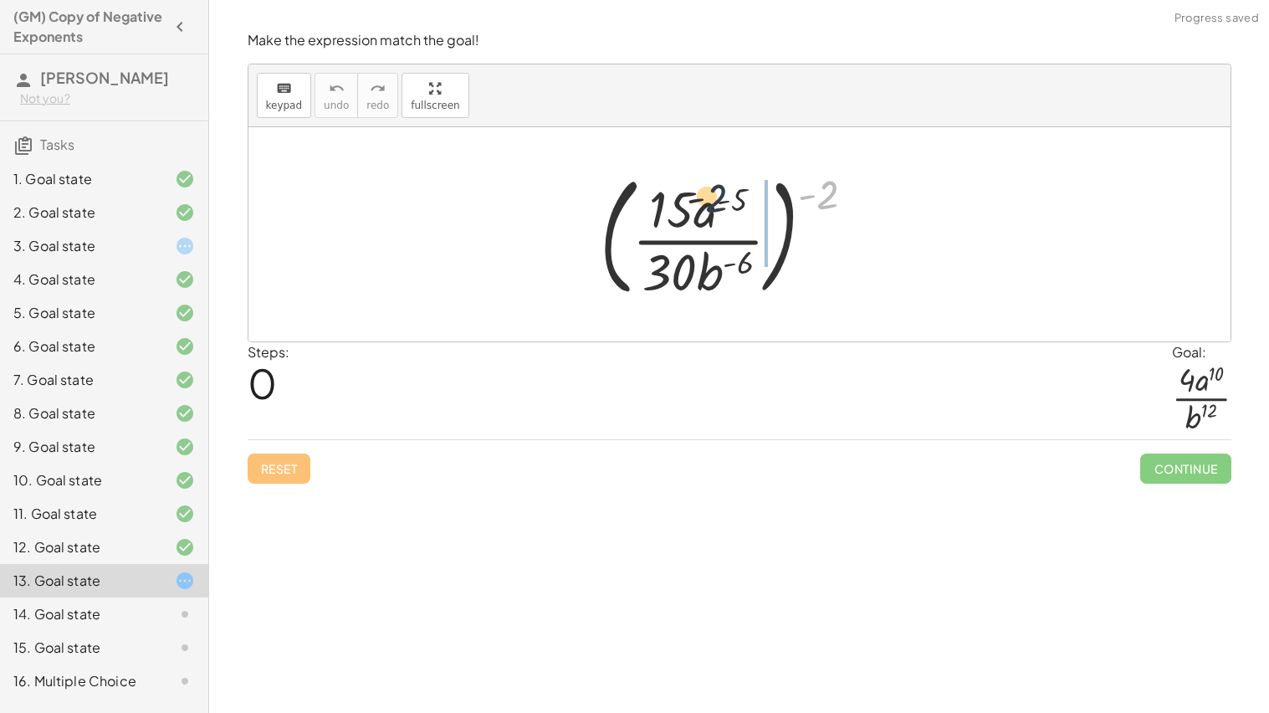
drag, startPoint x: 833, startPoint y: 181, endPoint x: 700, endPoint y: 184, distance: 133.0
click at [700, 184] on div at bounding box center [733, 234] width 285 height 139
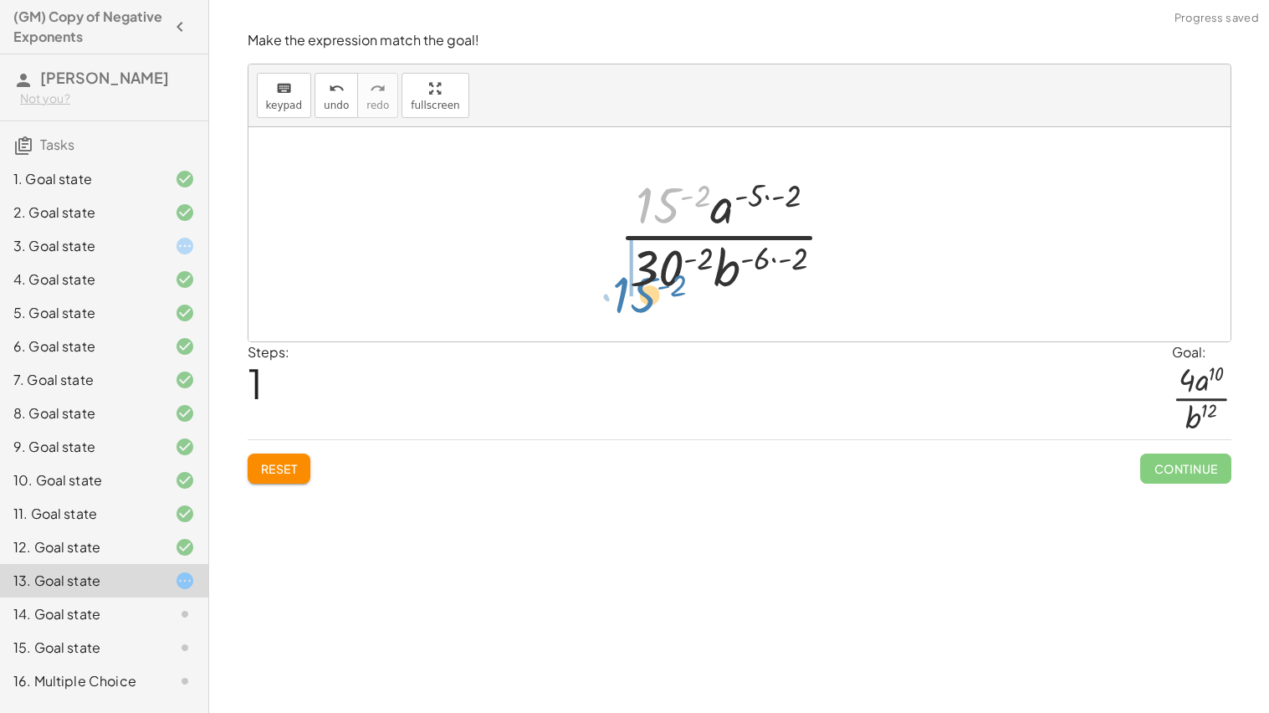
drag, startPoint x: 659, startPoint y: 202, endPoint x: 647, endPoint y: 278, distance: 77.1
click at [647, 278] on div at bounding box center [734, 234] width 246 height 129
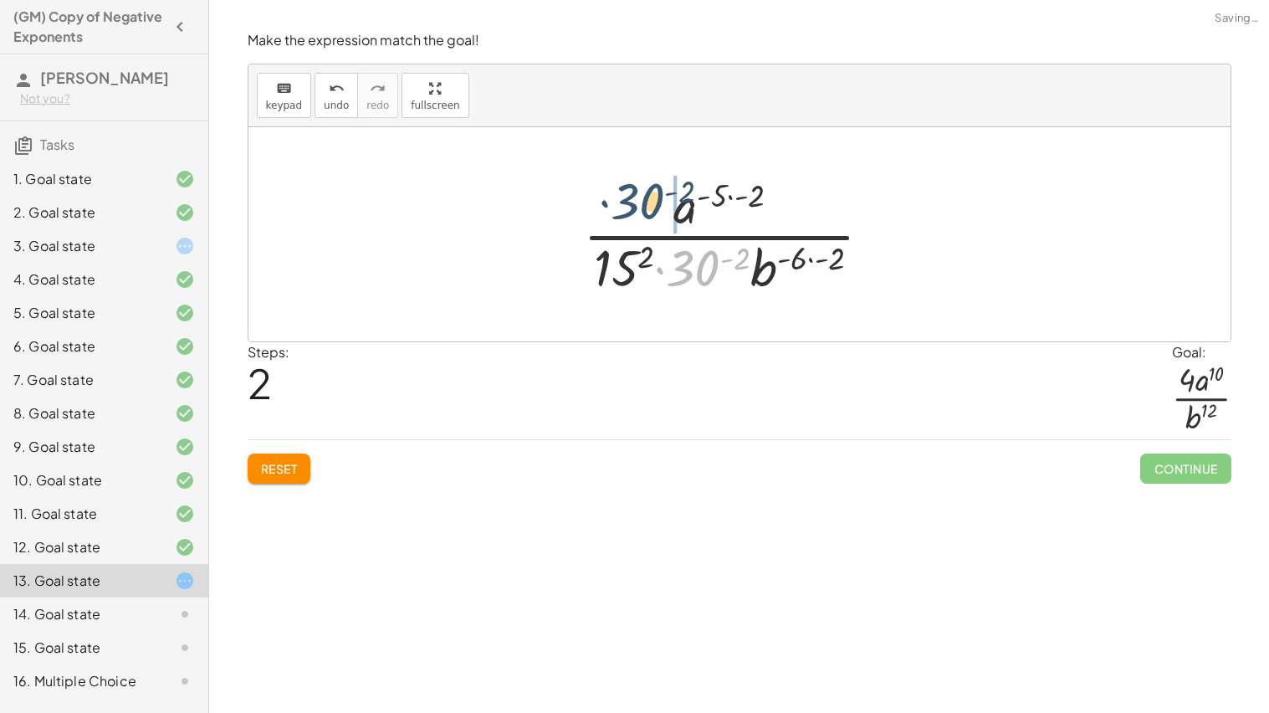
drag, startPoint x: 693, startPoint y: 265, endPoint x: 637, endPoint y: 197, distance: 89.1
click at [637, 197] on div at bounding box center [734, 234] width 319 height 129
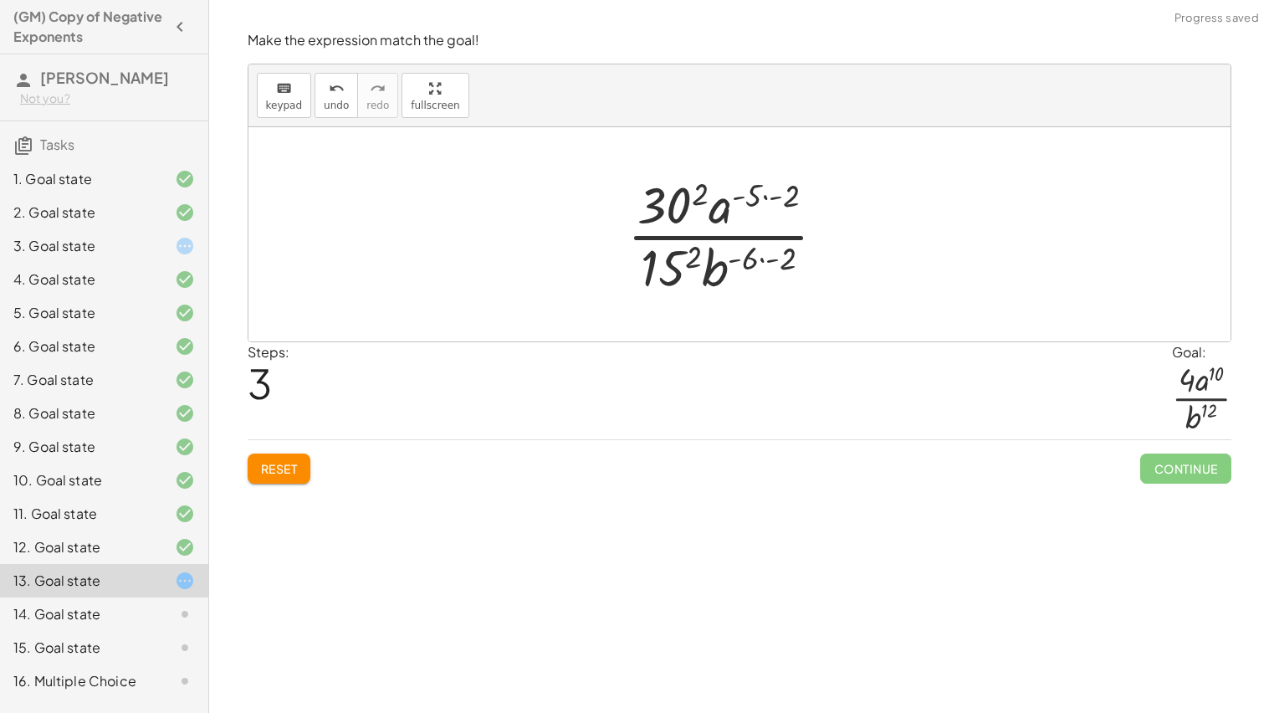
click at [667, 202] on div at bounding box center [733, 234] width 229 height 129
click at [663, 252] on div at bounding box center [733, 234] width 233 height 129
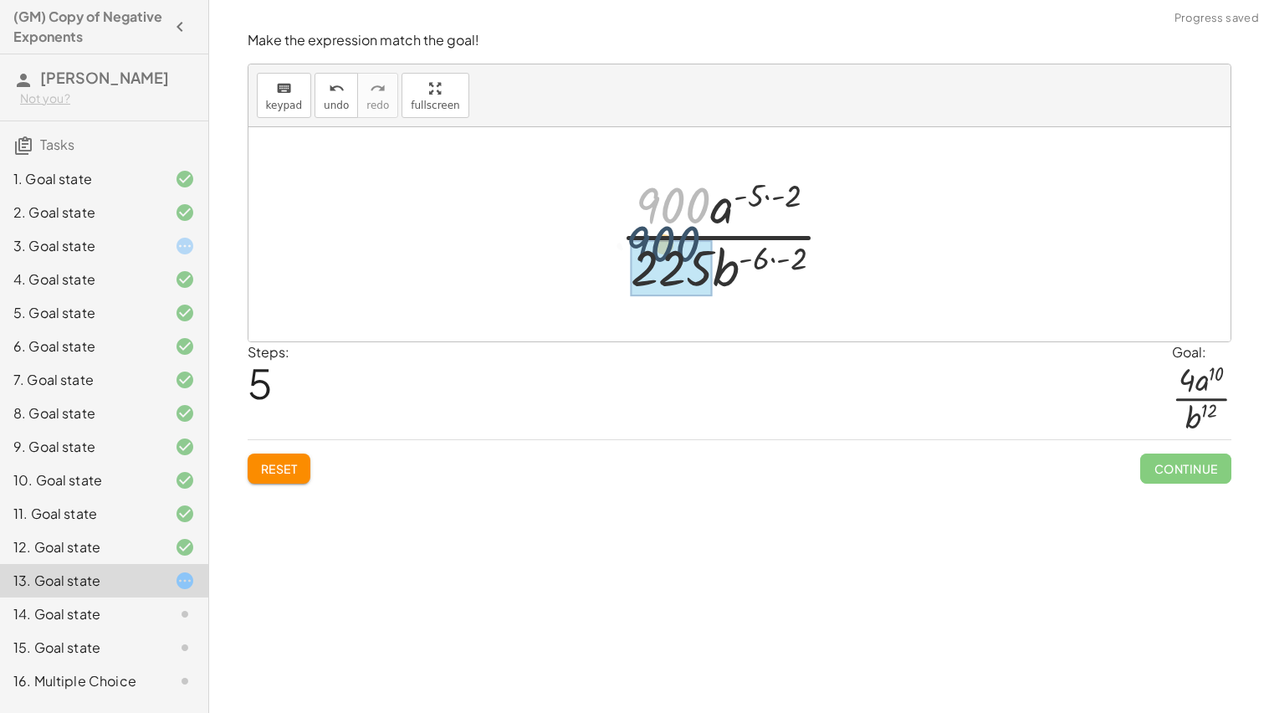
drag, startPoint x: 673, startPoint y: 229, endPoint x: 664, endPoint y: 278, distance: 49.4
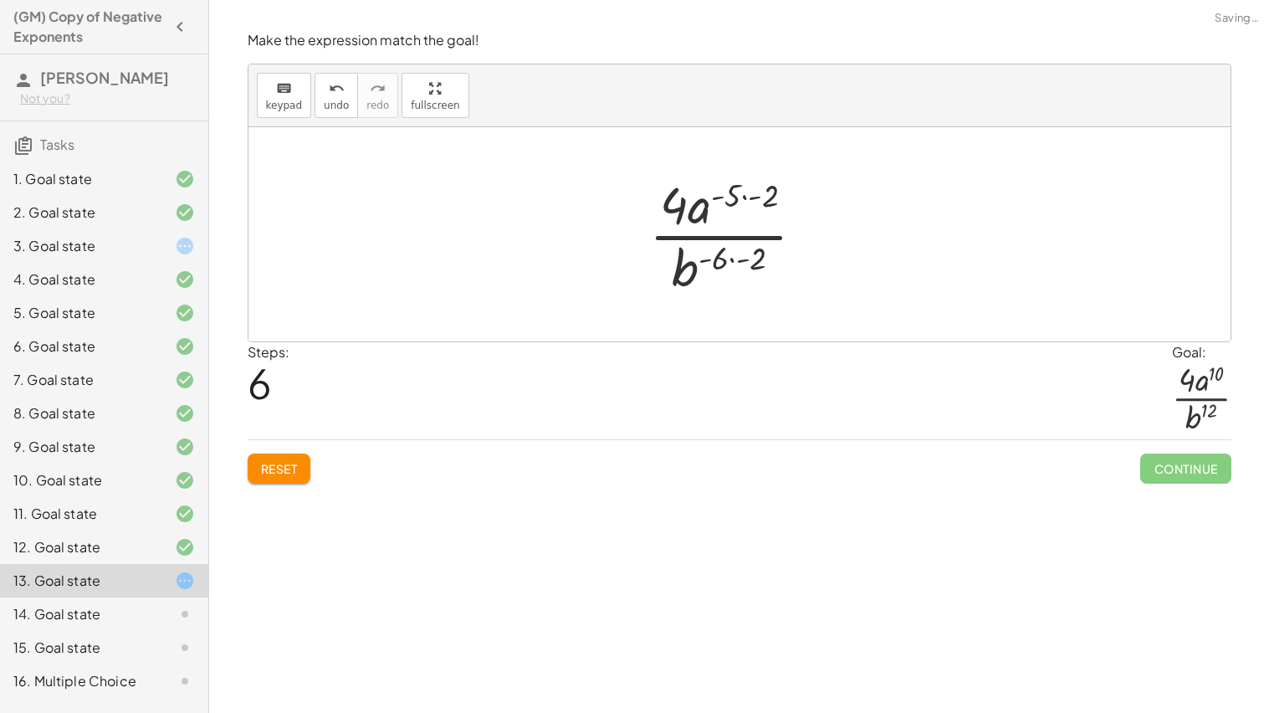
click at [753, 197] on div at bounding box center [734, 234] width 187 height 129
click at [737, 248] on div at bounding box center [733, 234] width 162 height 129
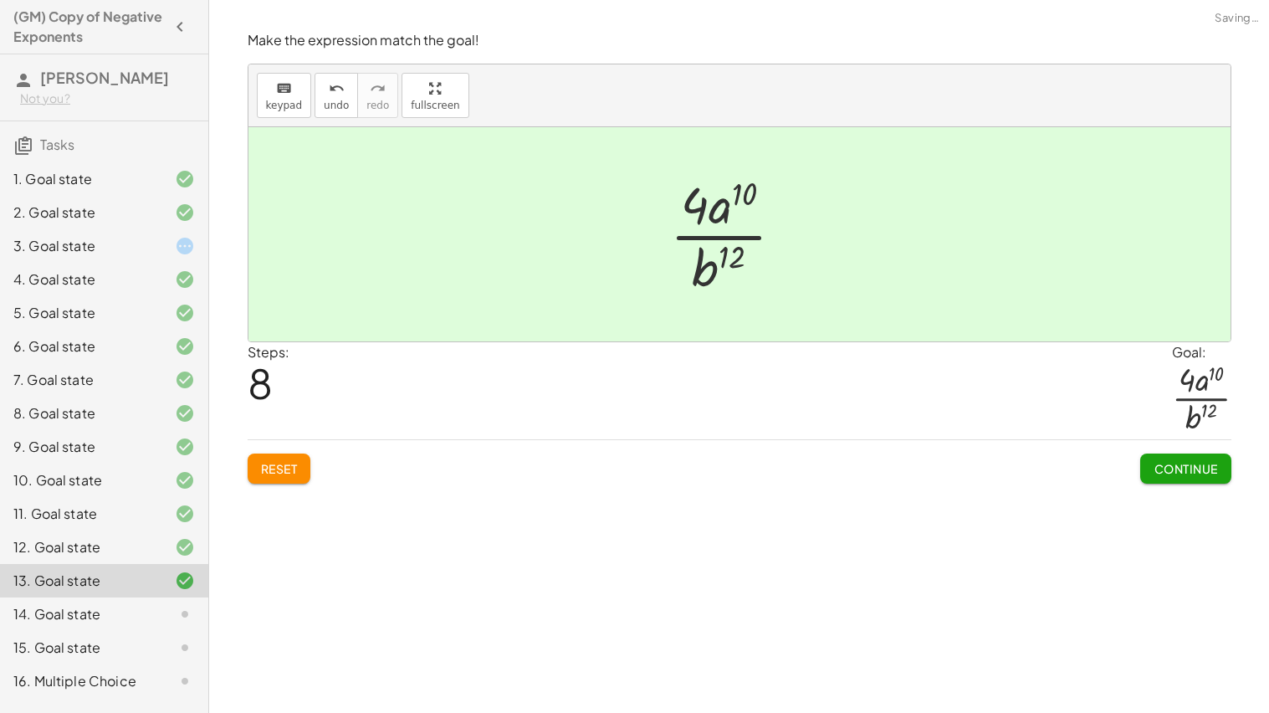
click at [1169, 462] on span "Continue" at bounding box center [1185, 468] width 64 height 15
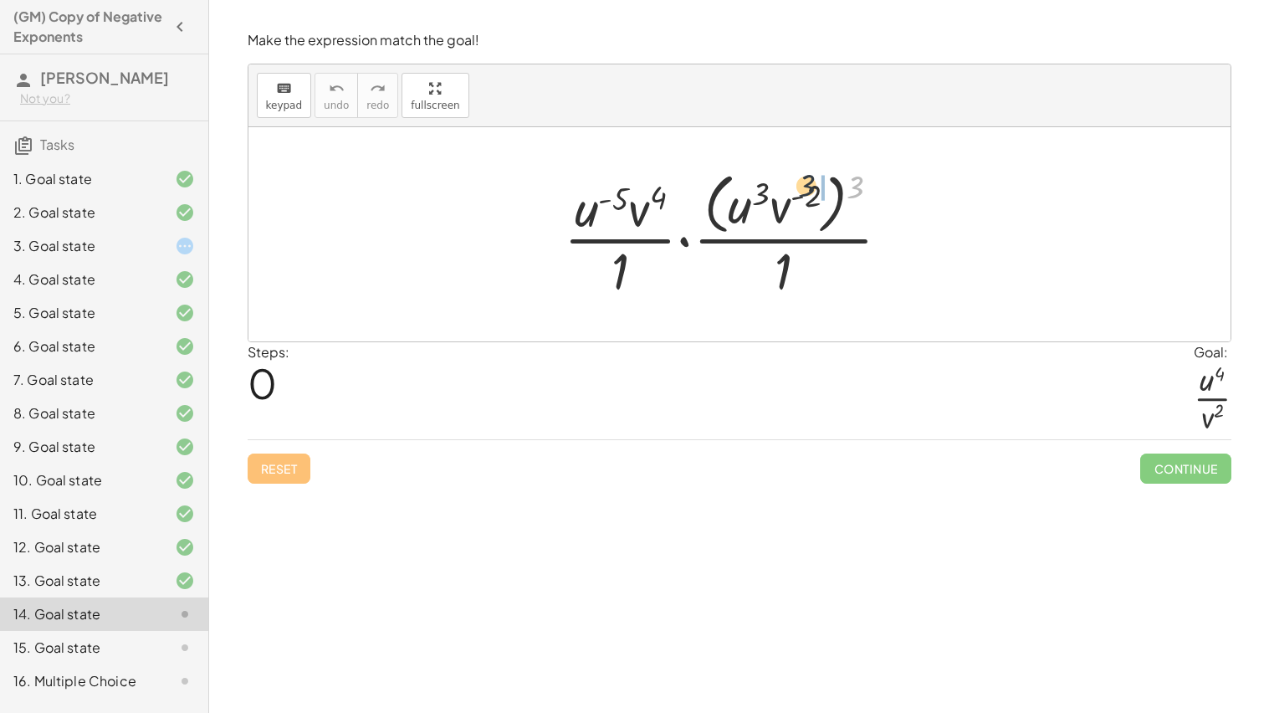
drag, startPoint x: 854, startPoint y: 187, endPoint x: 795, endPoint y: 187, distance: 58.6
click at [795, 187] on div at bounding box center [733, 234] width 357 height 136
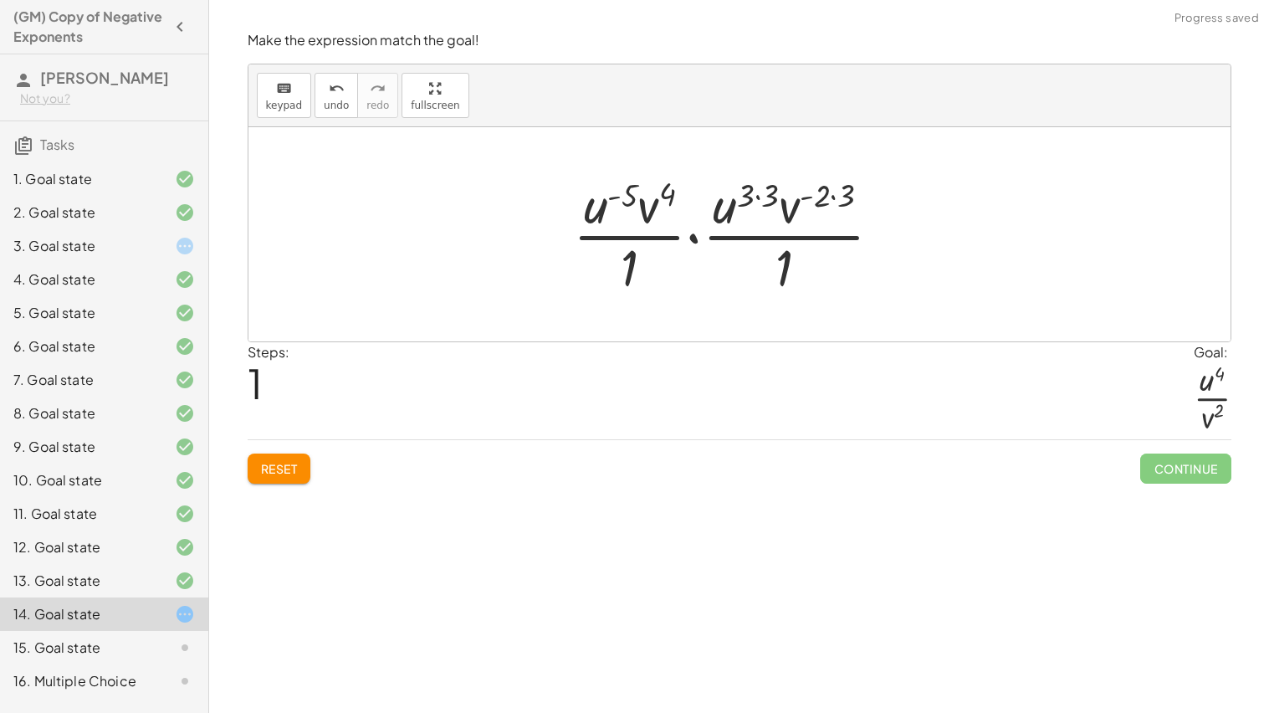
click at [761, 193] on div at bounding box center [734, 234] width 339 height 129
click at [819, 197] on div at bounding box center [734, 234] width 312 height 129
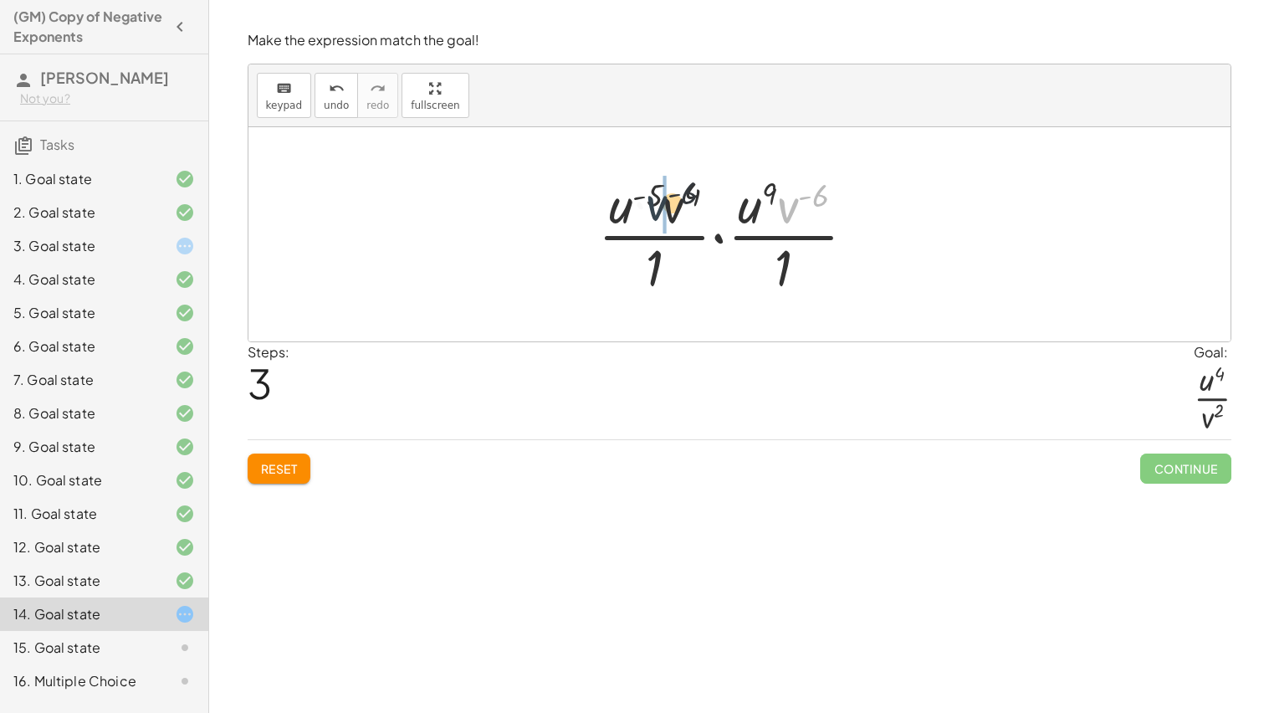
drag, startPoint x: 785, startPoint y: 212, endPoint x: 649, endPoint y: 210, distance: 135.5
click at [649, 210] on div at bounding box center [734, 234] width 288 height 129
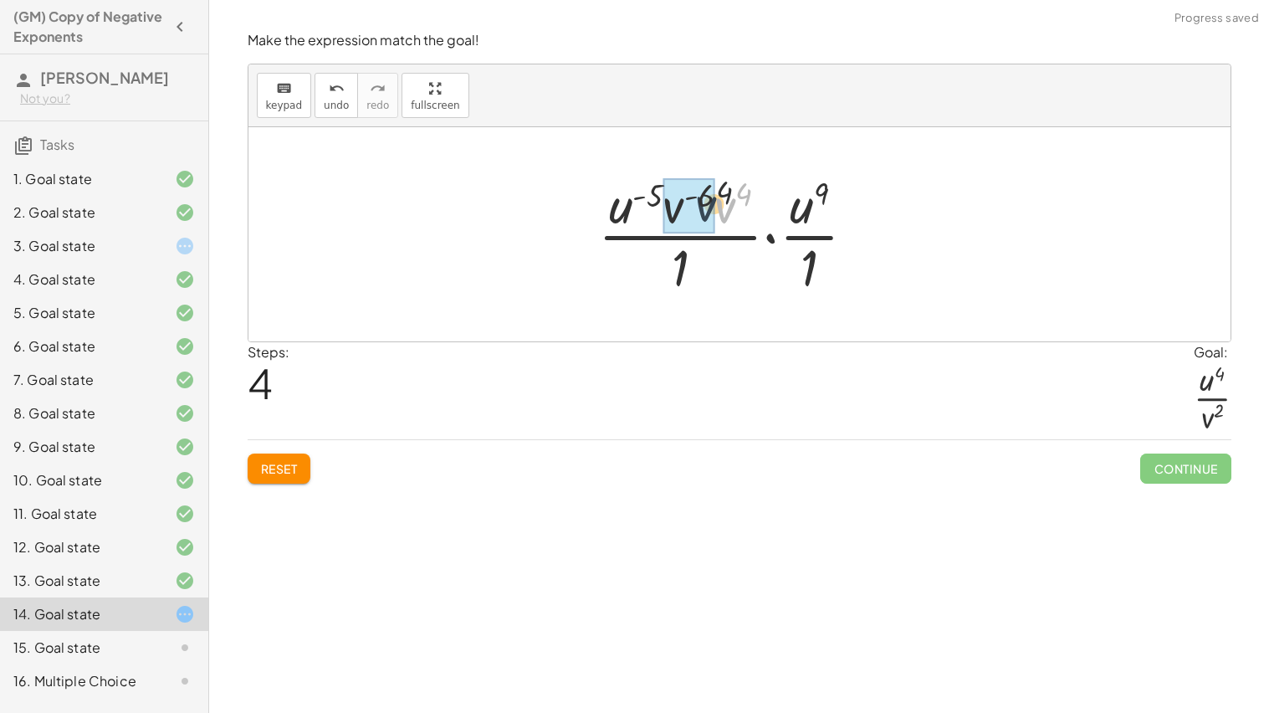
drag, startPoint x: 723, startPoint y: 204, endPoint x: 693, endPoint y: 203, distance: 30.1
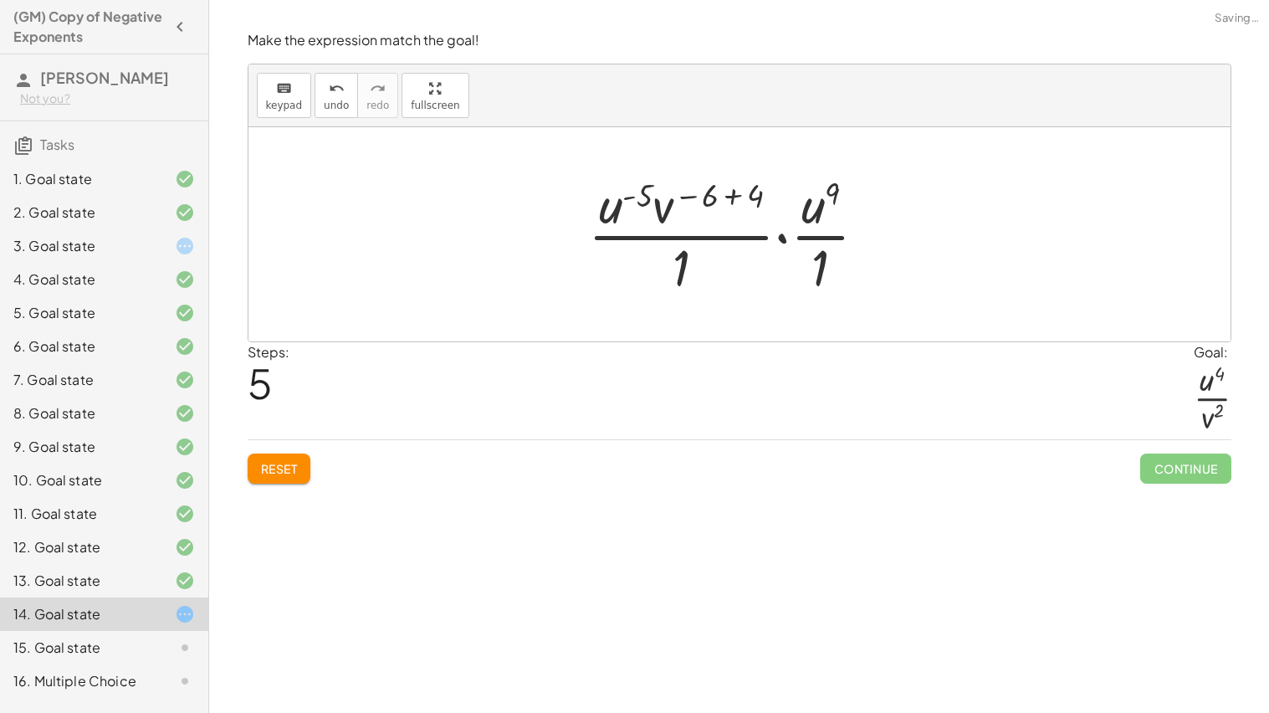
click at [691, 198] on div at bounding box center [734, 234] width 309 height 129
click at [729, 190] on div at bounding box center [734, 234] width 309 height 129
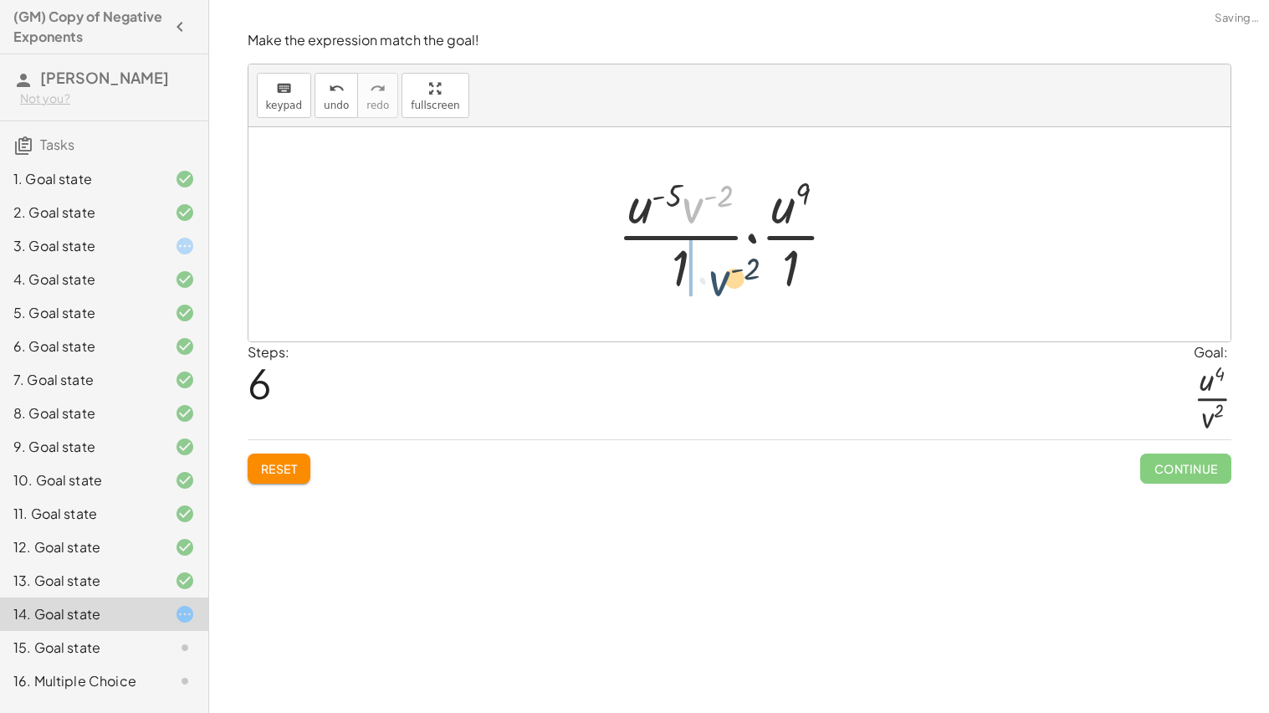
drag, startPoint x: 683, startPoint y: 202, endPoint x: 702, endPoint y: 270, distance: 71.2
click at [702, 270] on div at bounding box center [734, 234] width 250 height 129
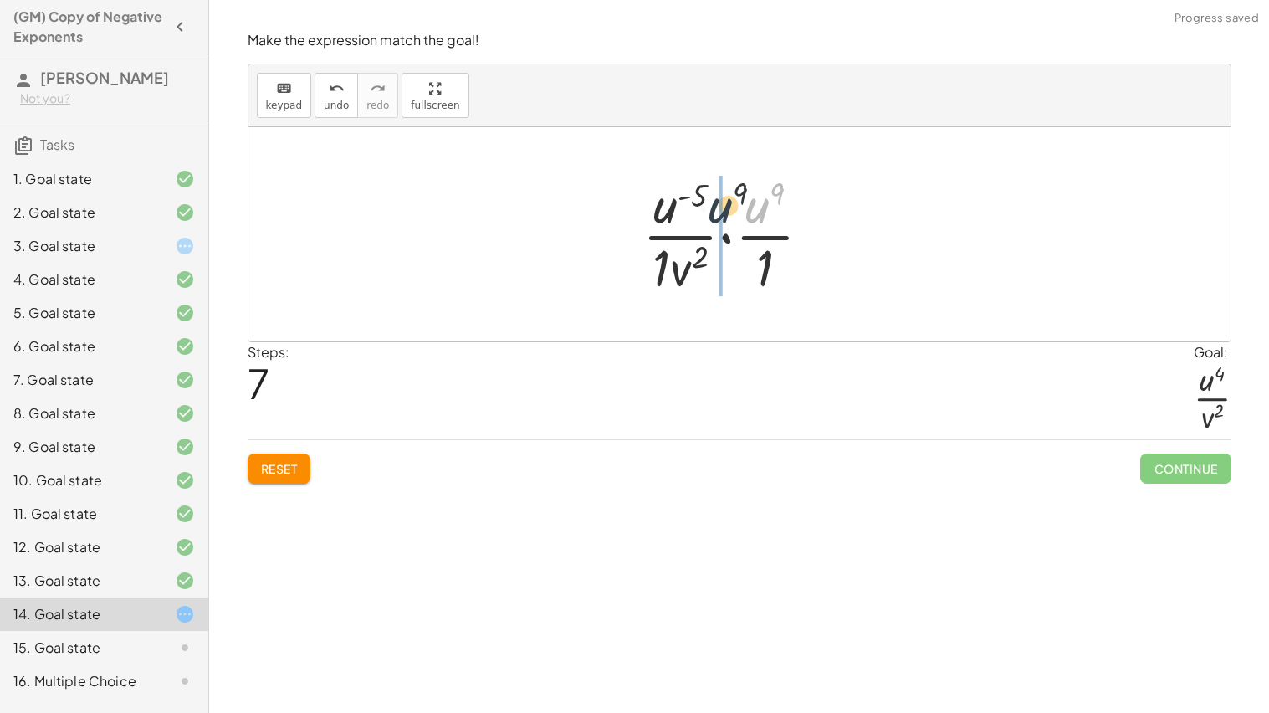
drag, startPoint x: 749, startPoint y: 215, endPoint x: 707, endPoint y: 214, distance: 42.7
click at [707, 214] on div at bounding box center [733, 234] width 199 height 129
drag, startPoint x: 718, startPoint y: 230, endPoint x: 676, endPoint y: 200, distance: 51.5
click at [678, 208] on div at bounding box center [734, 234] width 214 height 129
click at [691, 200] on div at bounding box center [734, 234] width 216 height 129
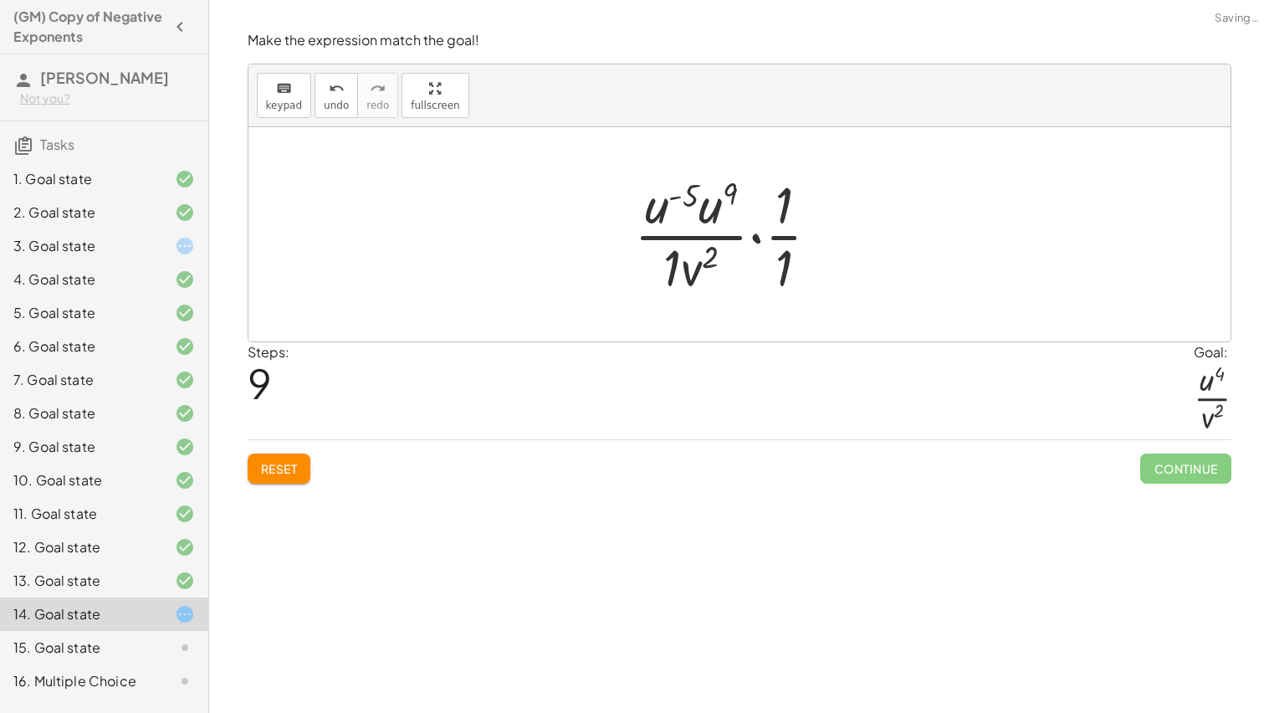
click at [698, 202] on div at bounding box center [734, 234] width 216 height 129
drag, startPoint x: 698, startPoint y: 202, endPoint x: 681, endPoint y: 202, distance: 16.7
click at [681, 202] on div at bounding box center [734, 234] width 216 height 129
drag, startPoint x: 710, startPoint y: 212, endPoint x: 662, endPoint y: 213, distance: 47.7
click at [810, 256] on div at bounding box center [734, 234] width 234 height 129
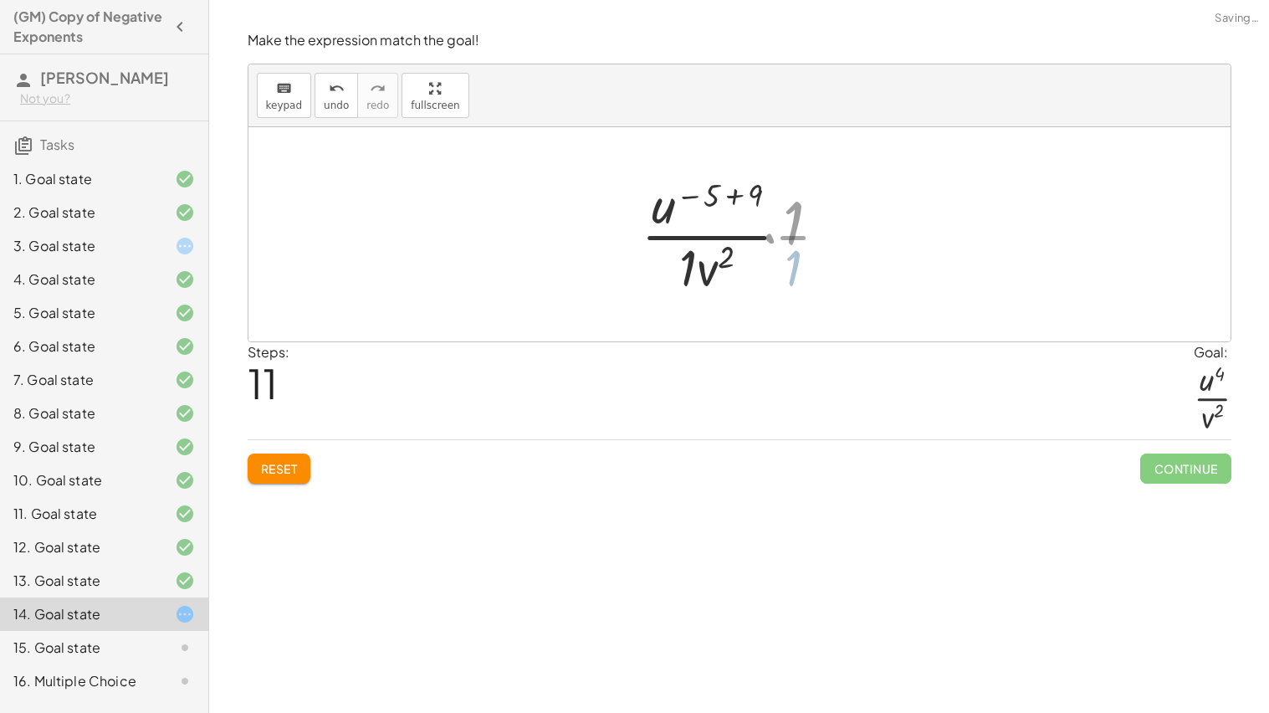
click at [791, 250] on div at bounding box center [733, 234] width 179 height 129
click at [749, 198] on div at bounding box center [733, 234] width 179 height 129
click at [699, 260] on div at bounding box center [733, 234] width 123 height 129
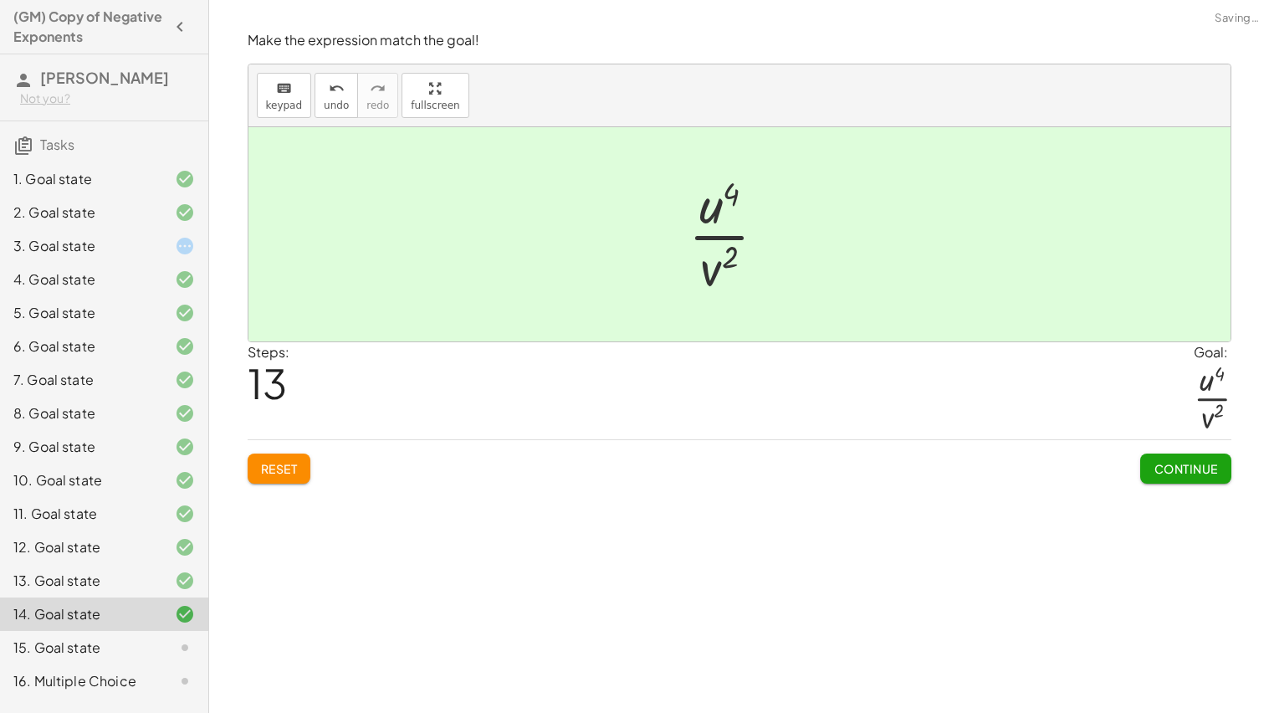
click at [1157, 448] on div "Continue" at bounding box center [1185, 461] width 90 height 43
click at [1162, 457] on button "Continue" at bounding box center [1185, 468] width 90 height 30
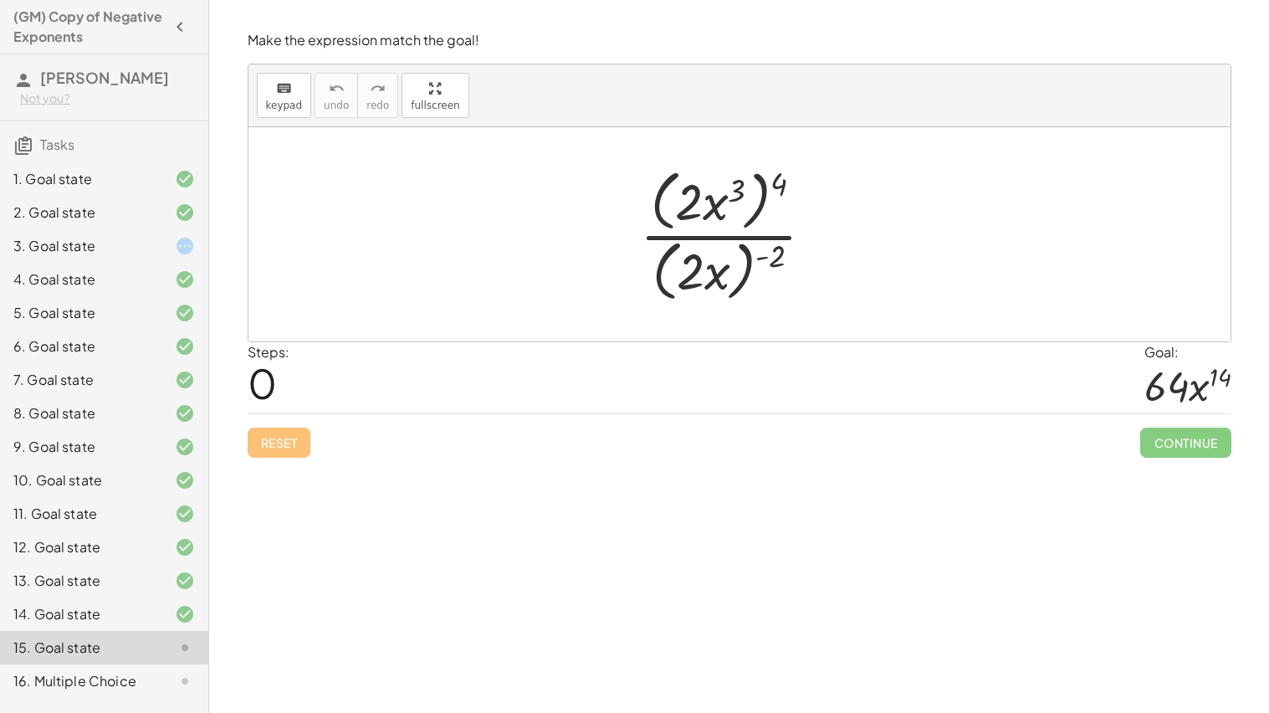
click at [161, 258] on div "3. Goal state" at bounding box center [104, 245] width 208 height 33
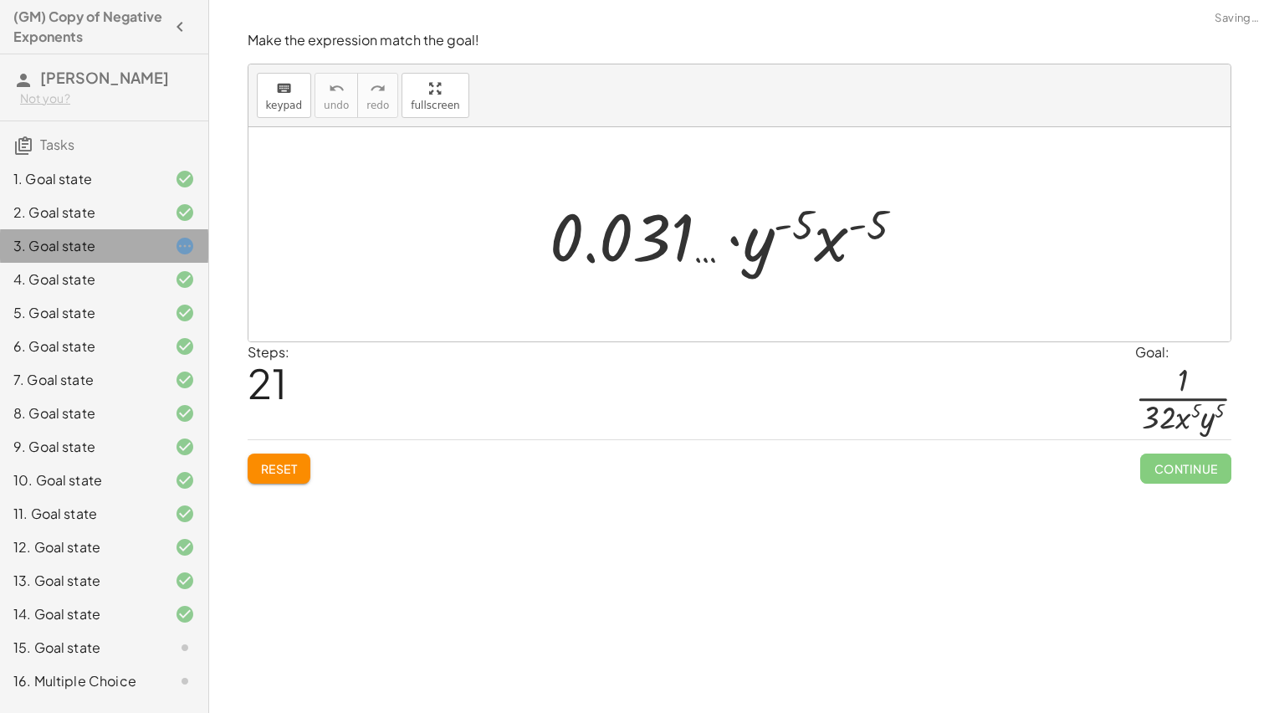
click at [143, 252] on div "3. Goal state" at bounding box center [80, 246] width 135 height 20
click at [261, 461] on span "Reset" at bounding box center [279, 468] width 37 height 15
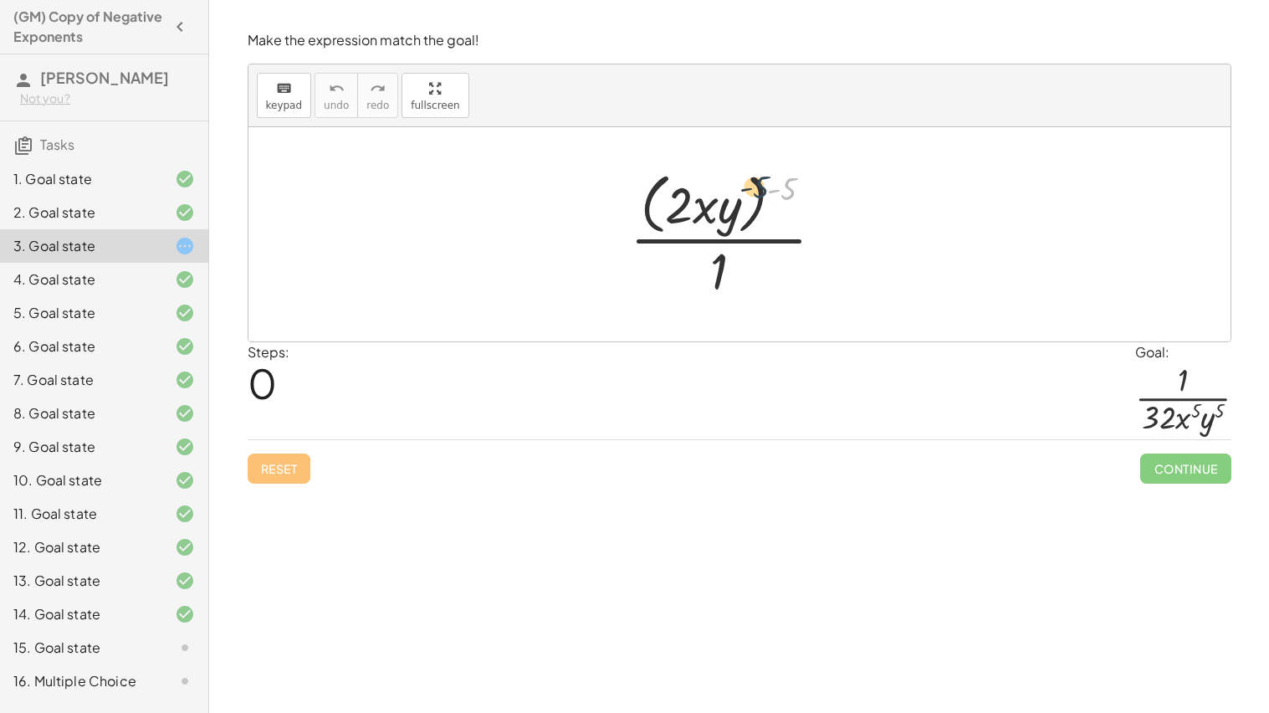
drag, startPoint x: 785, startPoint y: 192, endPoint x: 680, endPoint y: 195, distance: 105.4
click at [680, 195] on div at bounding box center [733, 234] width 224 height 136
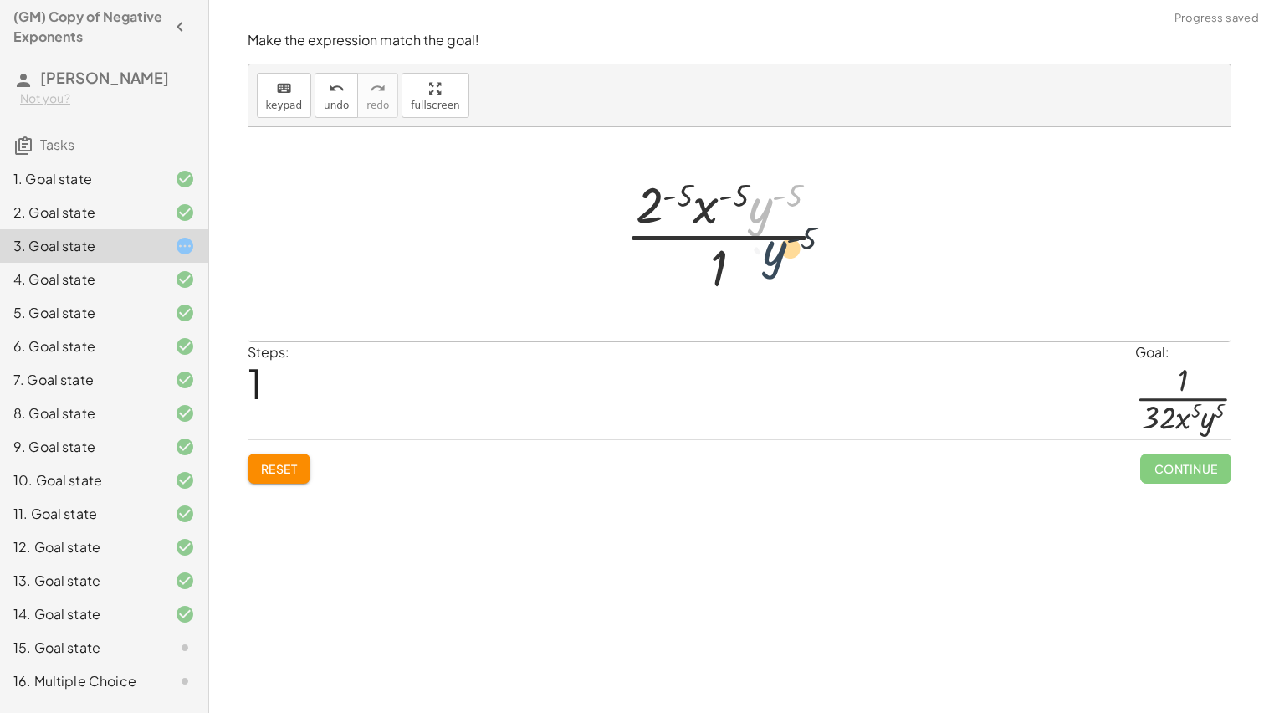
drag, startPoint x: 757, startPoint y: 211, endPoint x: 773, endPoint y: 256, distance: 47.9
click at [773, 256] on div at bounding box center [733, 234] width 234 height 129
drag, startPoint x: 737, startPoint y: 216, endPoint x: 764, endPoint y: 268, distance: 58.4
click at [764, 268] on div at bounding box center [733, 234] width 181 height 129
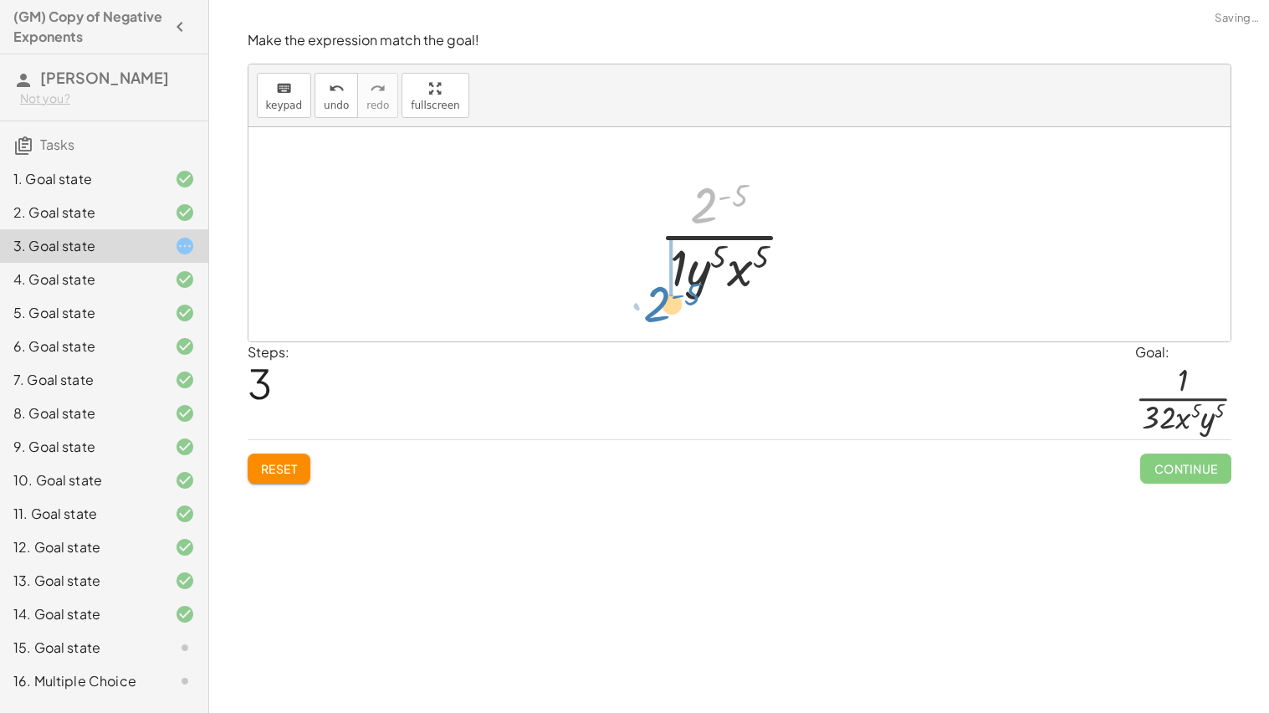
drag, startPoint x: 700, startPoint y: 217, endPoint x: 662, endPoint y: 303, distance: 94.4
click at [662, 303] on div "· ( · 2 · x · y ) ( - 5 ) · 1 · 2 ( - 5 ) · x ( - 5 ) · y ( - 5 ) · 1 · 2 ( - 5…" at bounding box center [740, 234] width 212 height 137
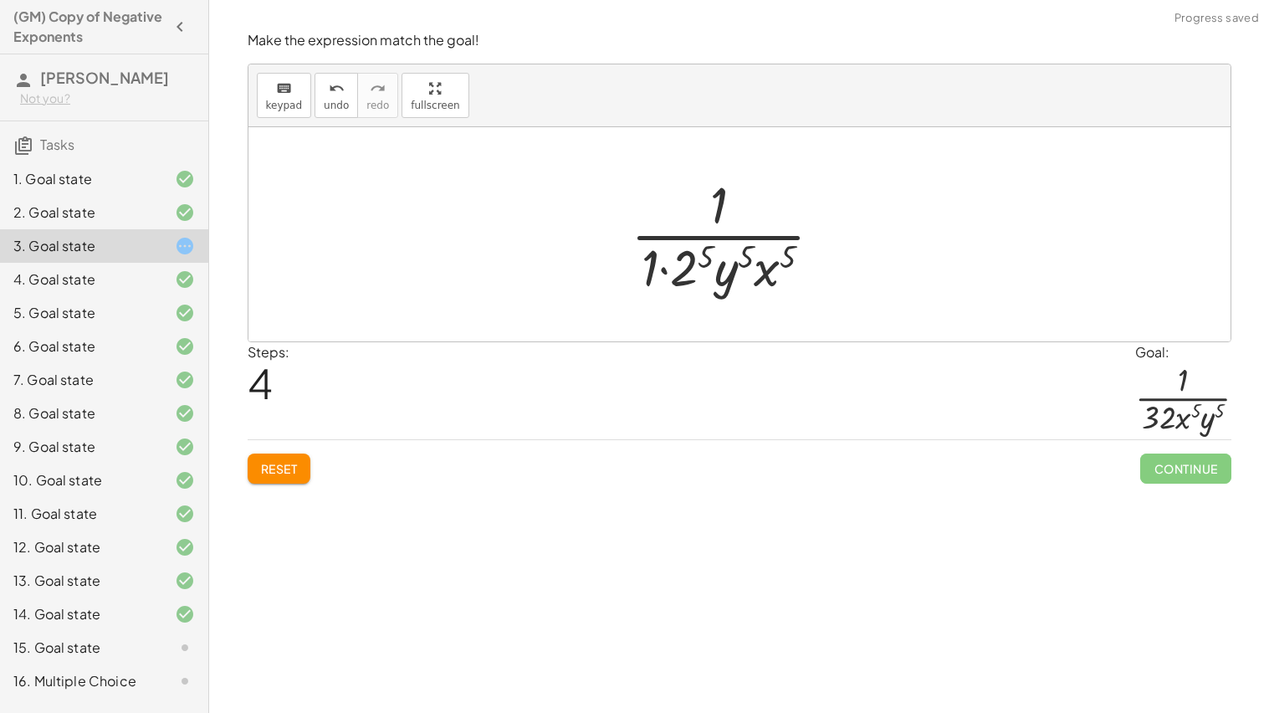
click at [706, 257] on div at bounding box center [733, 234] width 222 height 129
click at [647, 274] on div at bounding box center [733, 234] width 235 height 129
click at [862, 353] on div "Steps: 6 Goal: · 1 · 32 · x 5 · y 5" at bounding box center [740, 391] width 984 height 98
drag, startPoint x: 713, startPoint y: 274, endPoint x: 779, endPoint y: 257, distance: 68.4
click at [779, 257] on div at bounding box center [734, 234] width 206 height 129
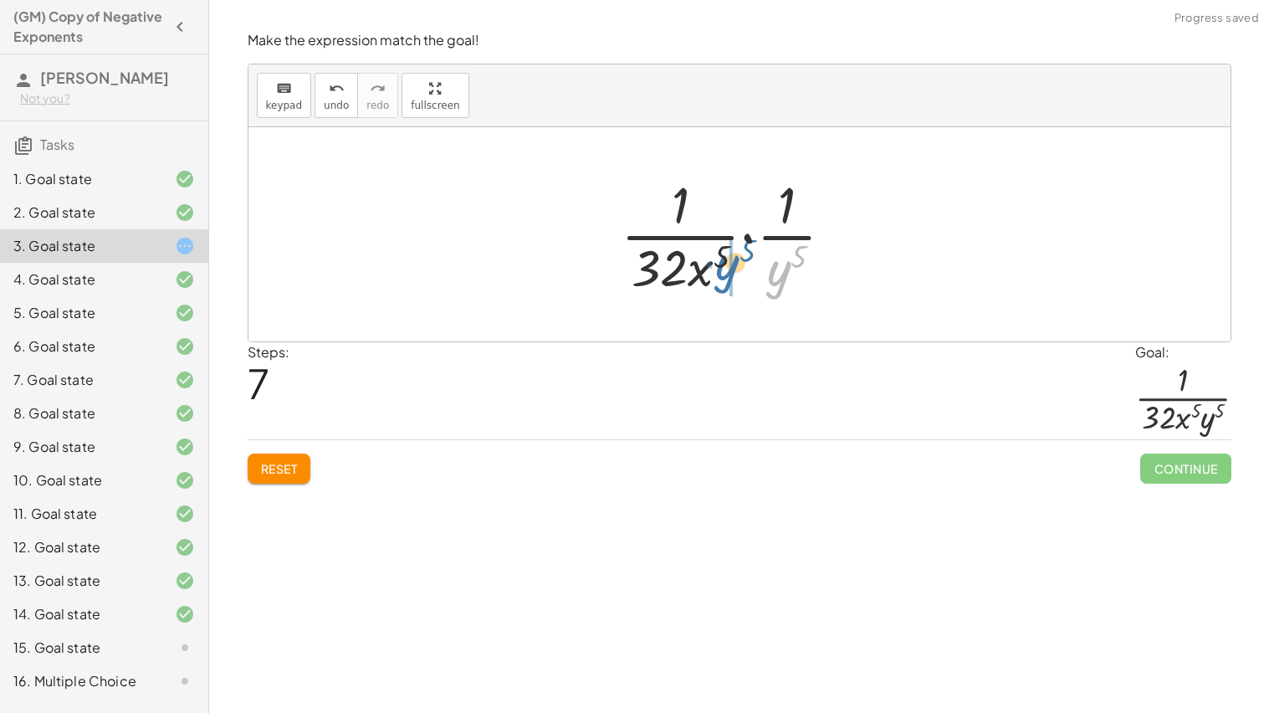
drag, startPoint x: 780, startPoint y: 263, endPoint x: 722, endPoint y: 256, distance: 58.2
click at [722, 256] on div at bounding box center [733, 234] width 243 height 129
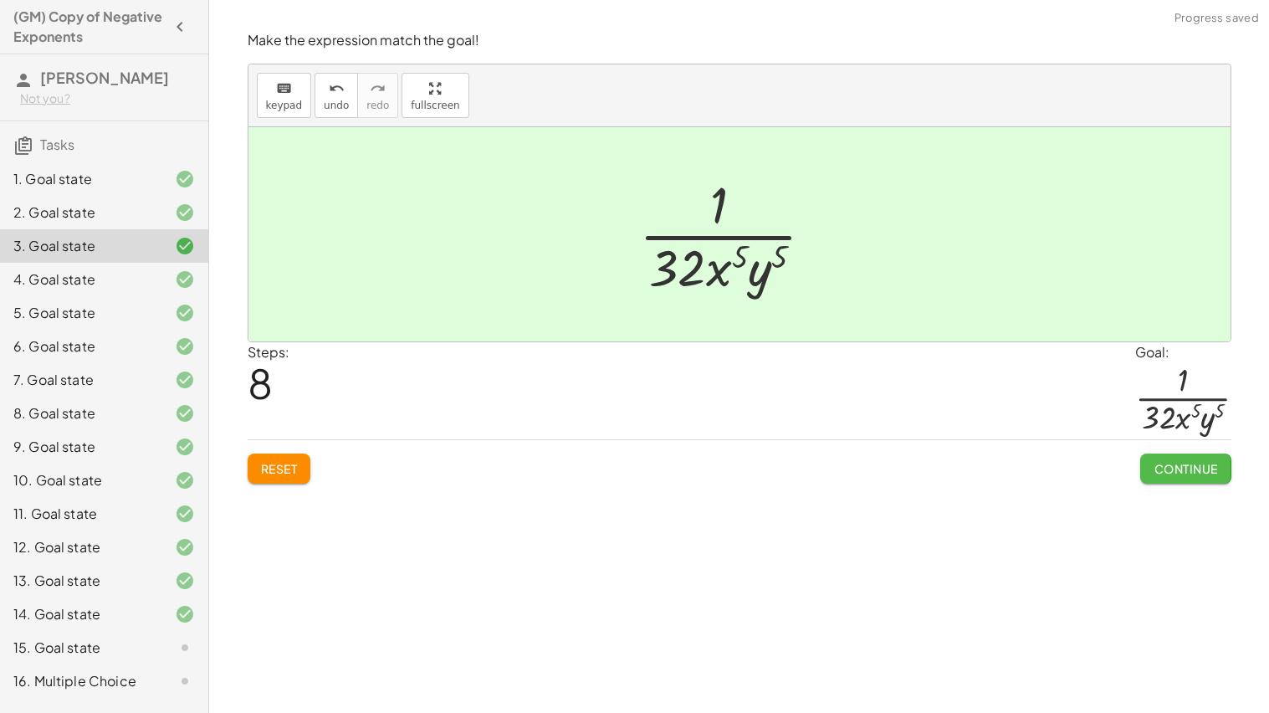
click at [1177, 461] on span "Continue" at bounding box center [1185, 468] width 64 height 15
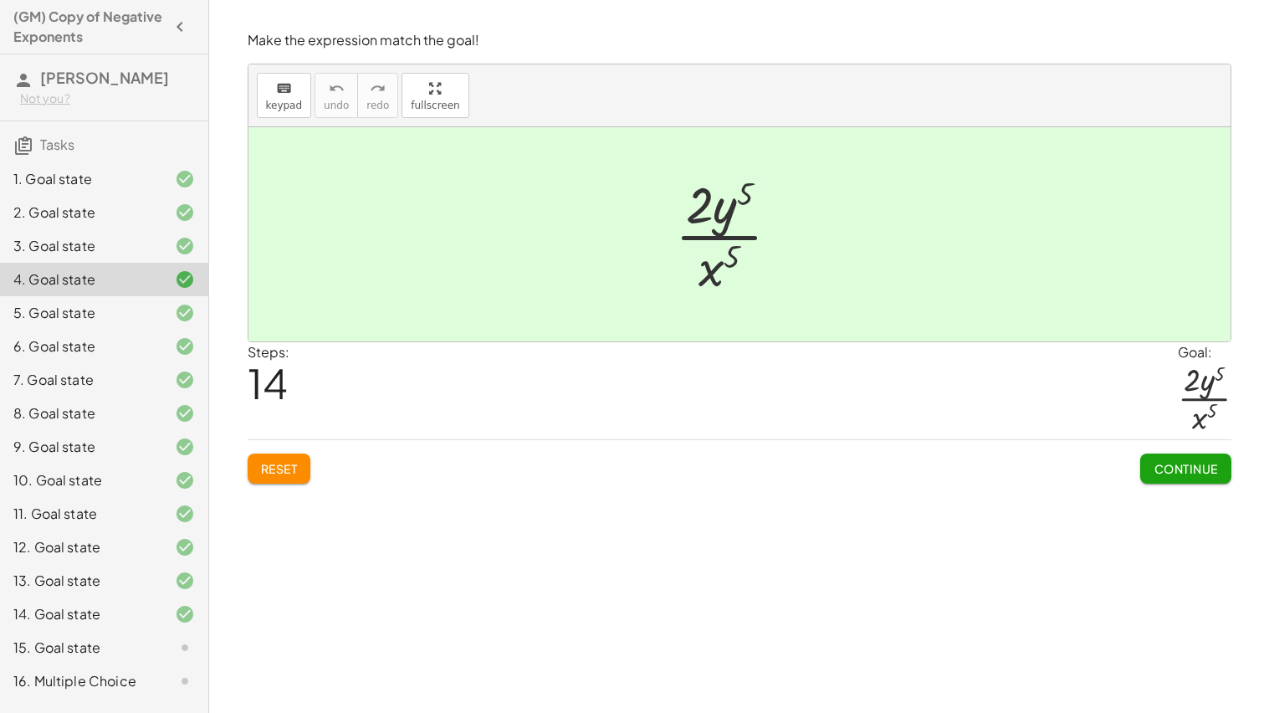
click at [82, 637] on div "15. Goal state" at bounding box center [80, 647] width 135 height 20
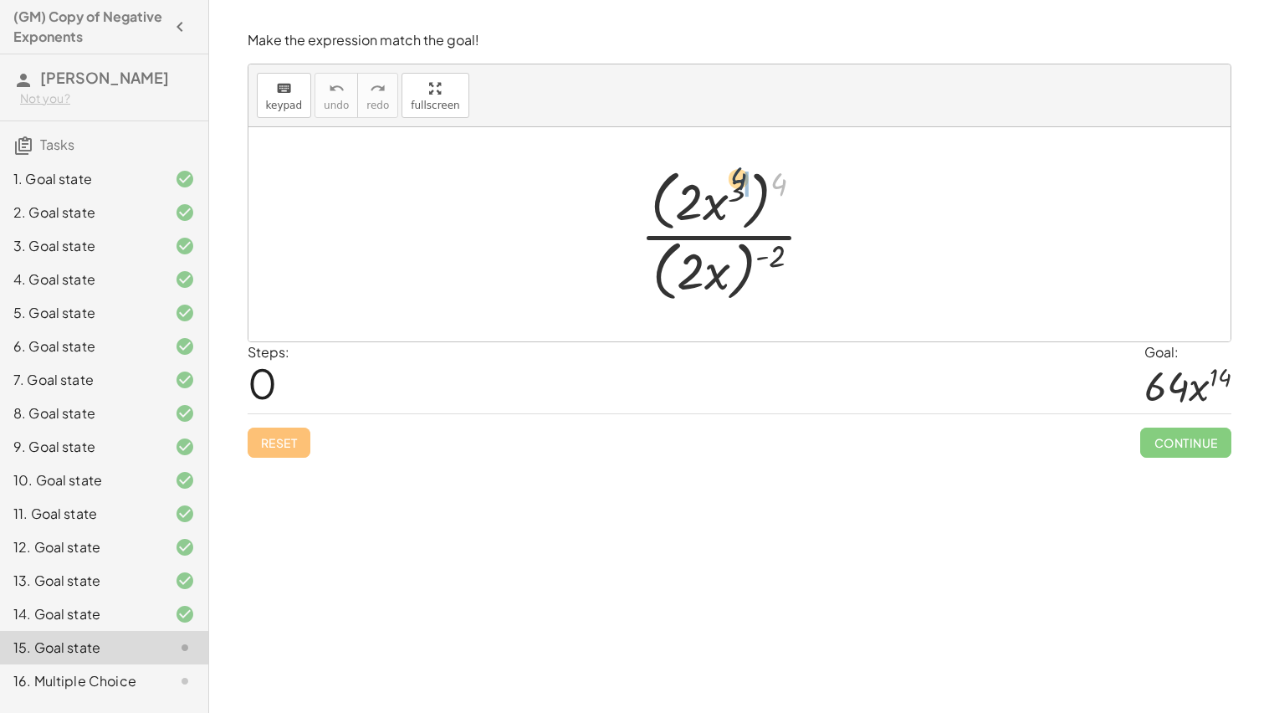
drag, startPoint x: 776, startPoint y: 189, endPoint x: 731, endPoint y: 185, distance: 45.4
click at [731, 185] on div at bounding box center [734, 234] width 205 height 144
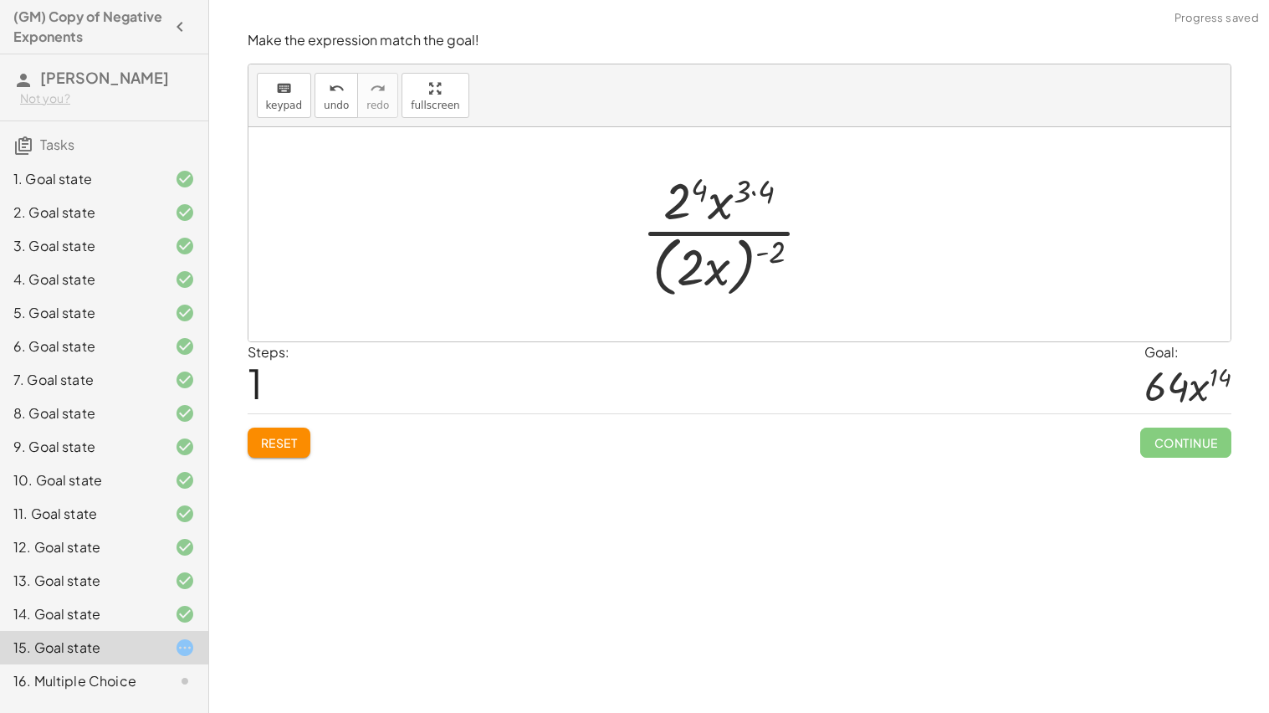
click at [770, 193] on div at bounding box center [733, 234] width 201 height 136
click at [706, 187] on div at bounding box center [733, 234] width 201 height 136
drag, startPoint x: 773, startPoint y: 256, endPoint x: 727, endPoint y: 256, distance: 46.0
click at [727, 256] on div at bounding box center [733, 234] width 201 height 136
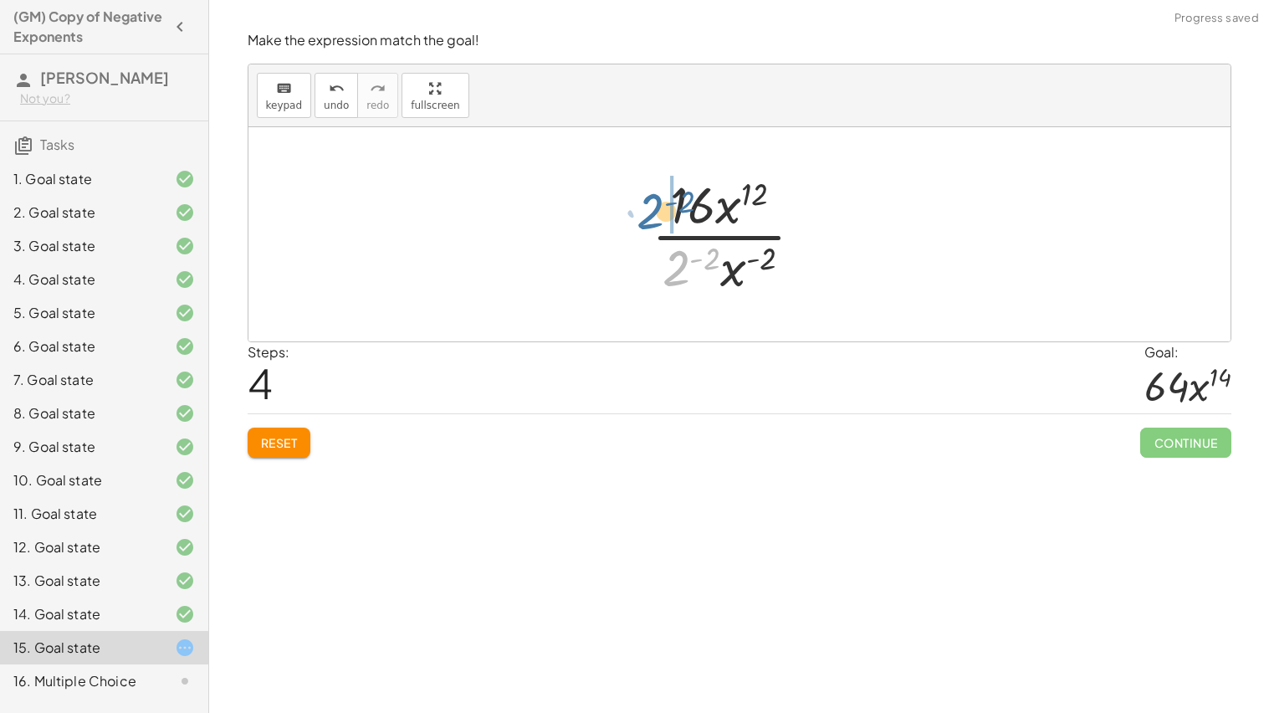
drag, startPoint x: 679, startPoint y: 275, endPoint x: 654, endPoint y: 214, distance: 66.0
click at [654, 214] on div at bounding box center [734, 234] width 182 height 129
click at [659, 202] on div at bounding box center [734, 234] width 222 height 129
click at [669, 210] on div at bounding box center [734, 234] width 205 height 129
click at [702, 207] on div at bounding box center [734, 234] width 205 height 129
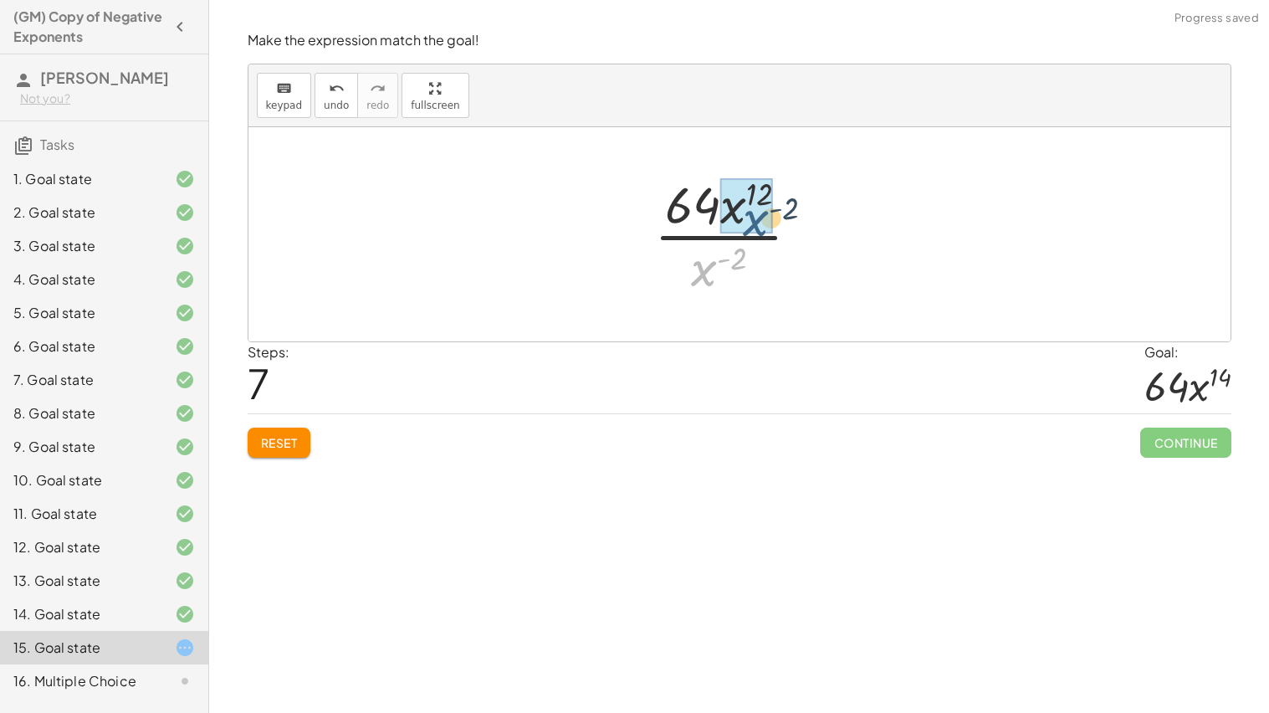
drag, startPoint x: 711, startPoint y: 267, endPoint x: 759, endPoint y: 210, distance: 74.8
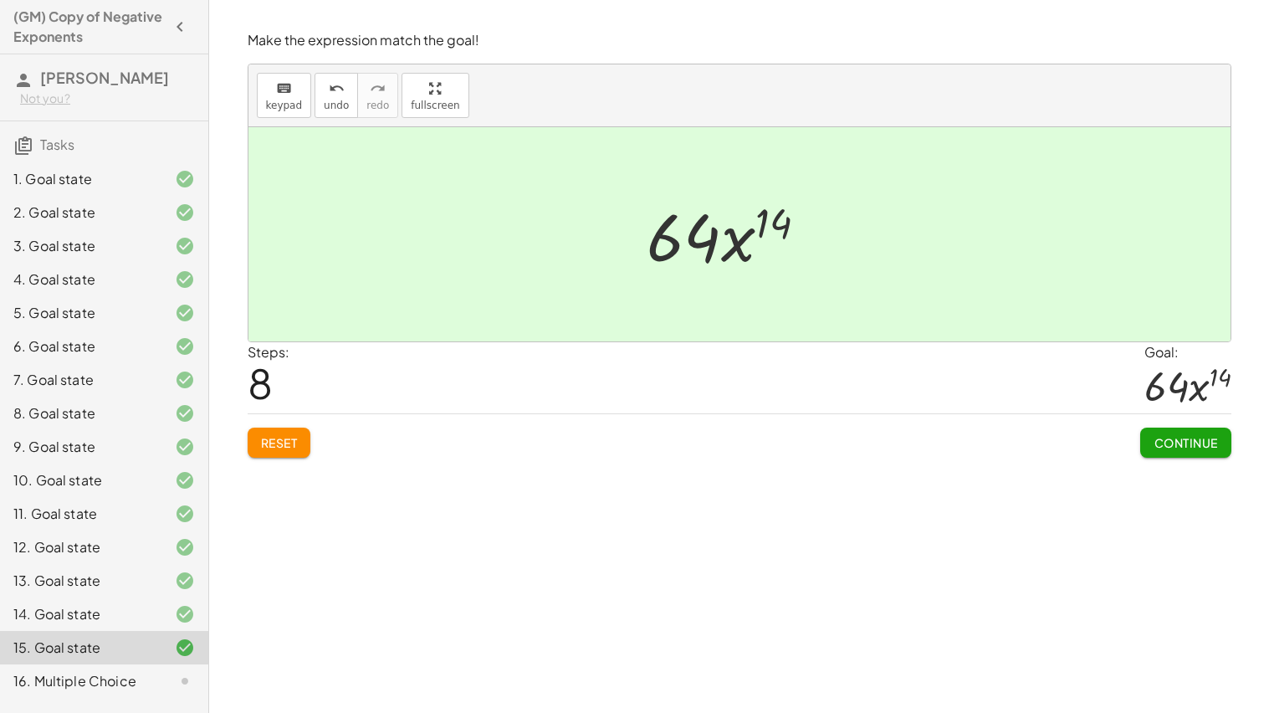
click at [1178, 452] on button "Continue" at bounding box center [1185, 442] width 90 height 30
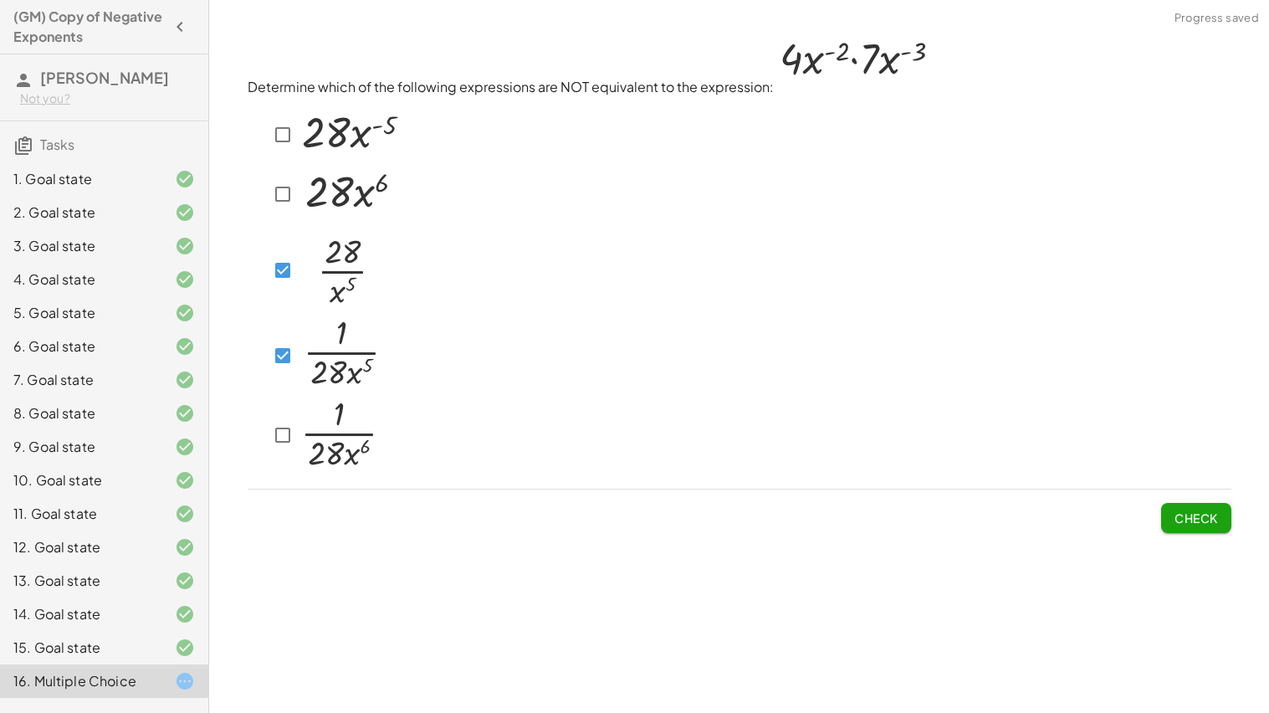
click at [1190, 518] on span "Check" at bounding box center [1195, 517] width 43 height 15
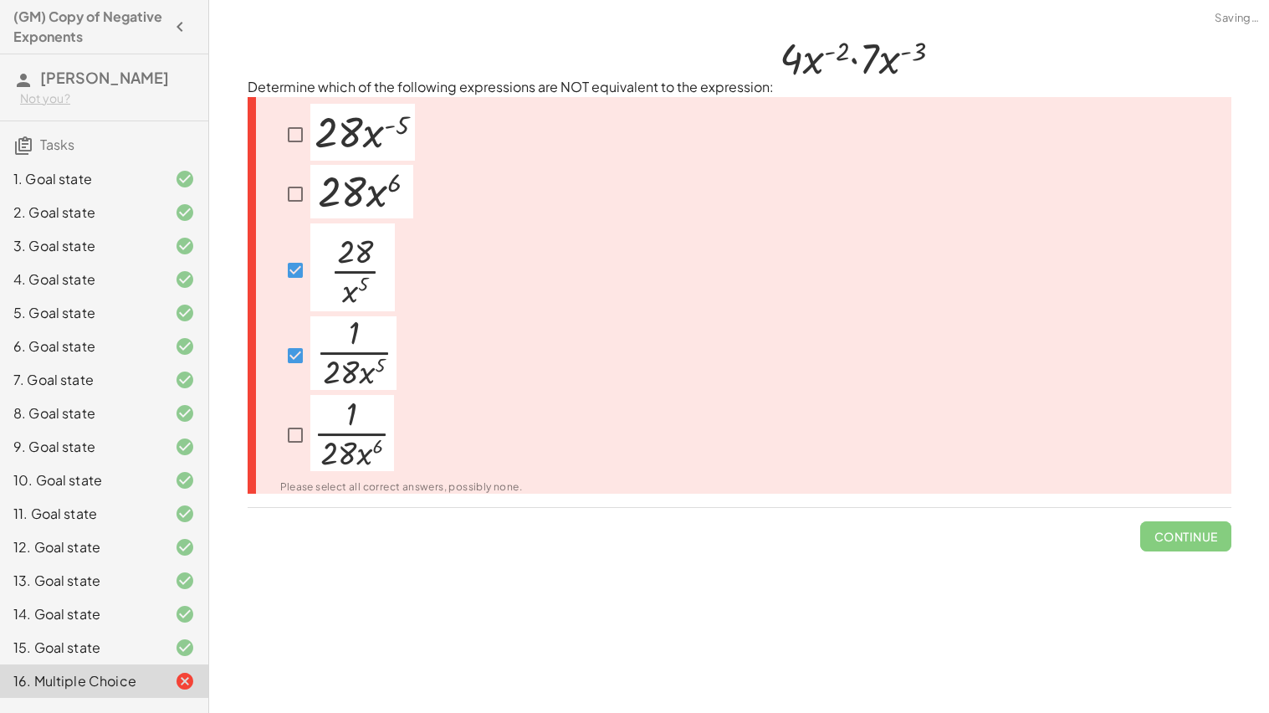
click at [1190, 518] on span "Continue" at bounding box center [1185, 529] width 90 height 43
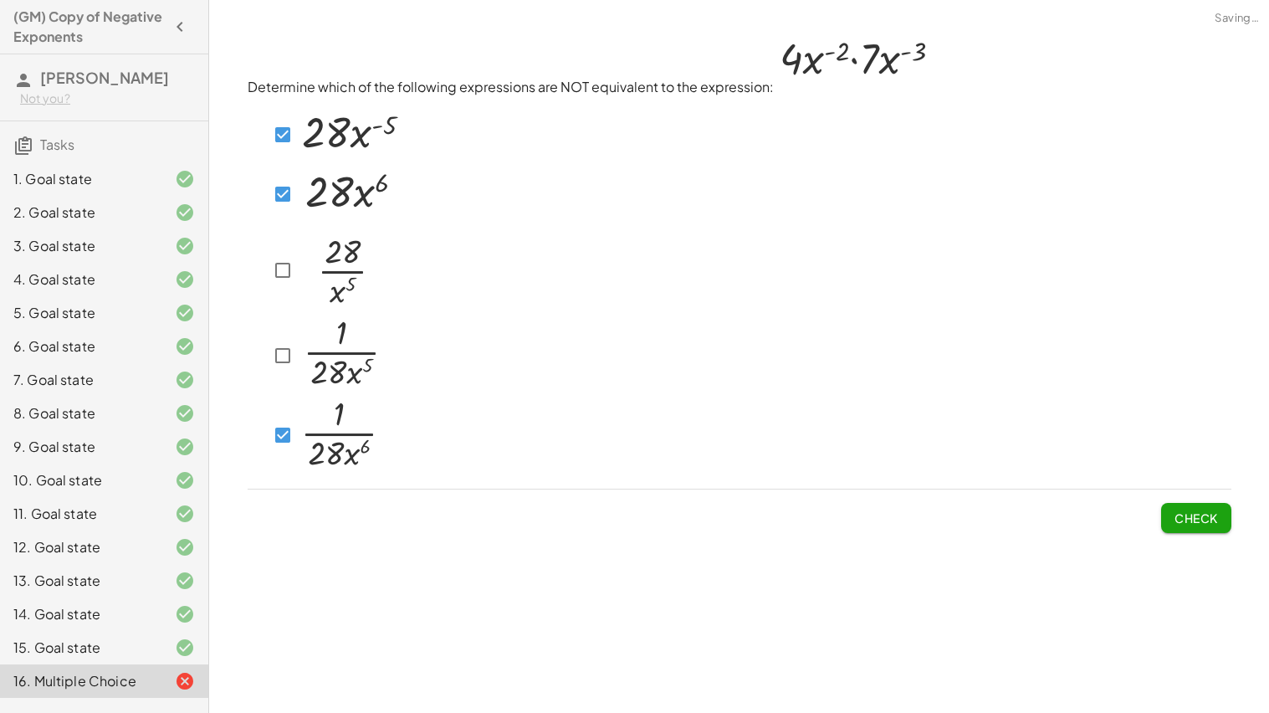
click at [1166, 503] on button "Check" at bounding box center [1196, 518] width 70 height 30
click at [1166, 501] on div "Determine which of the following expressions are NOT equivalent to the expressi…" at bounding box center [740, 282] width 1004 height 522
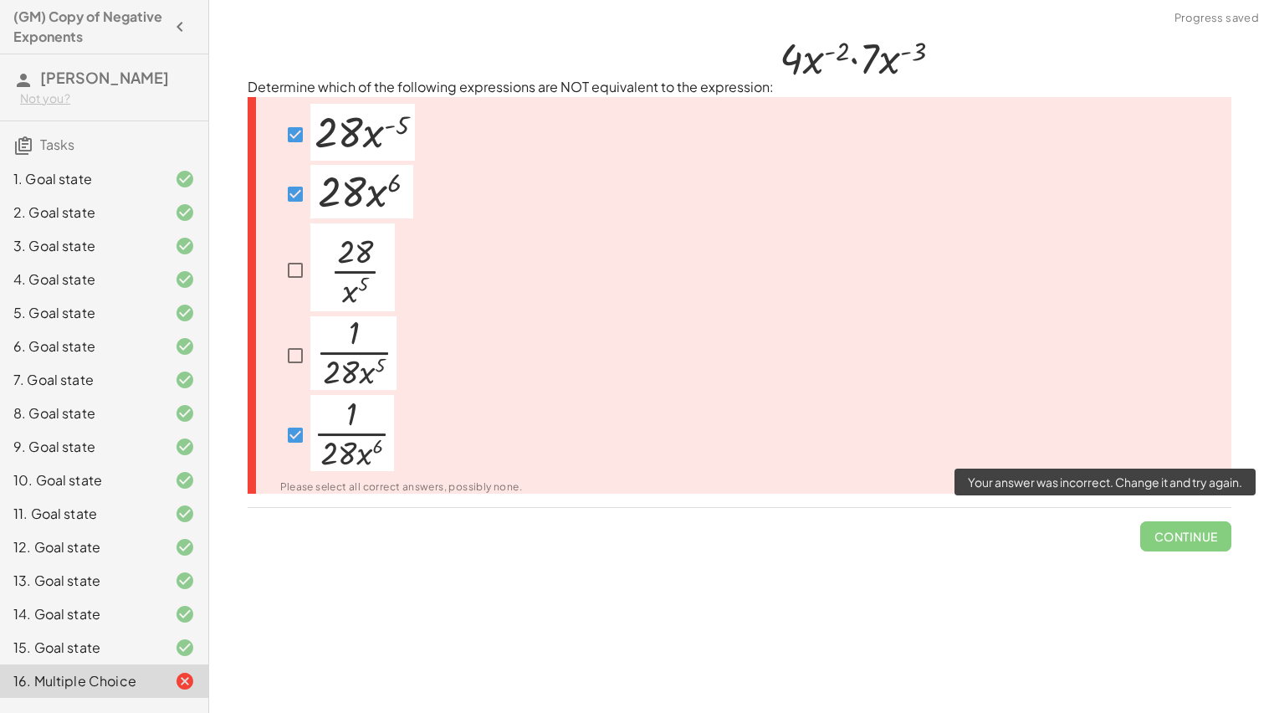
click at [1172, 525] on span "Continue" at bounding box center [1185, 529] width 90 height 43
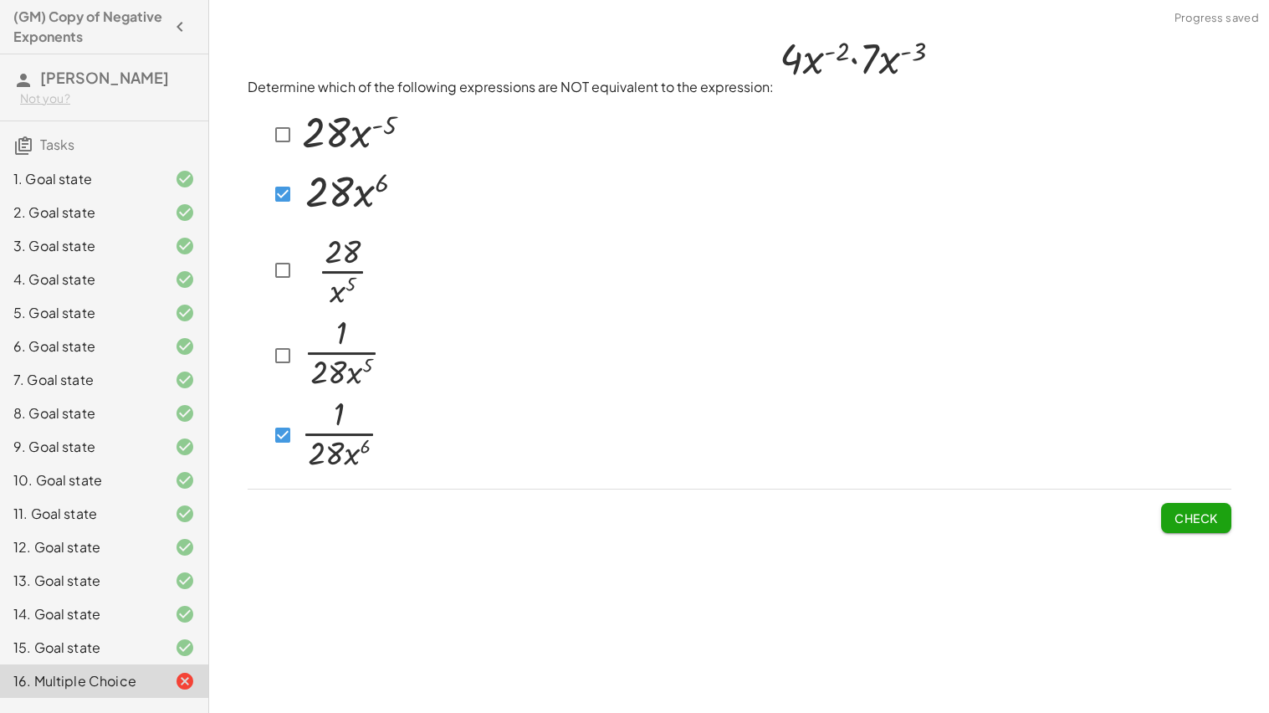
click at [1199, 510] on span "Check" at bounding box center [1195, 517] width 43 height 15
click at [1183, 519] on span "Check" at bounding box center [1195, 517] width 43 height 15
click at [1209, 503] on button "Check" at bounding box center [1196, 518] width 70 height 30
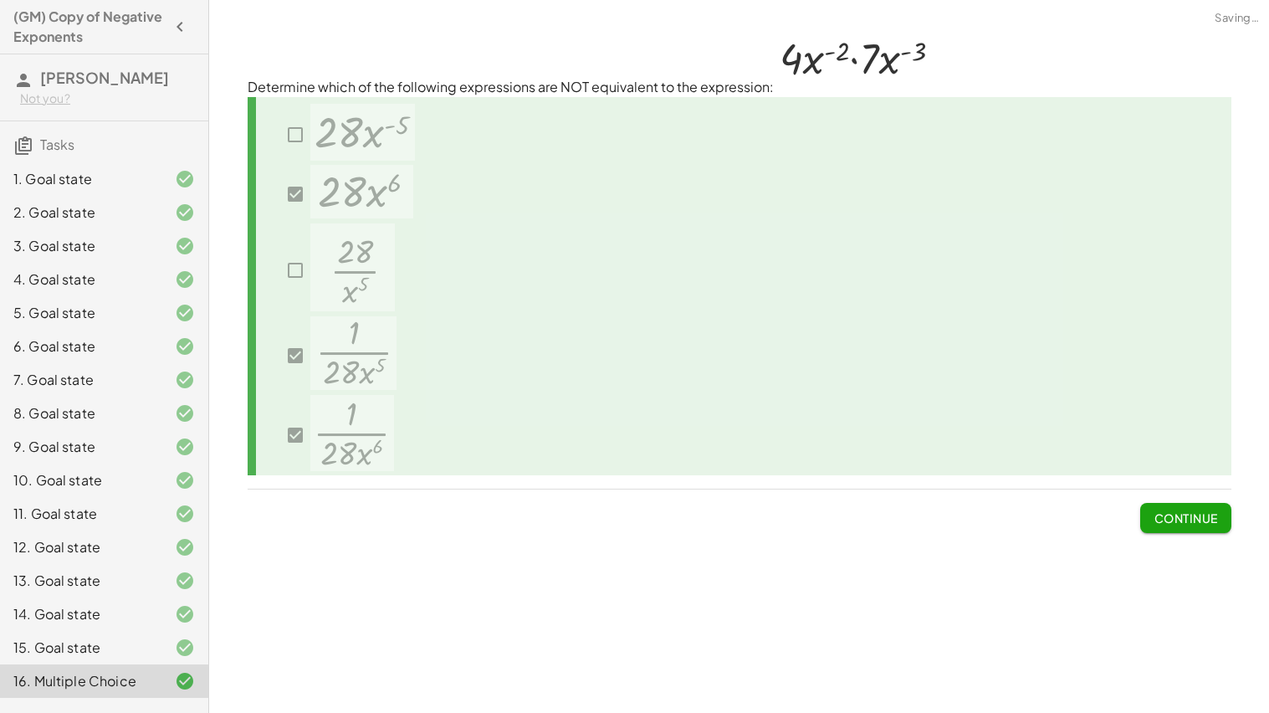
click at [1202, 504] on button "Continue" at bounding box center [1185, 518] width 90 height 30
